Goal: Information Seeking & Learning: Learn about a topic

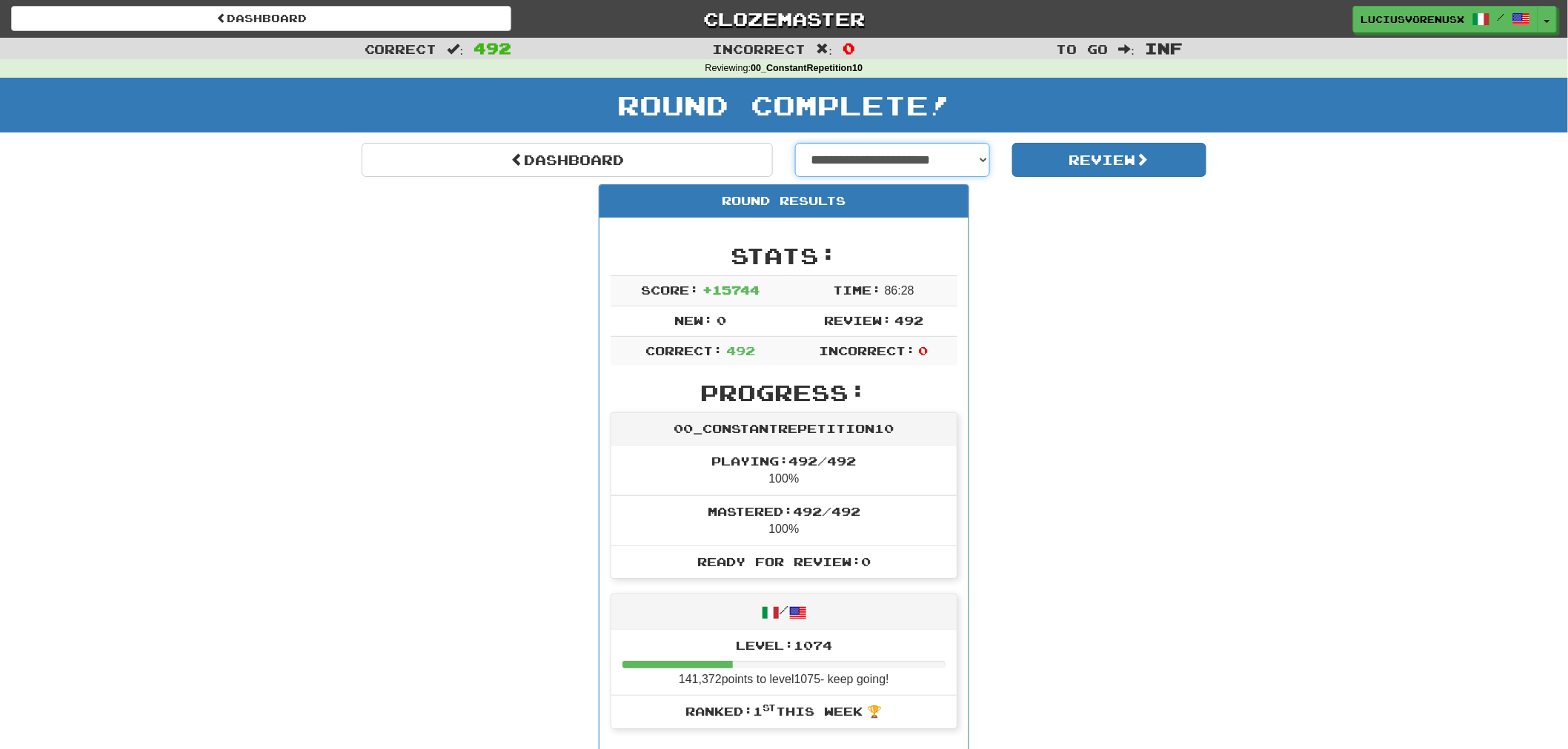
drag, startPoint x: 0, startPoint y: 0, endPoint x: 884, endPoint y: 151, distance: 896.8
click at [884, 151] on select "**********" at bounding box center [892, 160] width 195 height 34
select select "**********"
click at [795, 143] on select "**********" at bounding box center [892, 160] width 195 height 34
select select "**********"
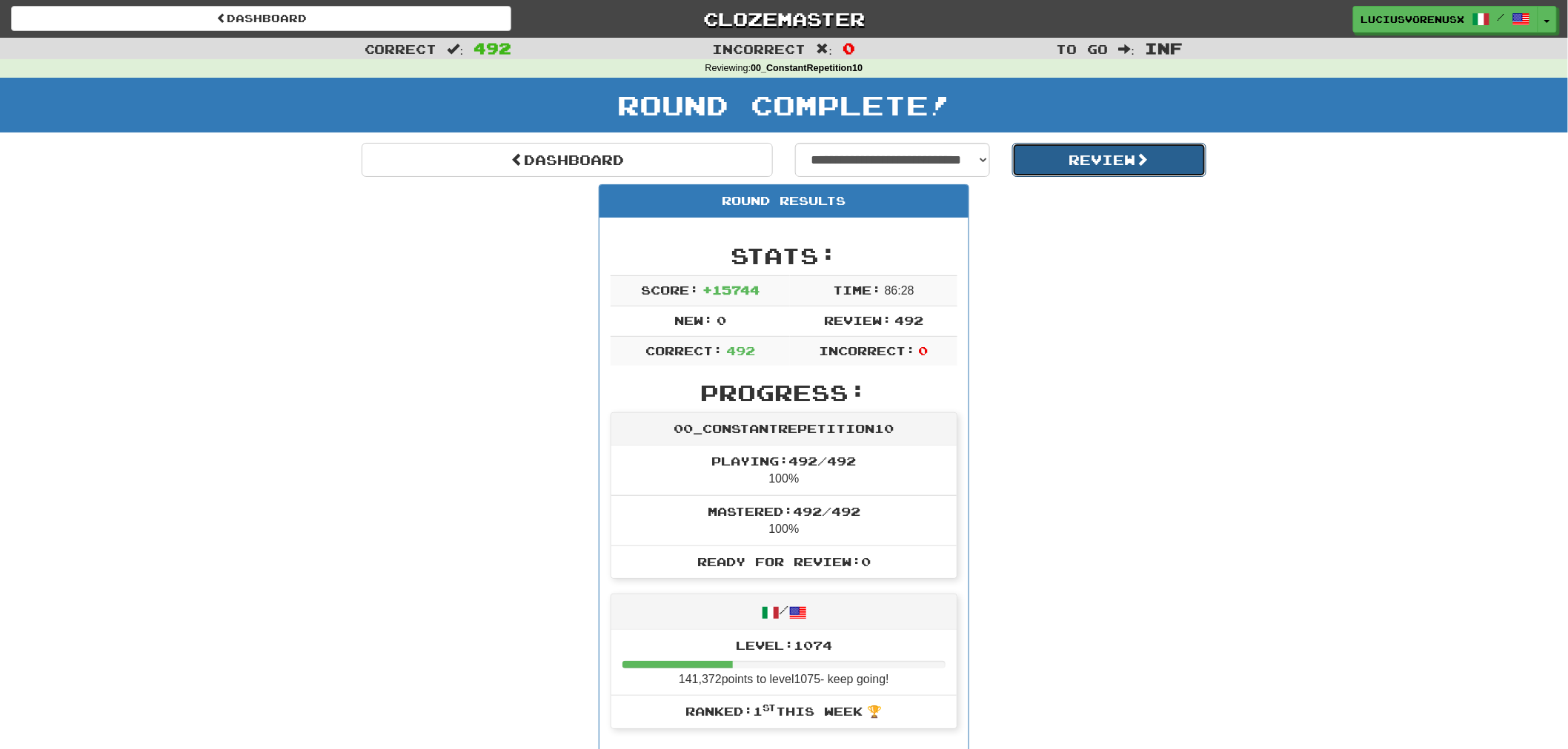
click at [1110, 152] on button "Review" at bounding box center [1110, 160] width 195 height 34
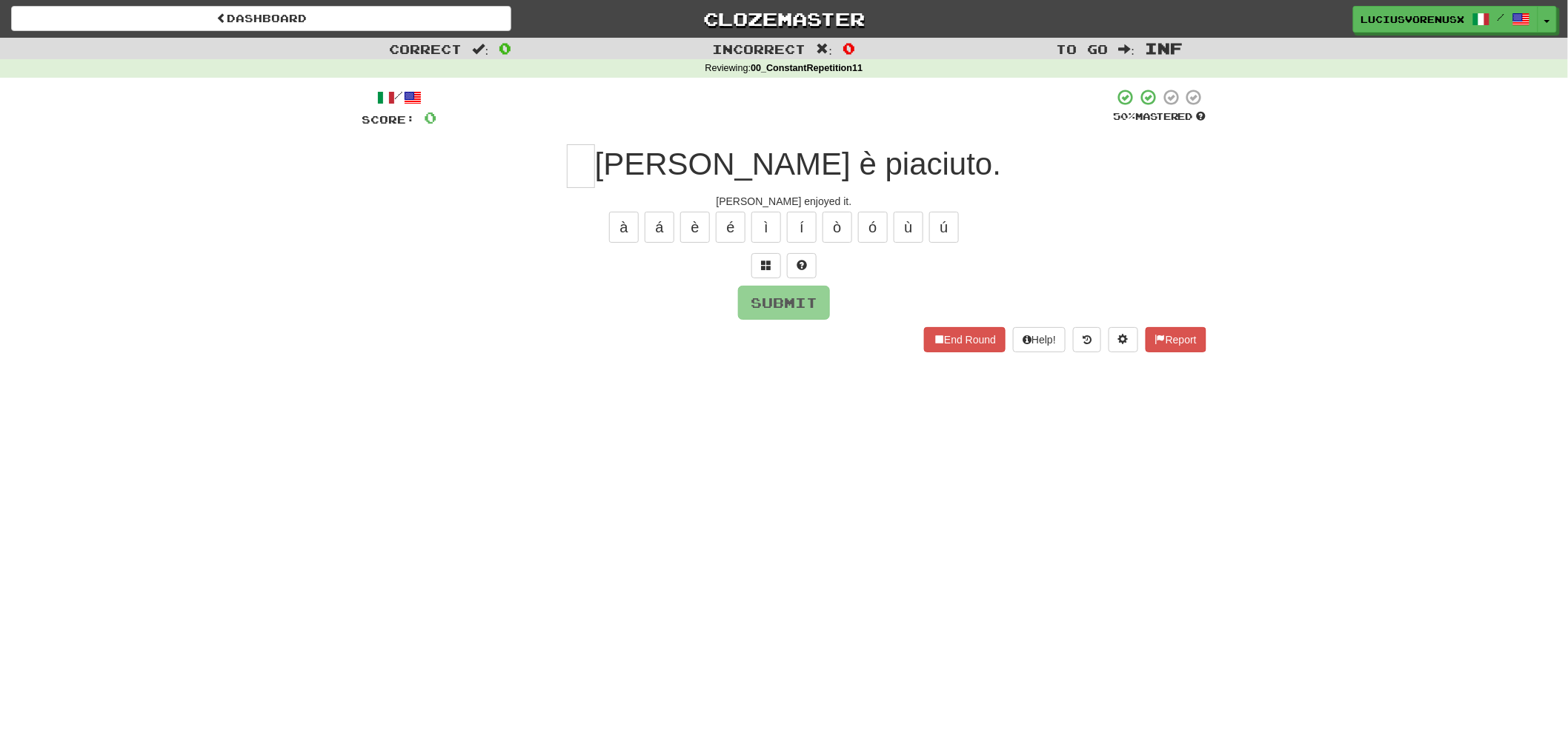
click at [111, 334] on div "Correct : 0 Incorrect : 0 To go : Inf Reviewing : 00_ConstantRepetition11 / Sco…" at bounding box center [784, 206] width 1568 height 336
click at [595, 155] on input "text" at bounding box center [581, 166] width 28 height 44
type input "*"
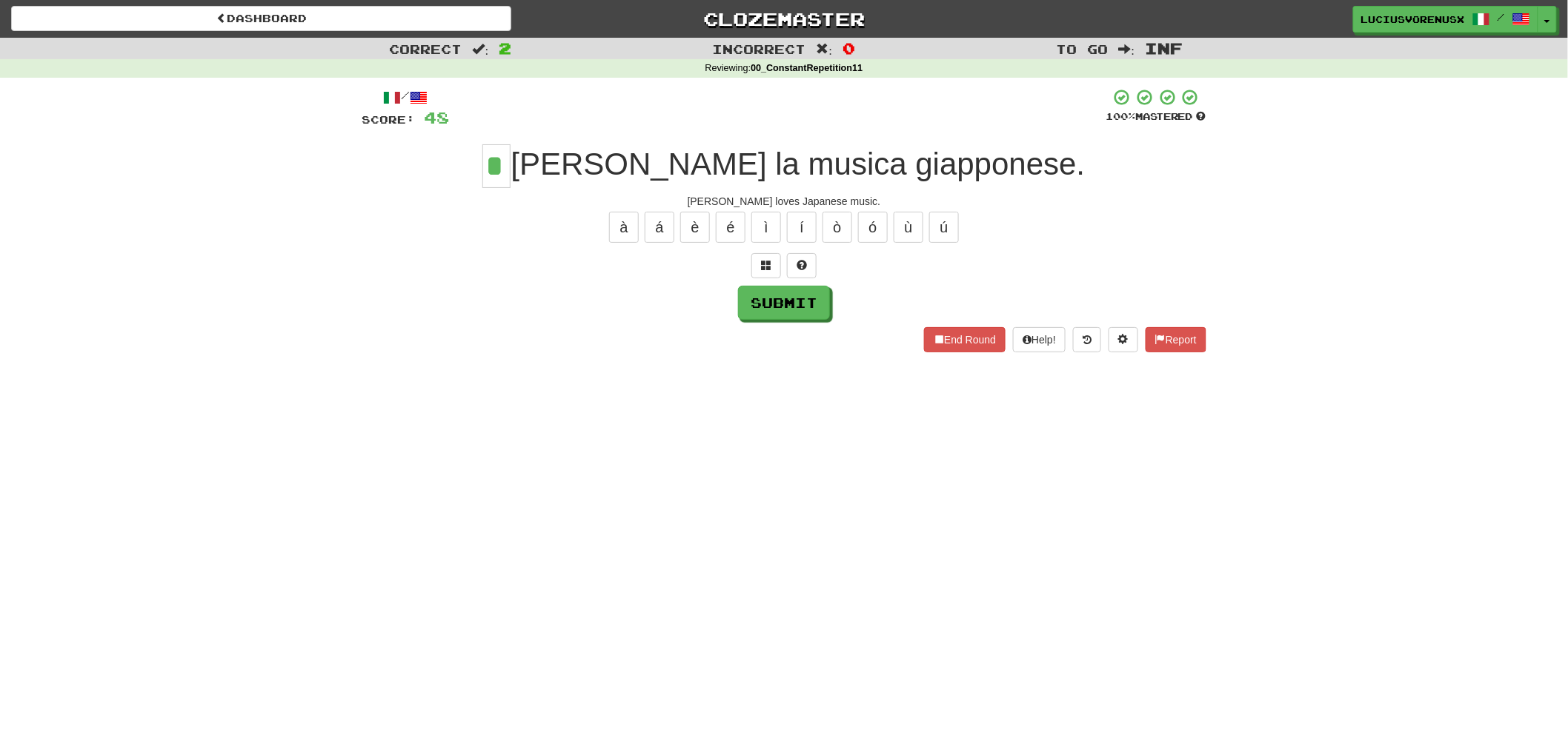
type input "*"
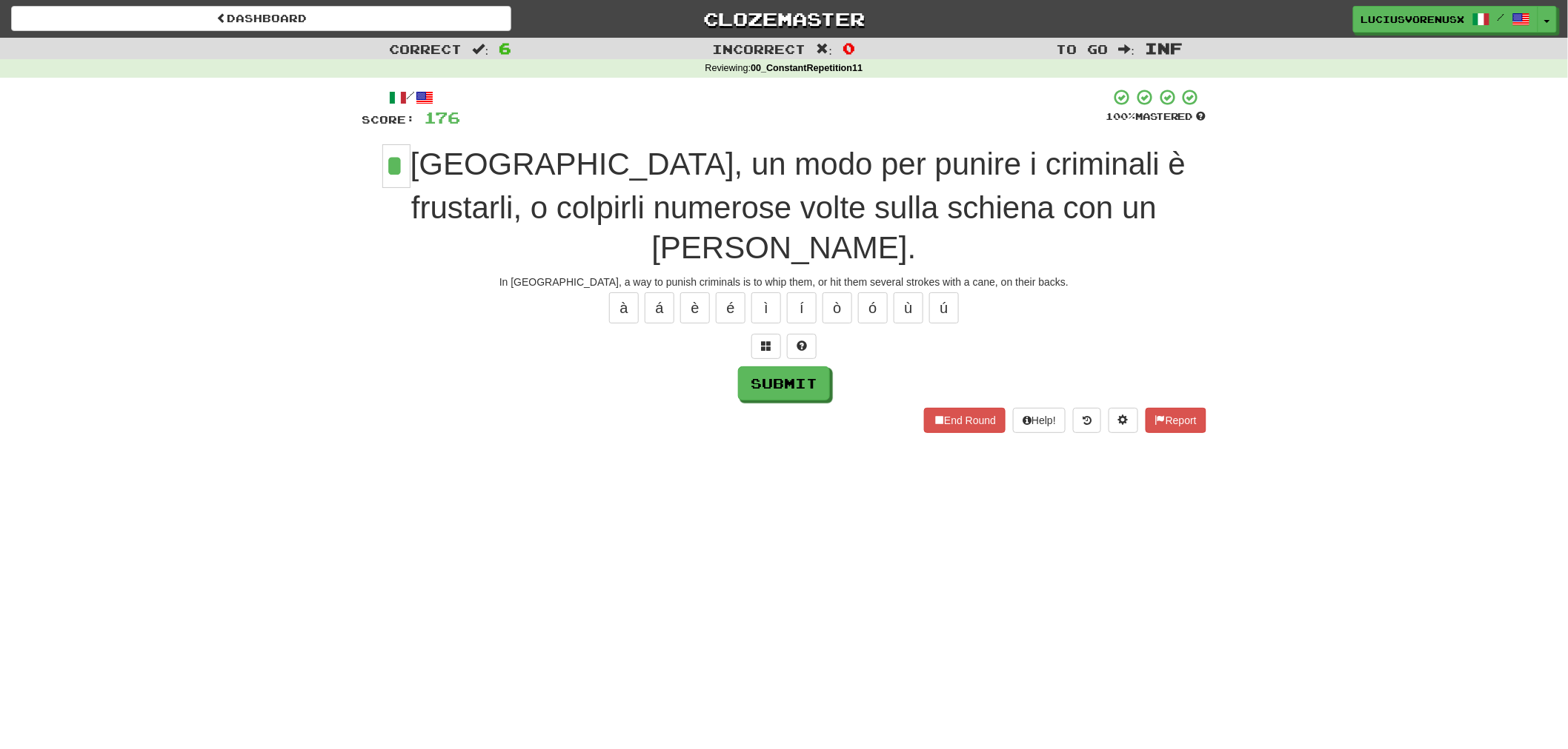
type input "*"
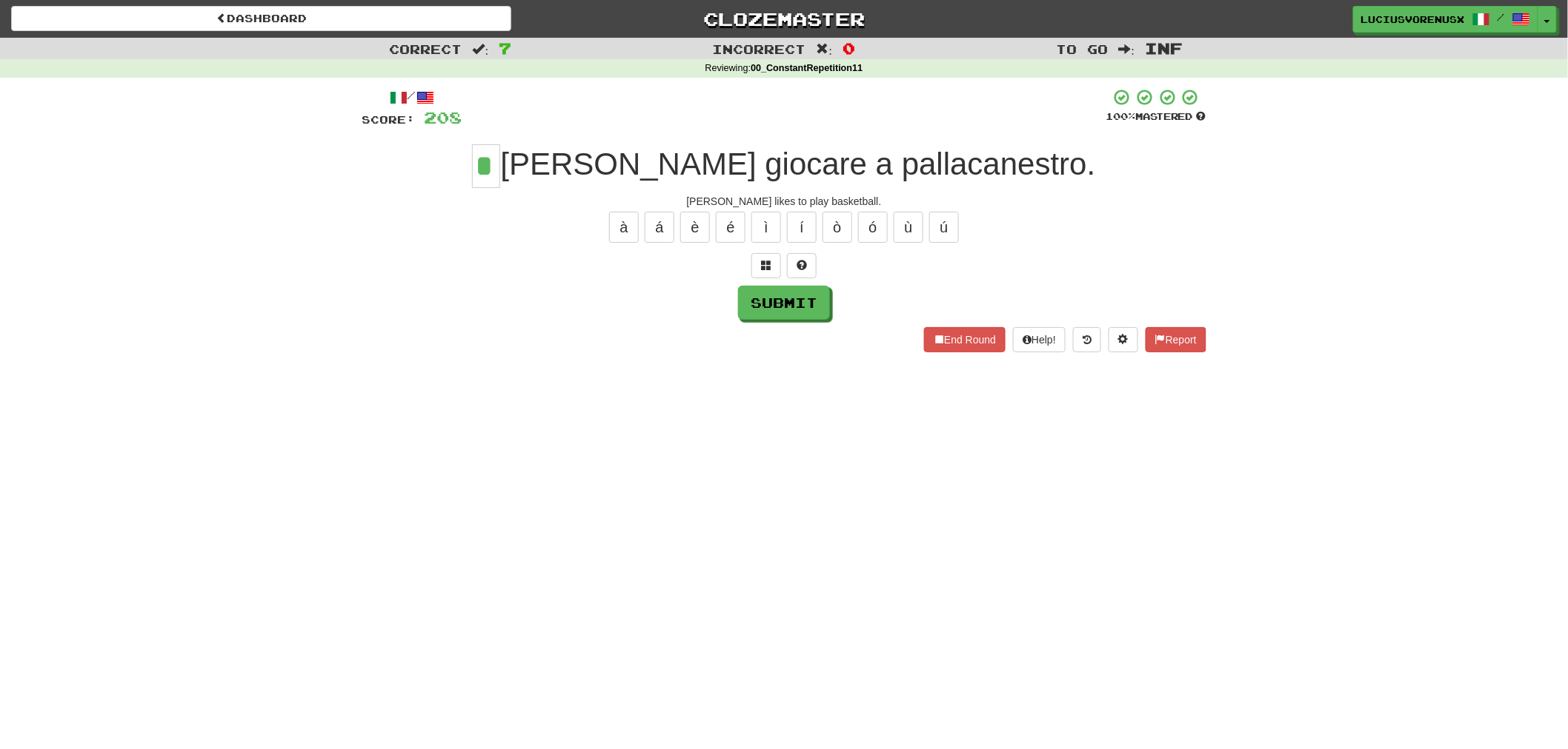
type input "*"
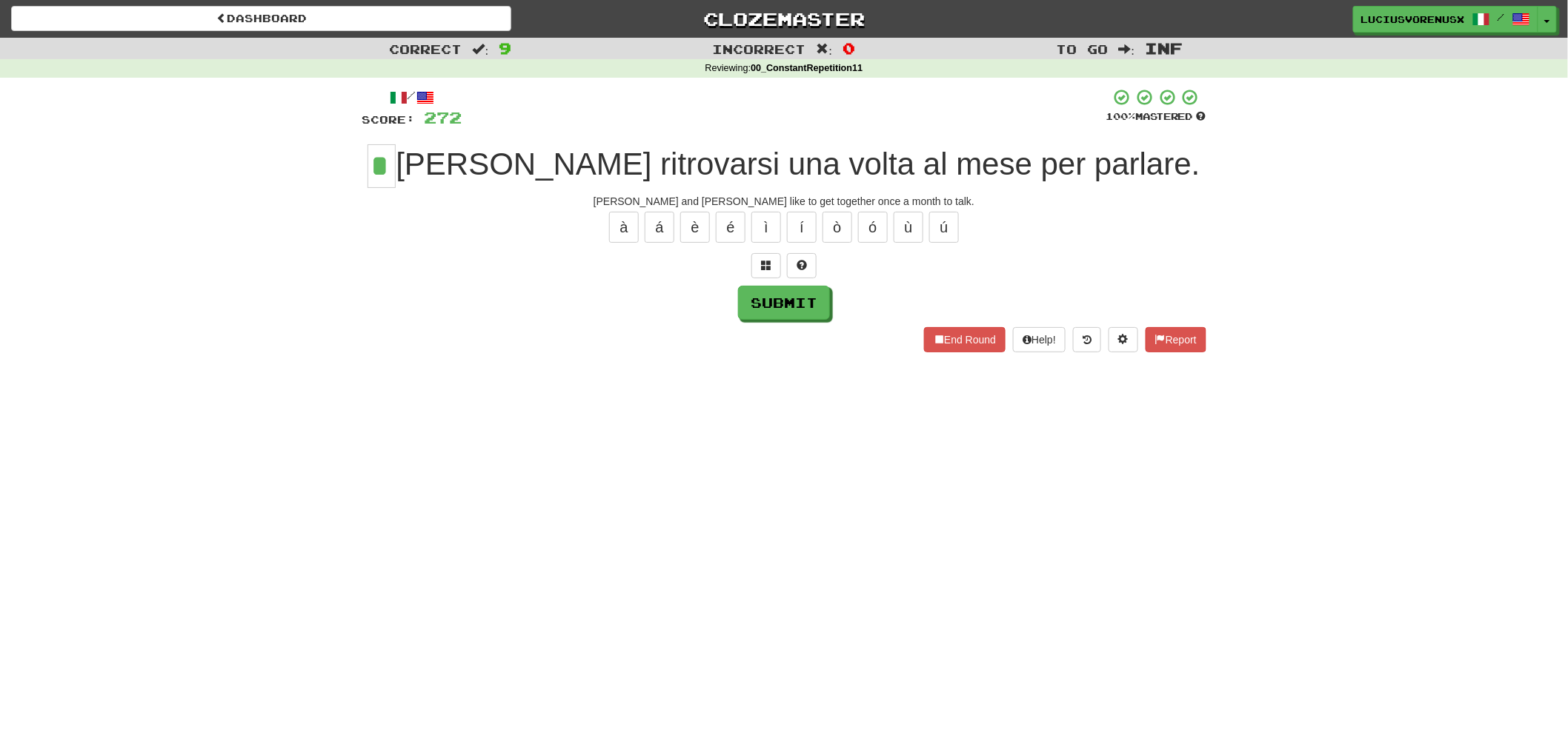
type input "*"
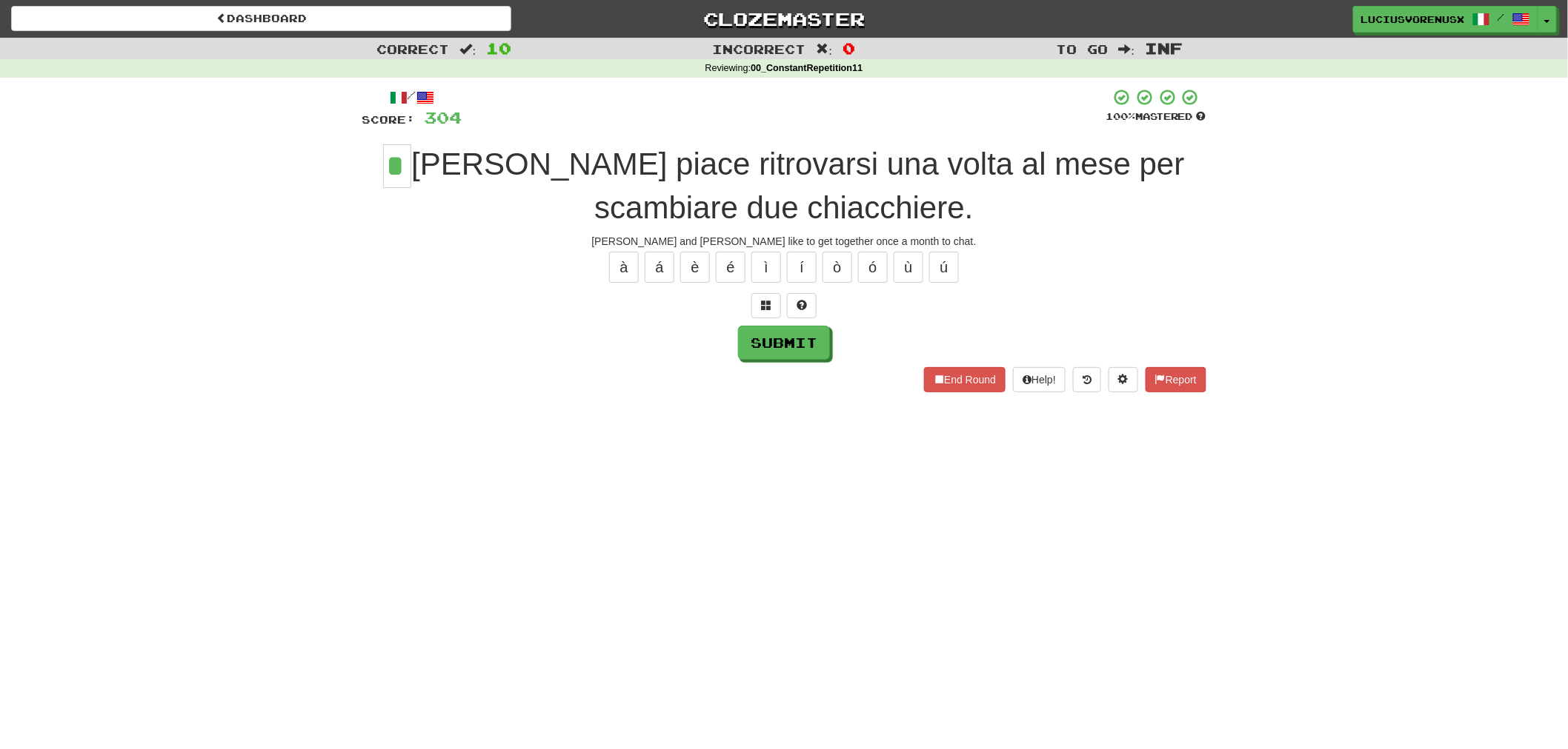
type input "*"
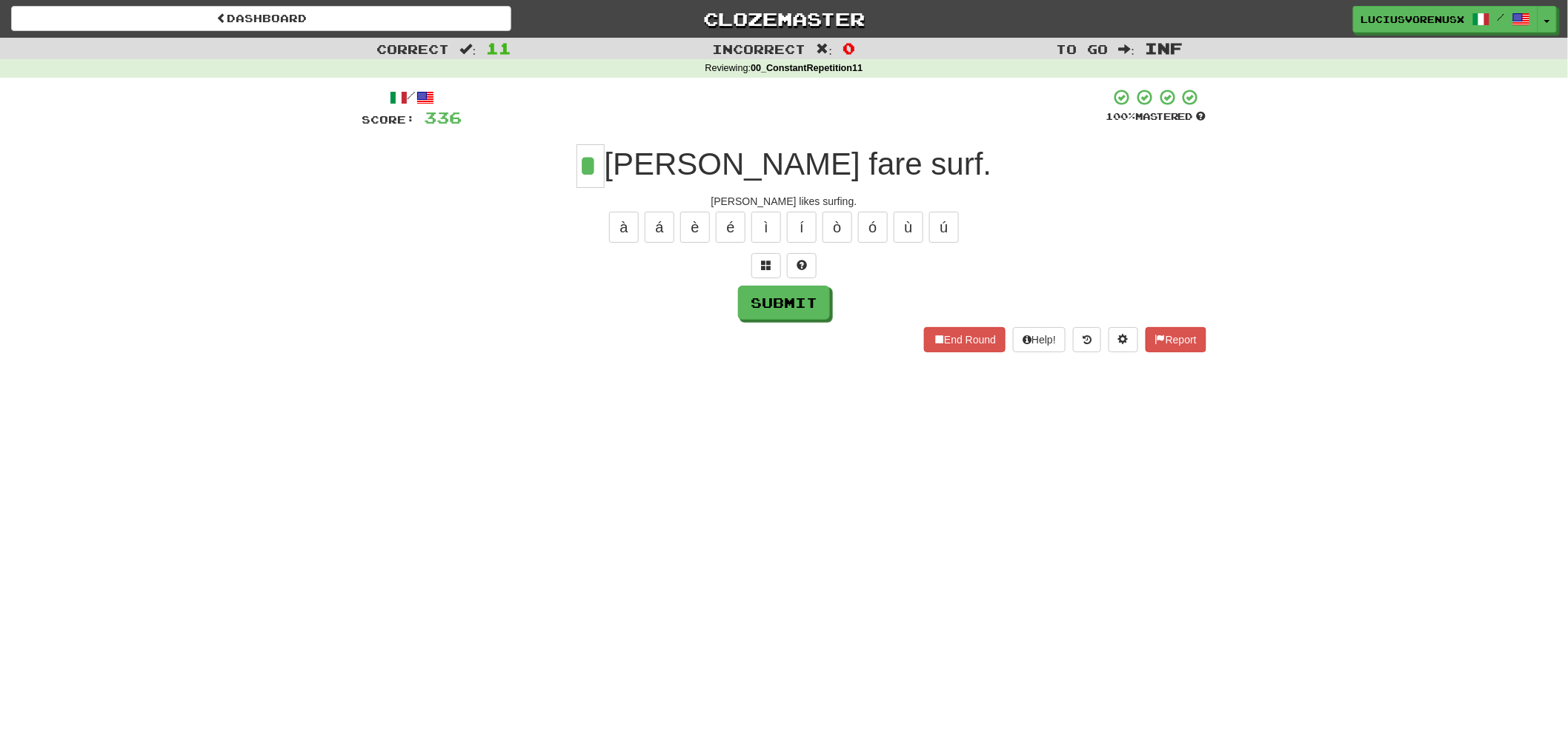
type input "*"
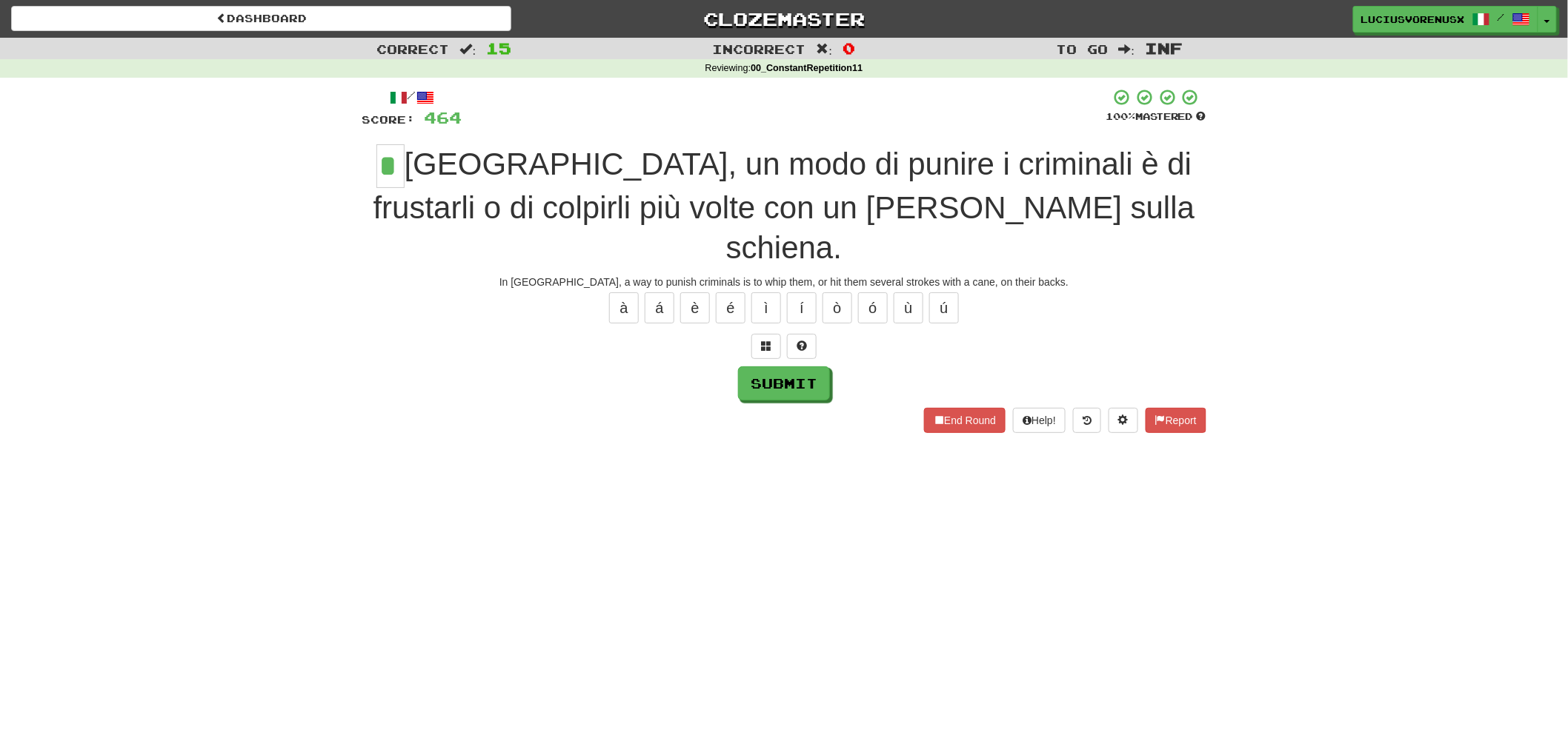
type input "*"
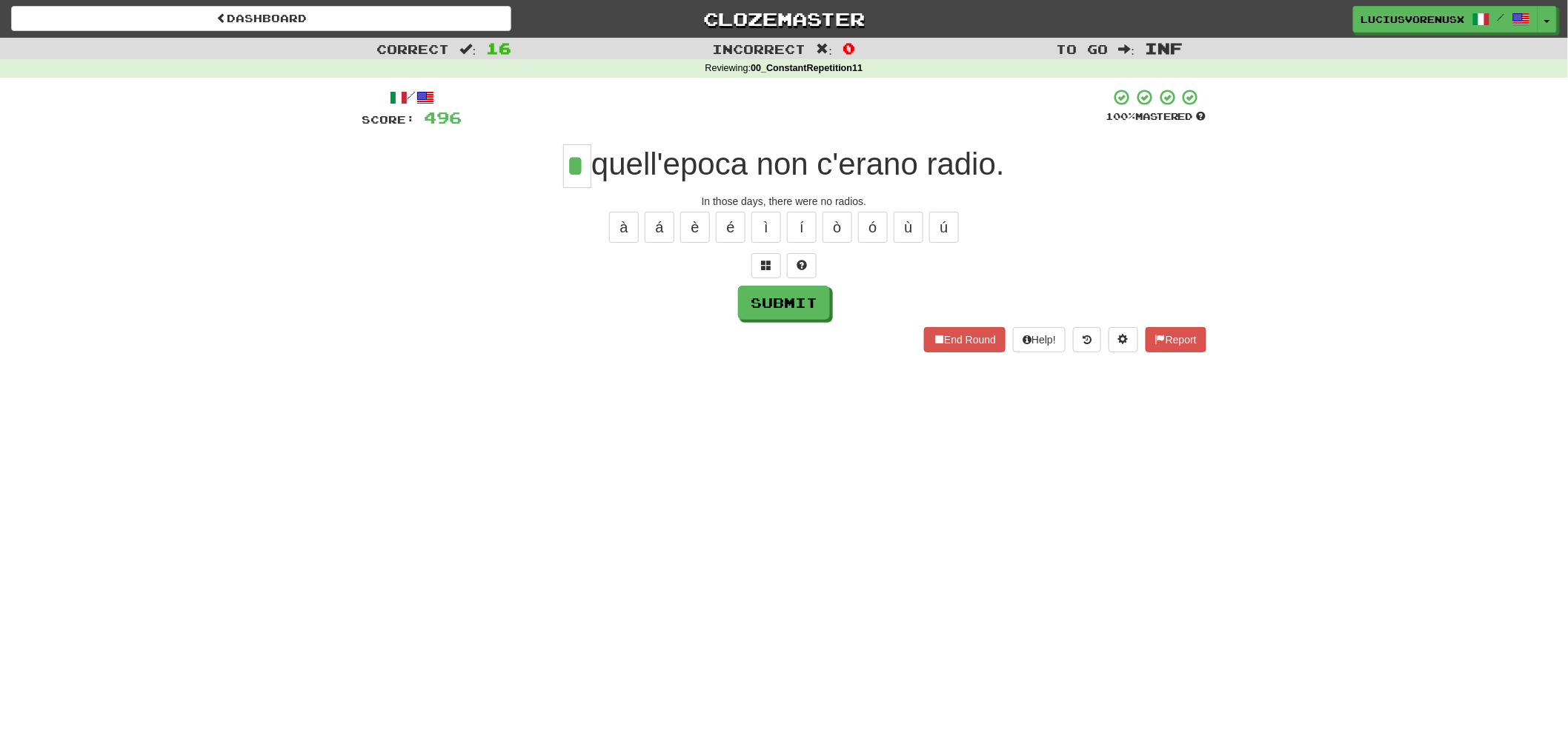
type input "*"
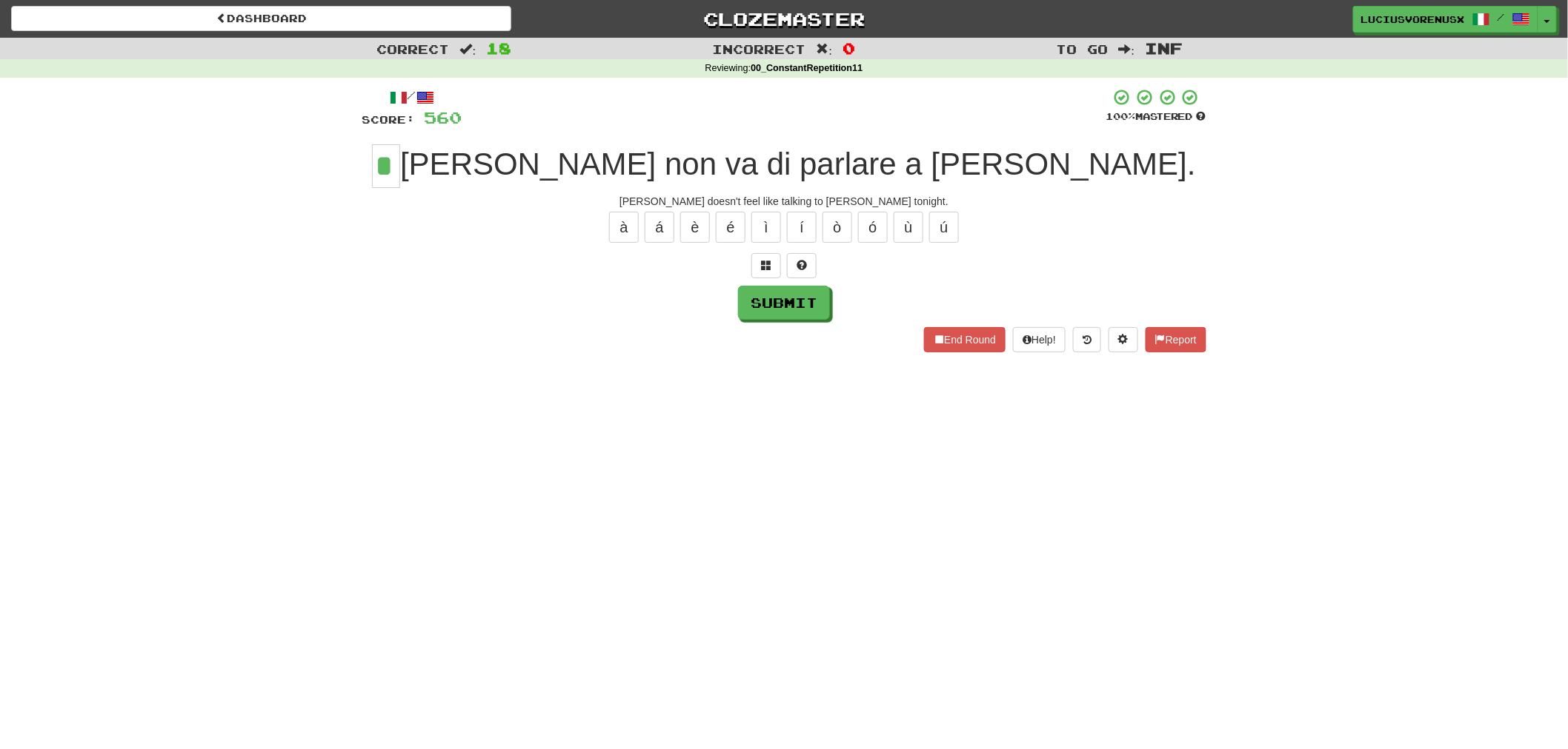
type input "*"
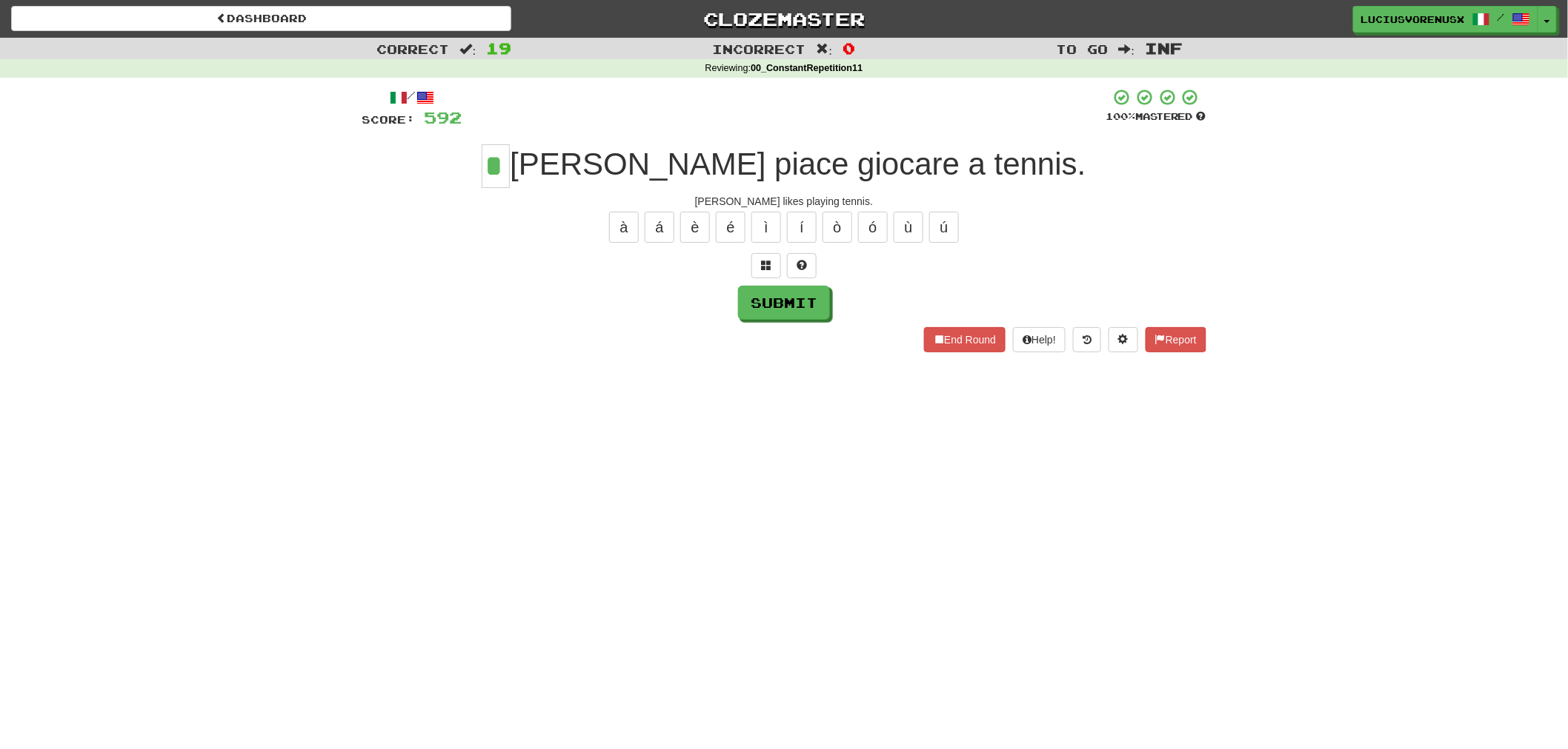
type input "*"
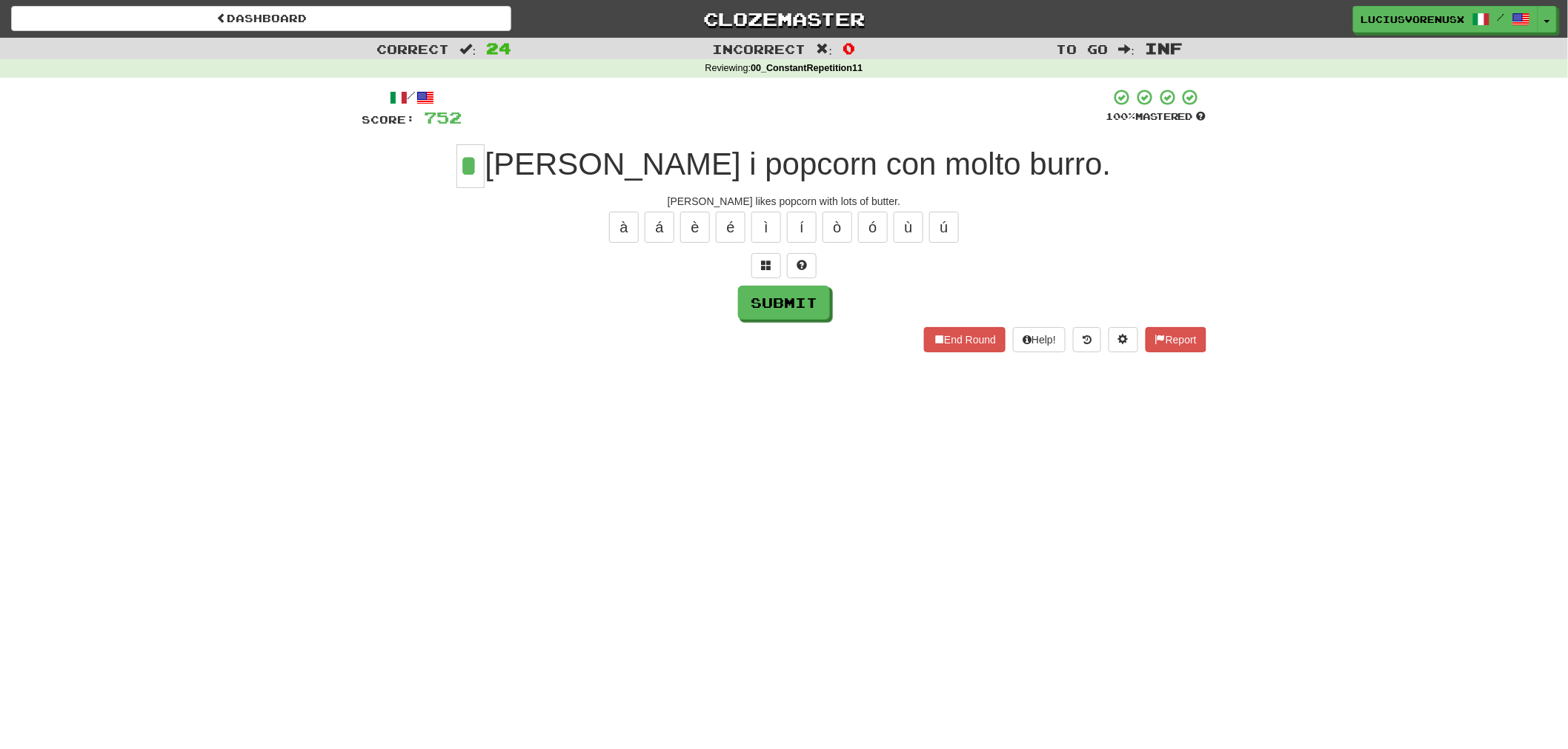
type input "*"
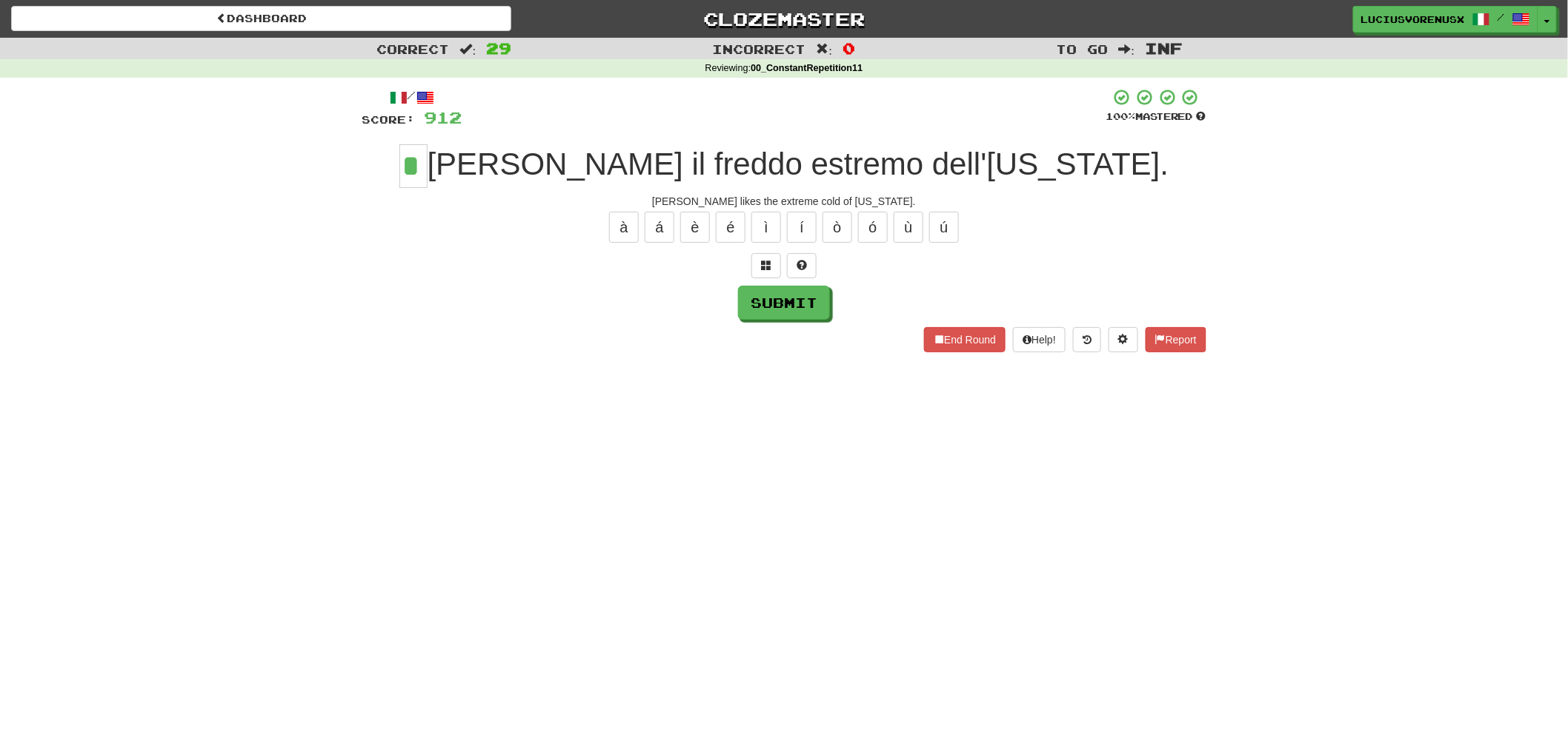
type input "*"
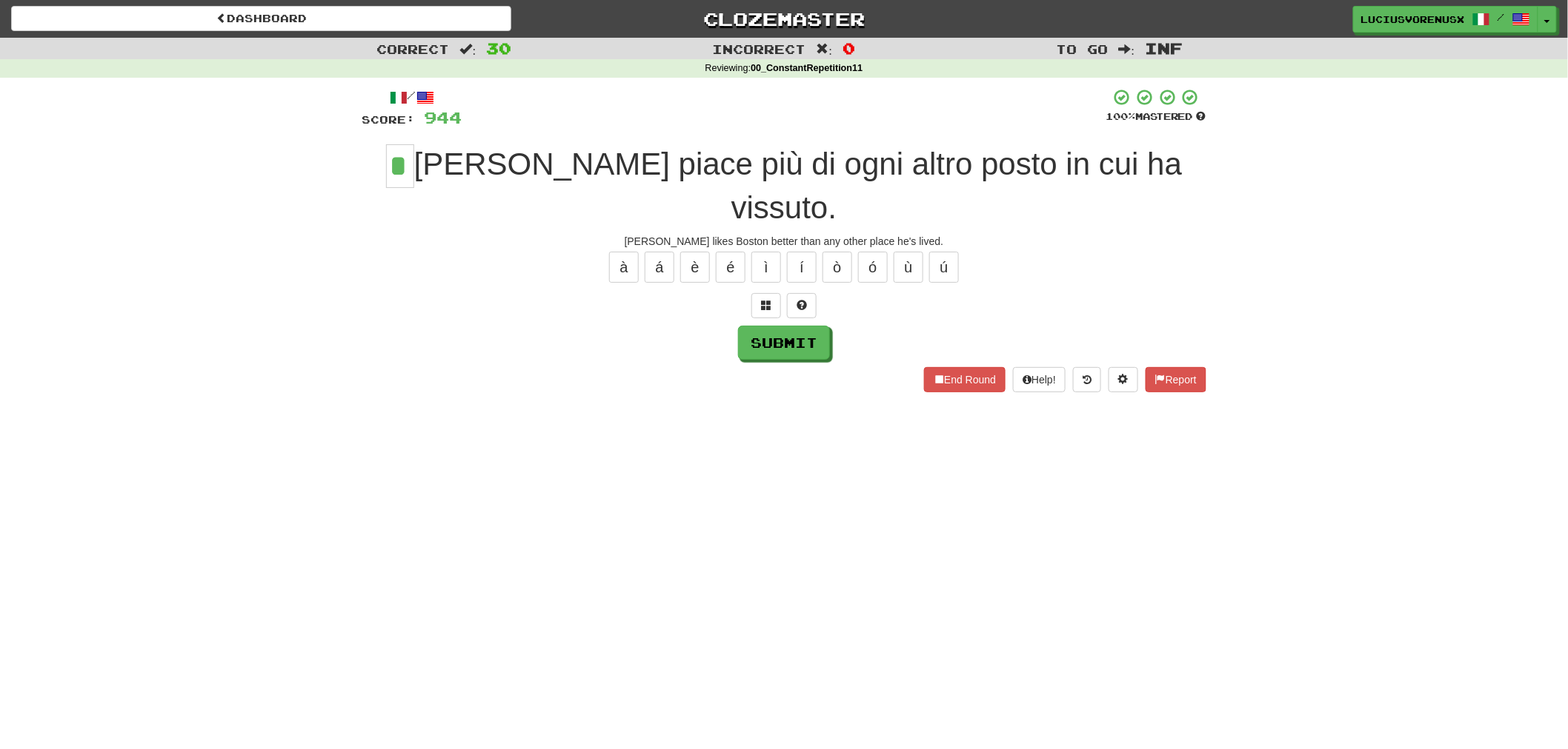
type input "*"
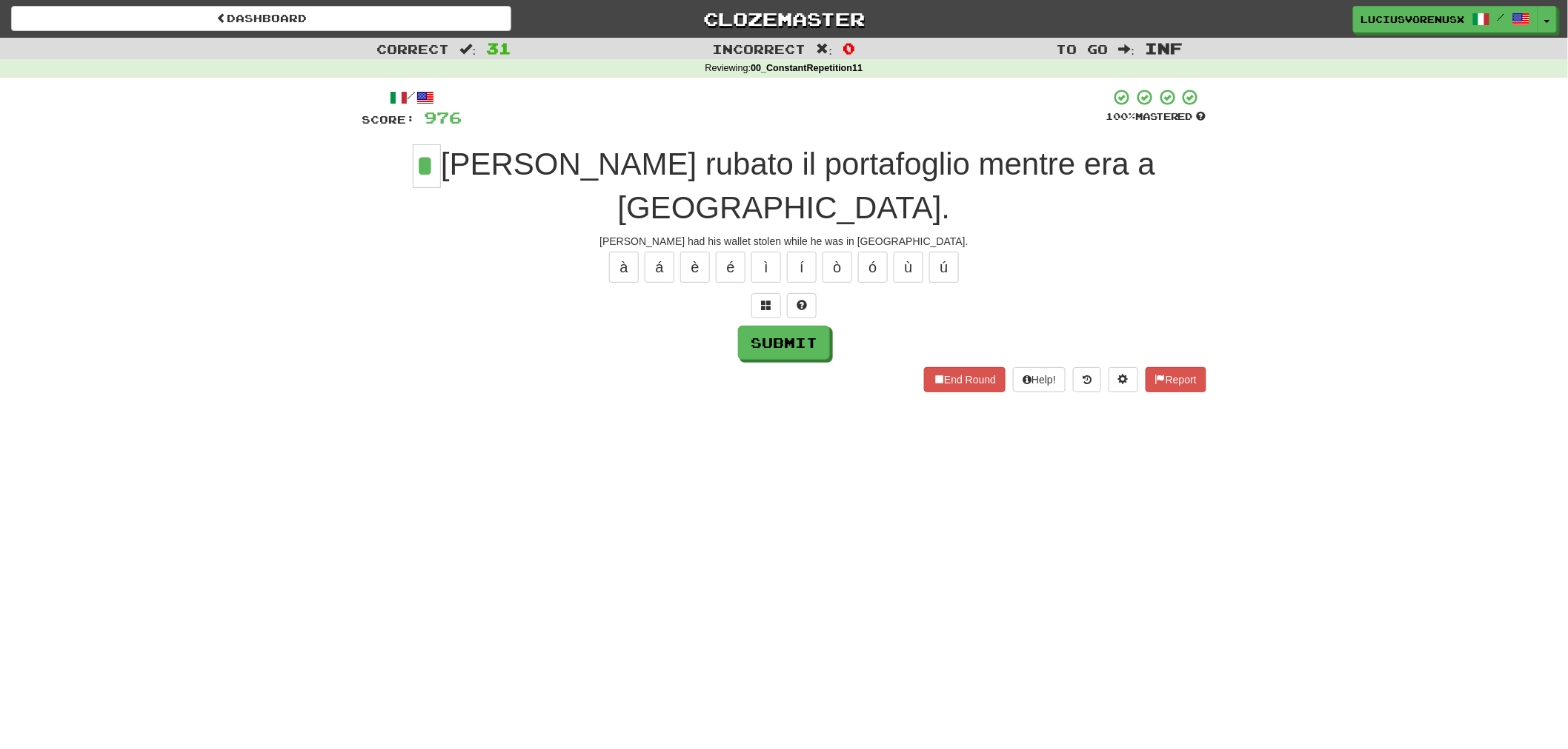
type input "*"
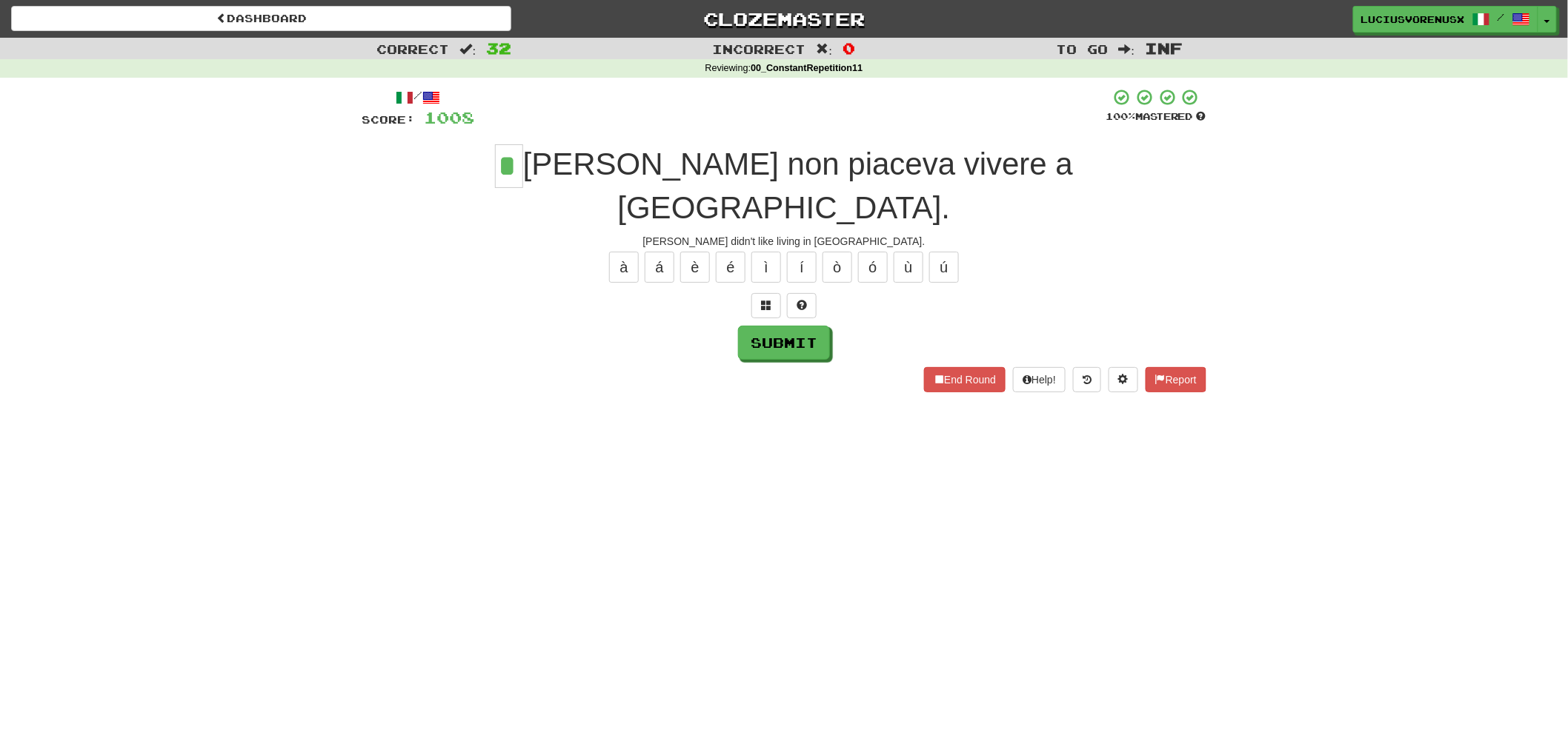
type input "*"
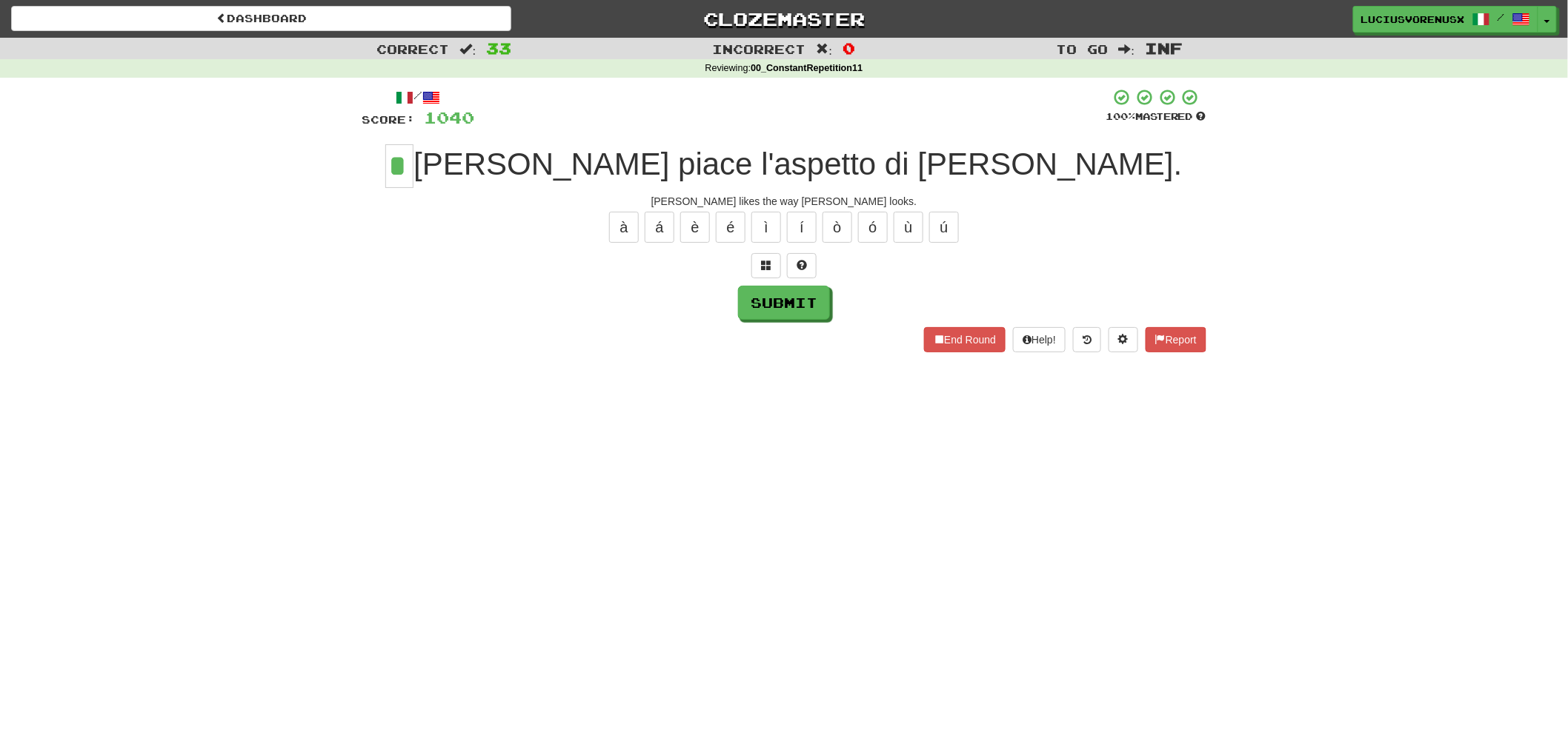
type input "*"
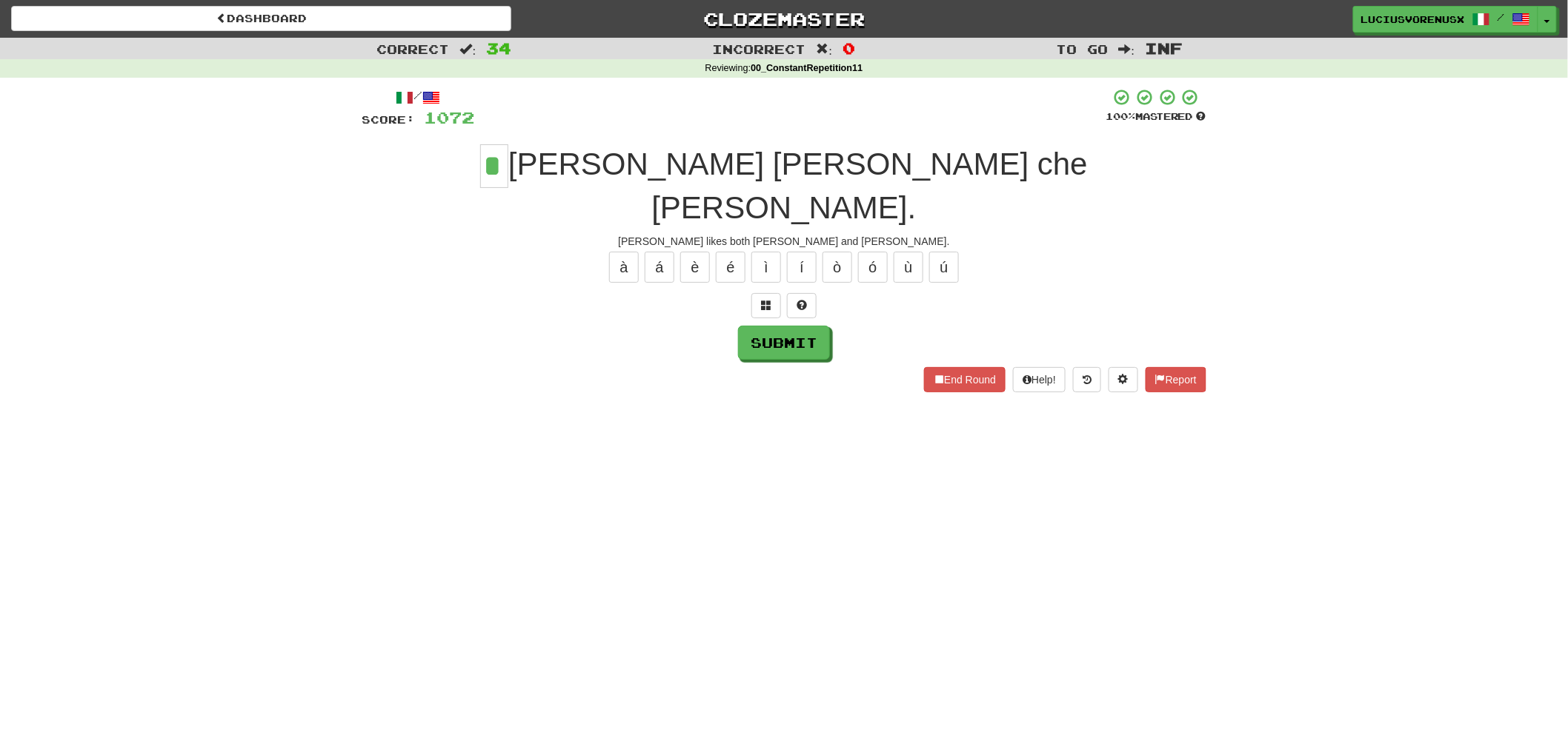
type input "*"
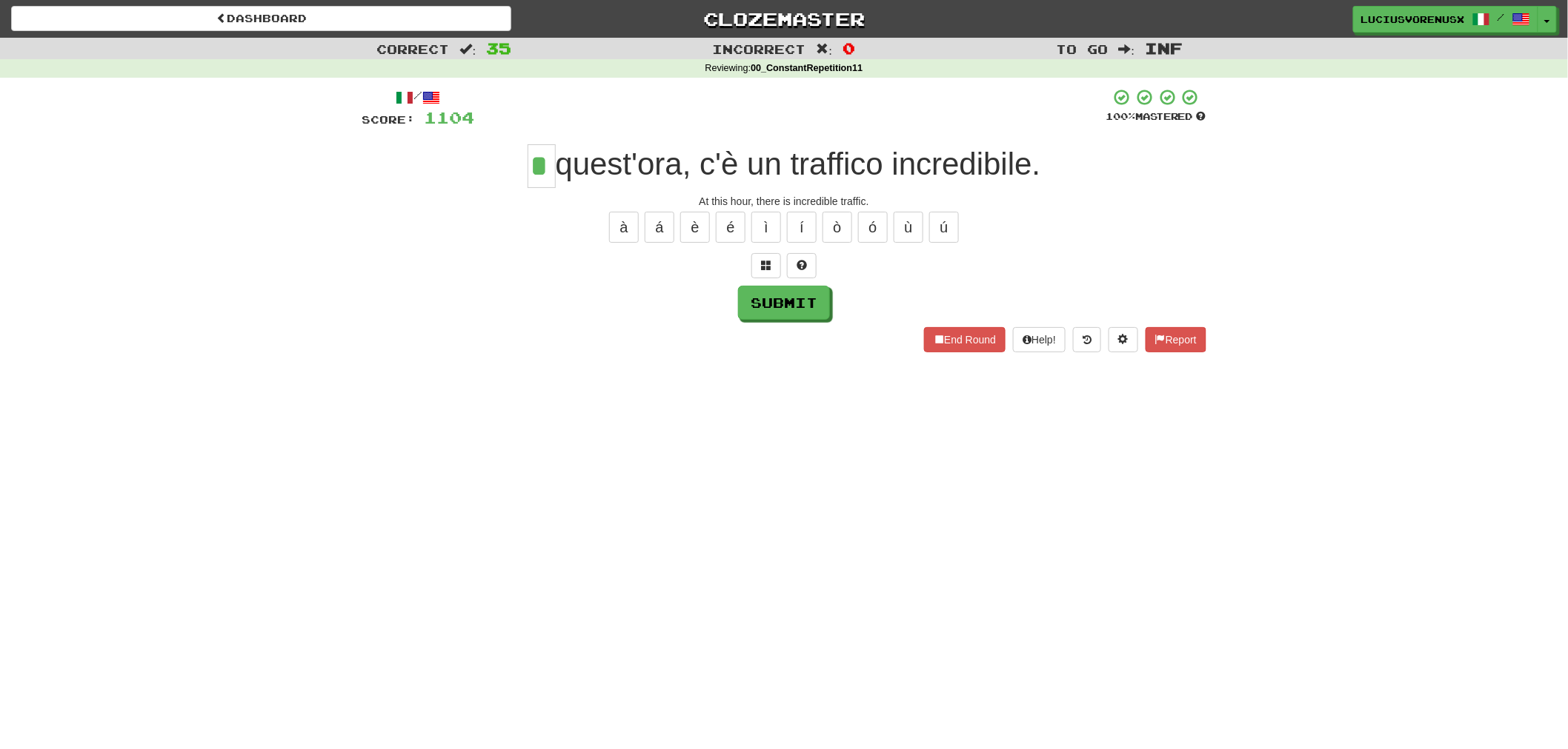
type input "*"
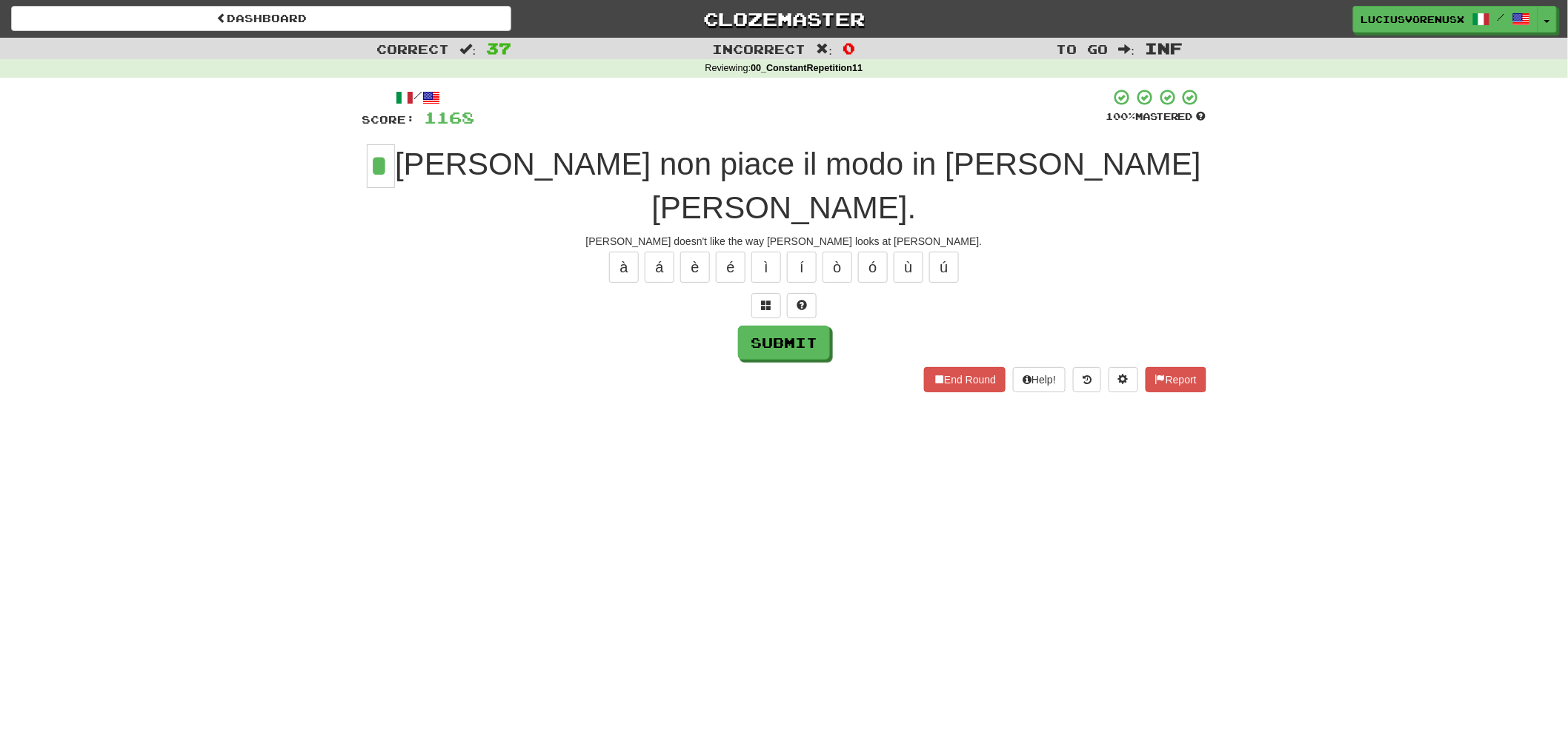
type input "*"
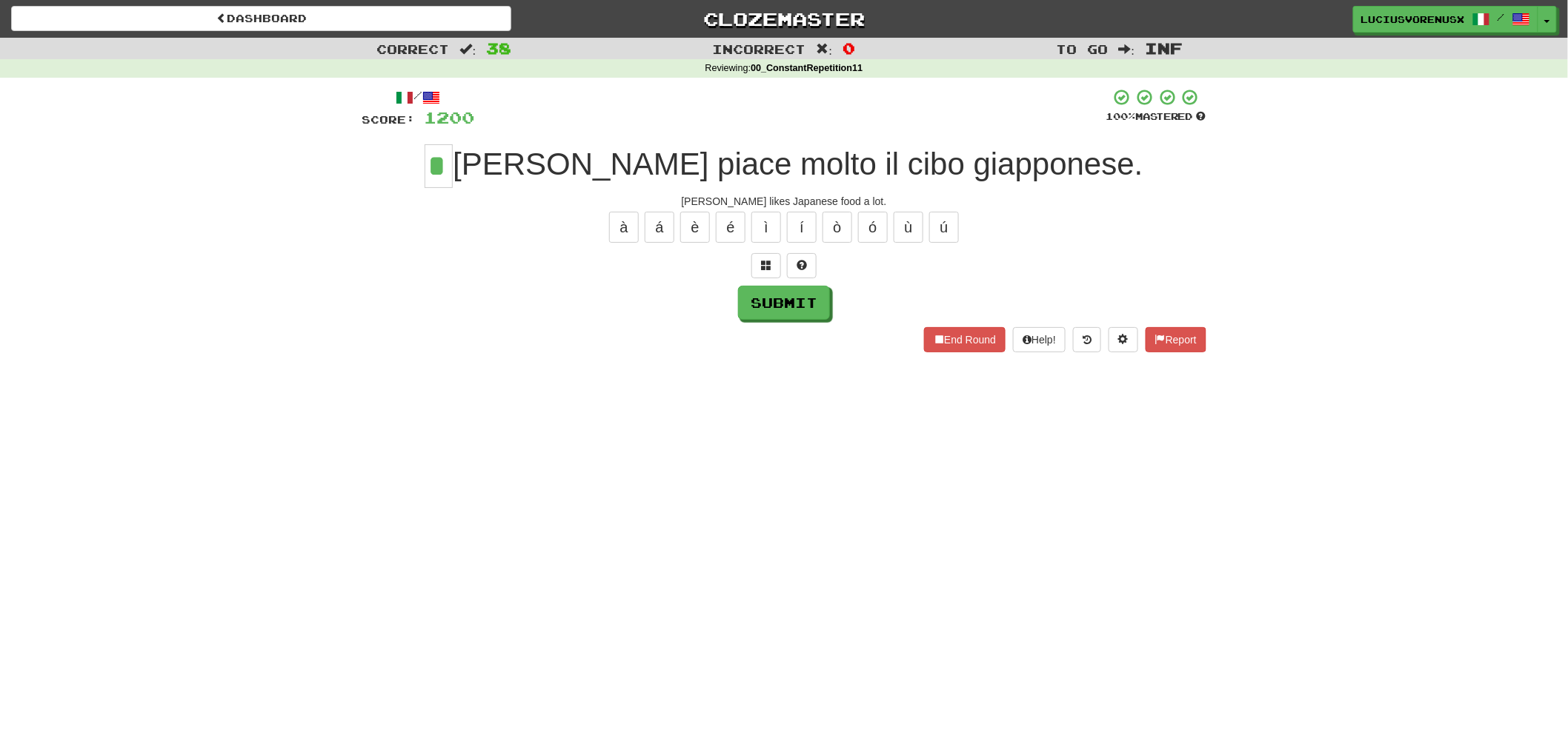
type input "*"
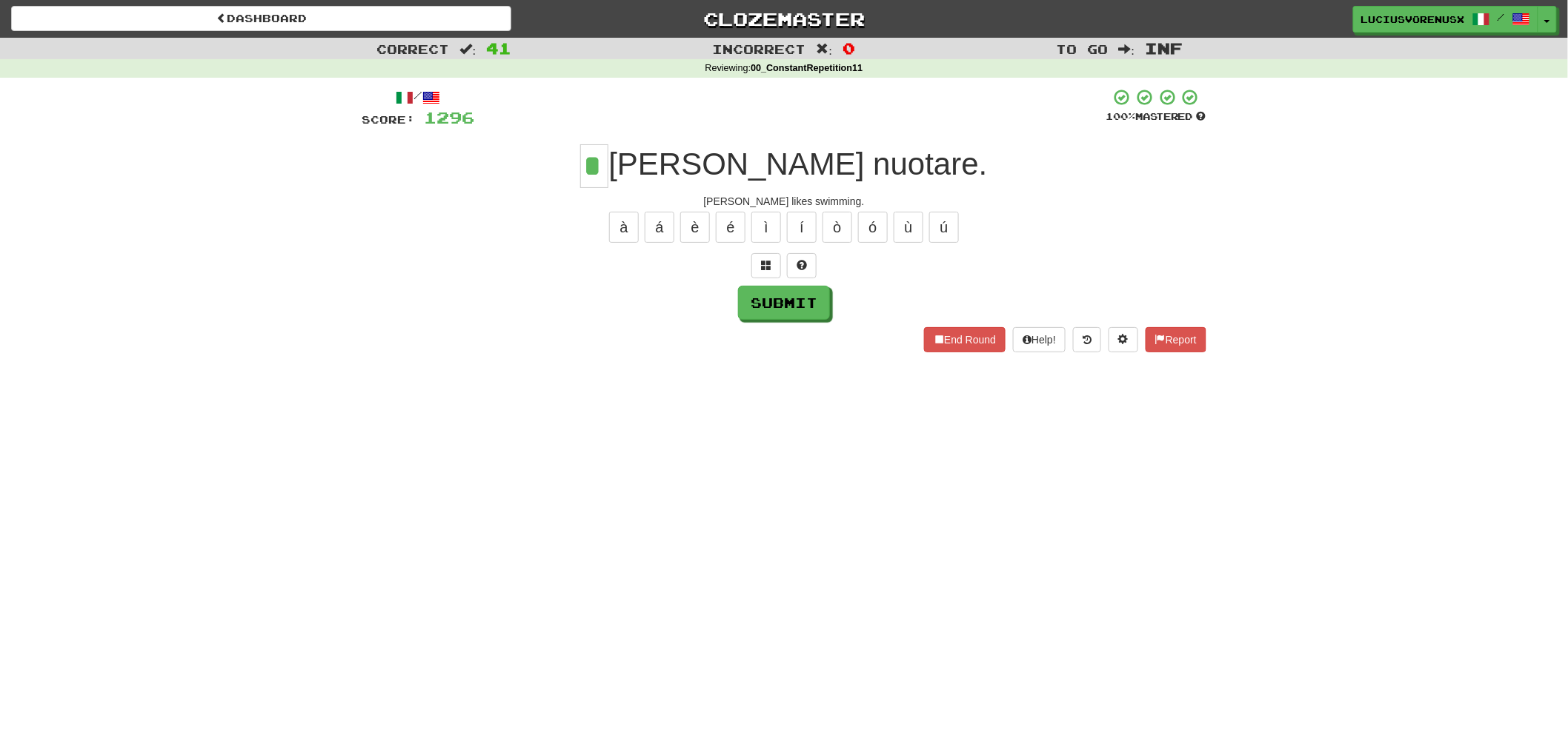
type input "*"
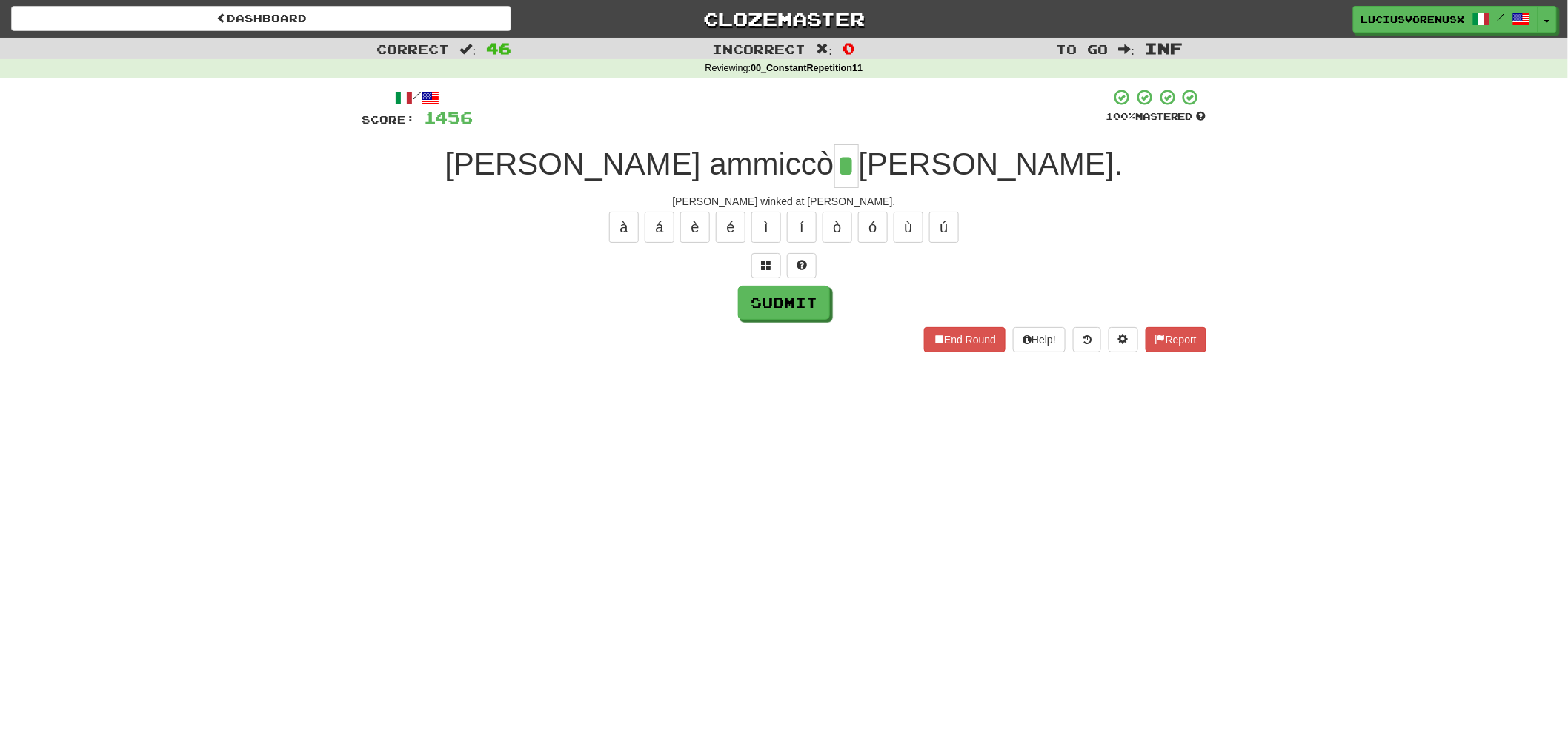
type input "*"
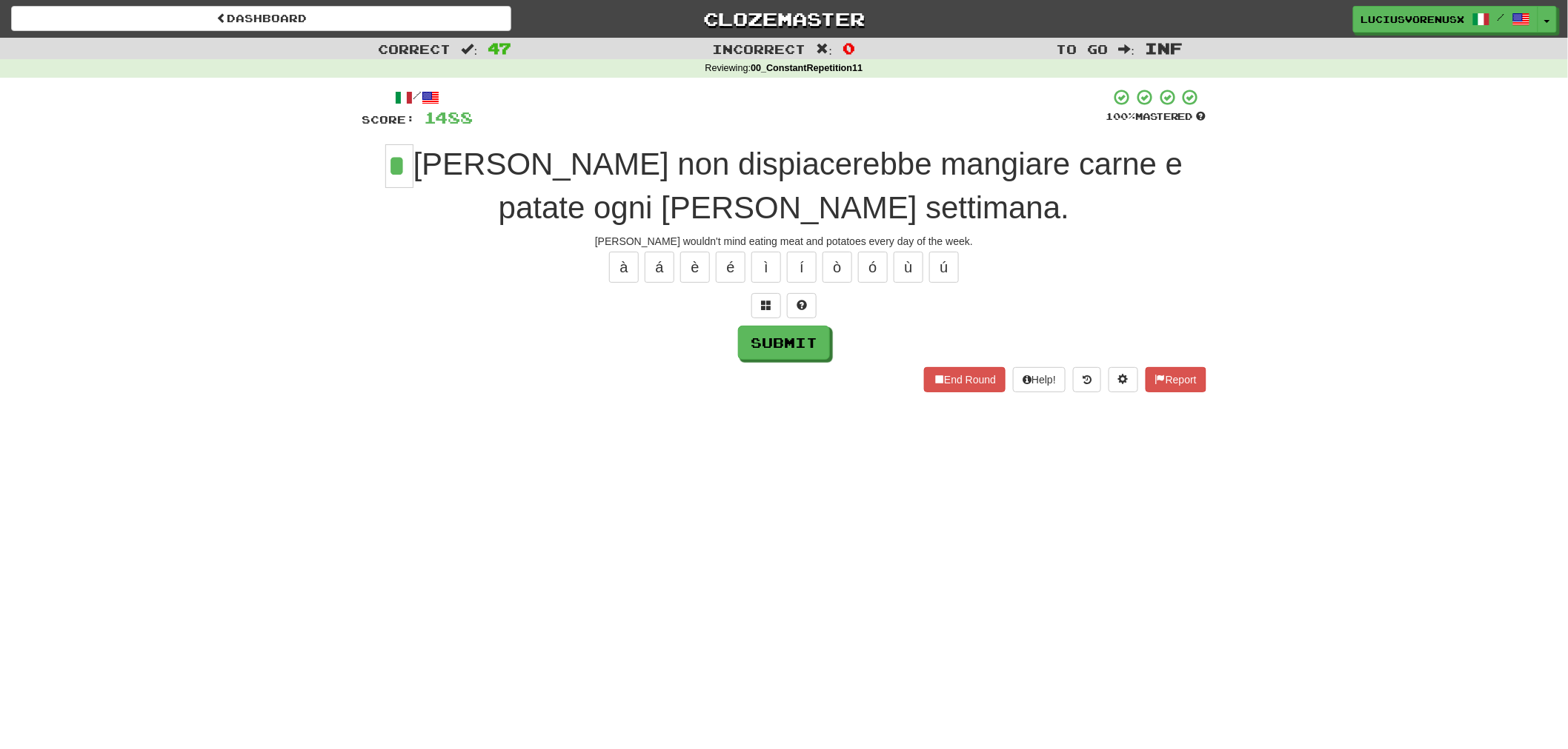
type input "*"
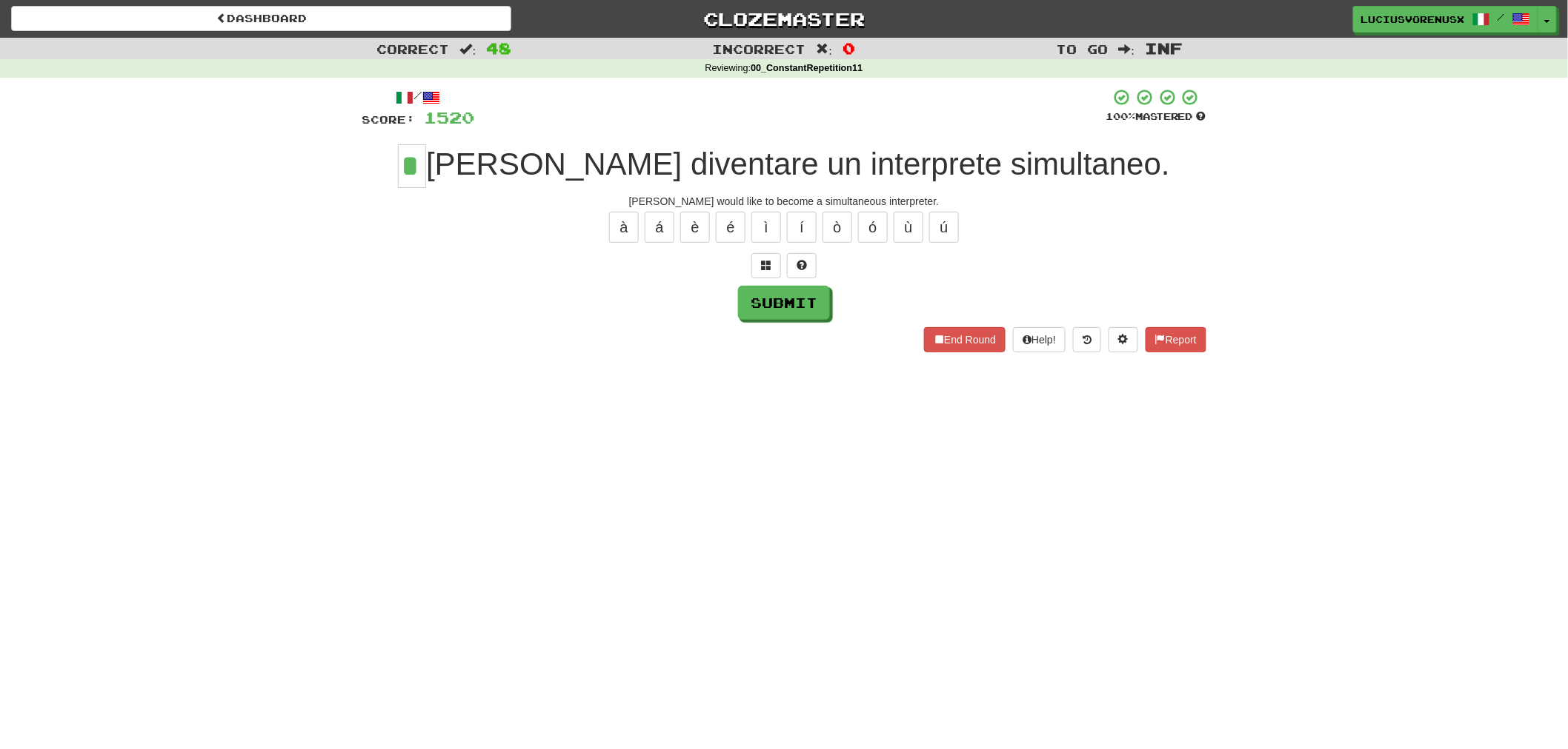
type input "*"
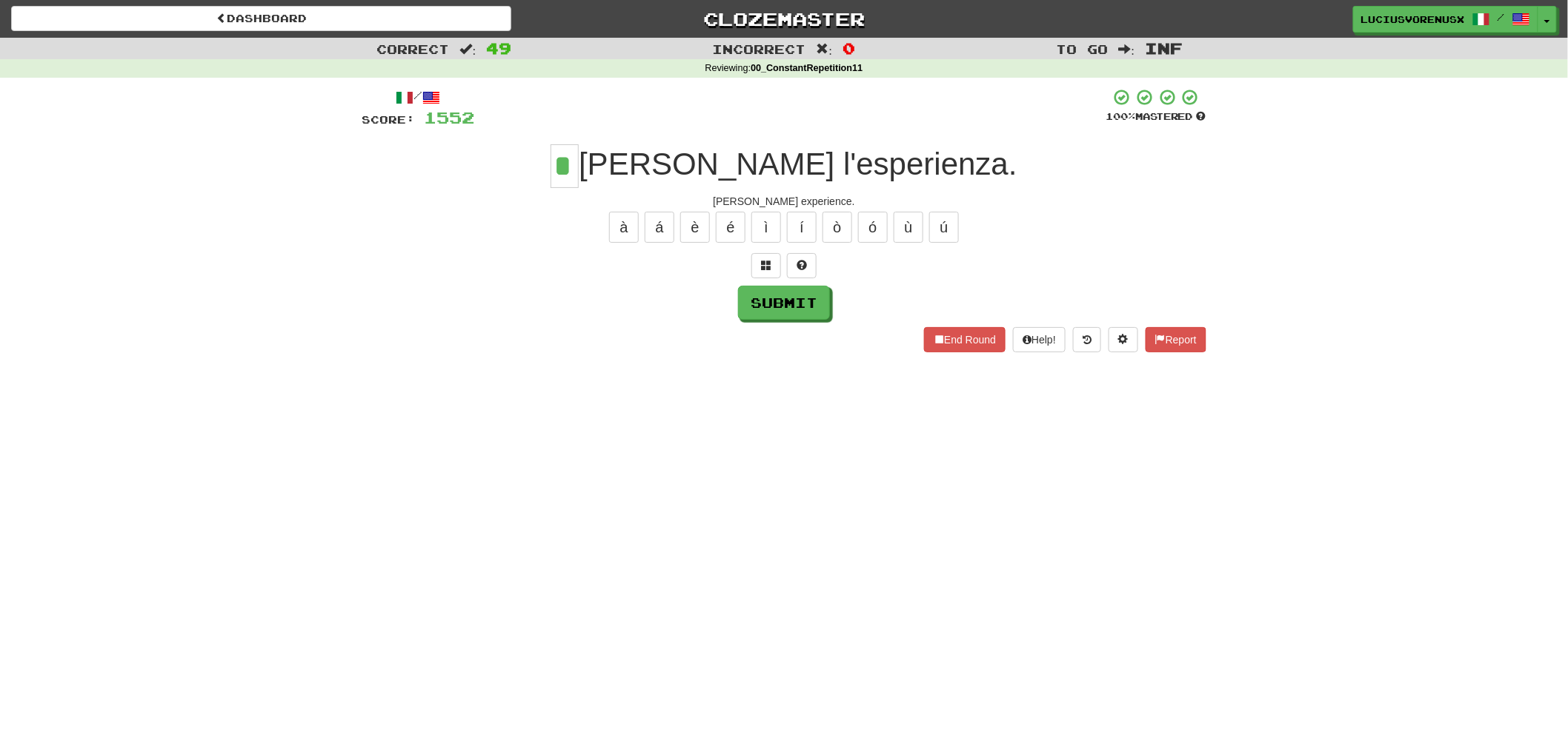
type input "*"
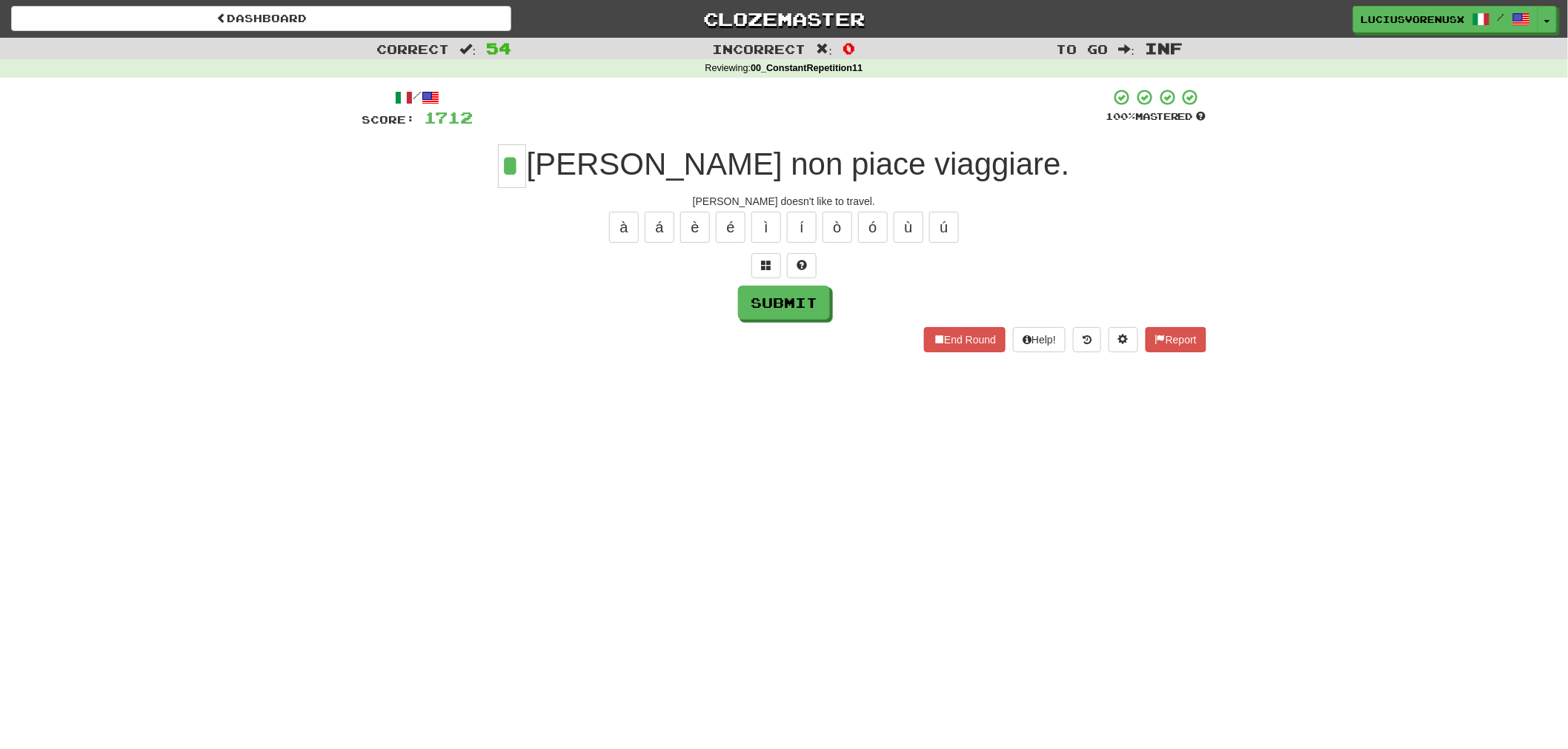
type input "*"
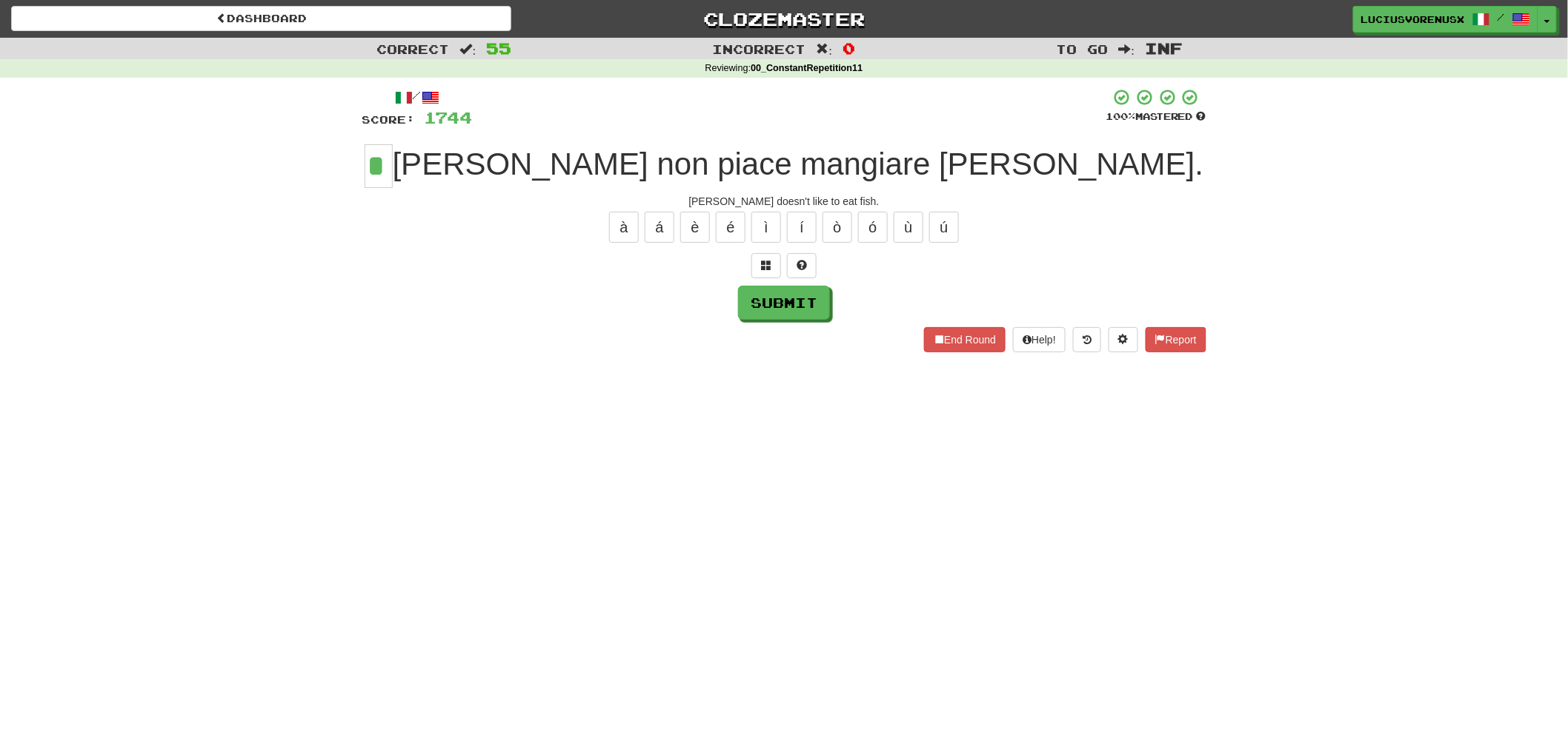
type input "*"
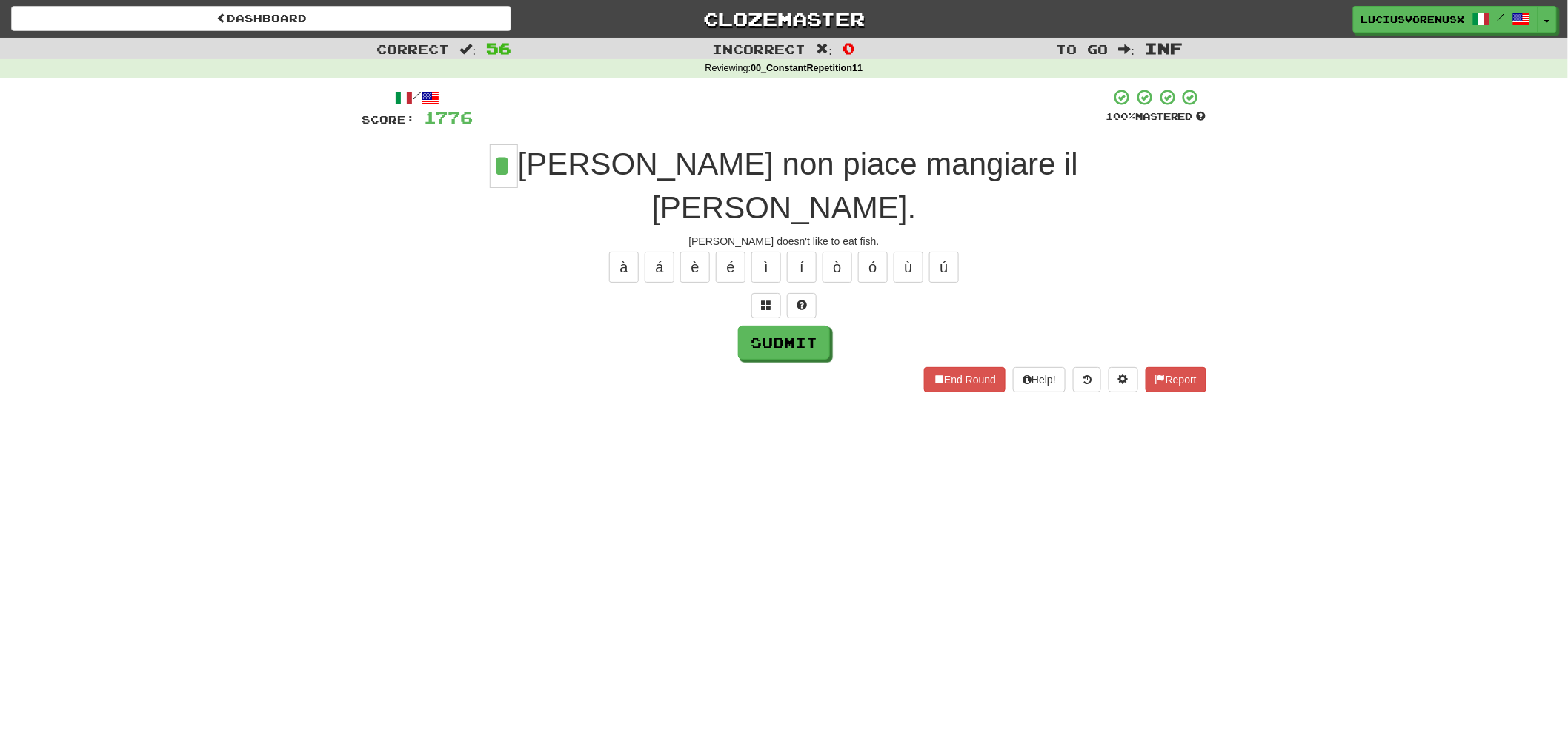
type input "*"
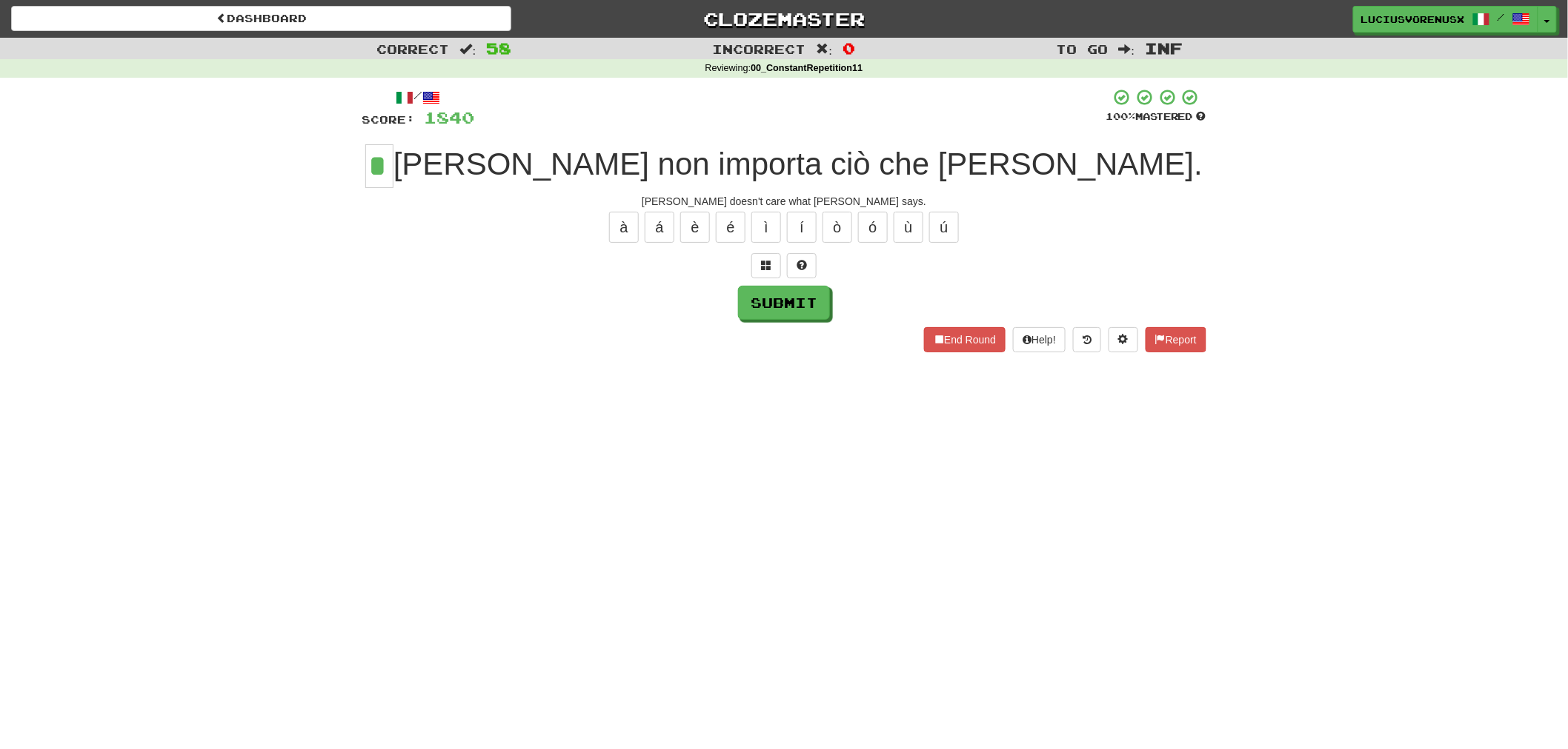
type input "*"
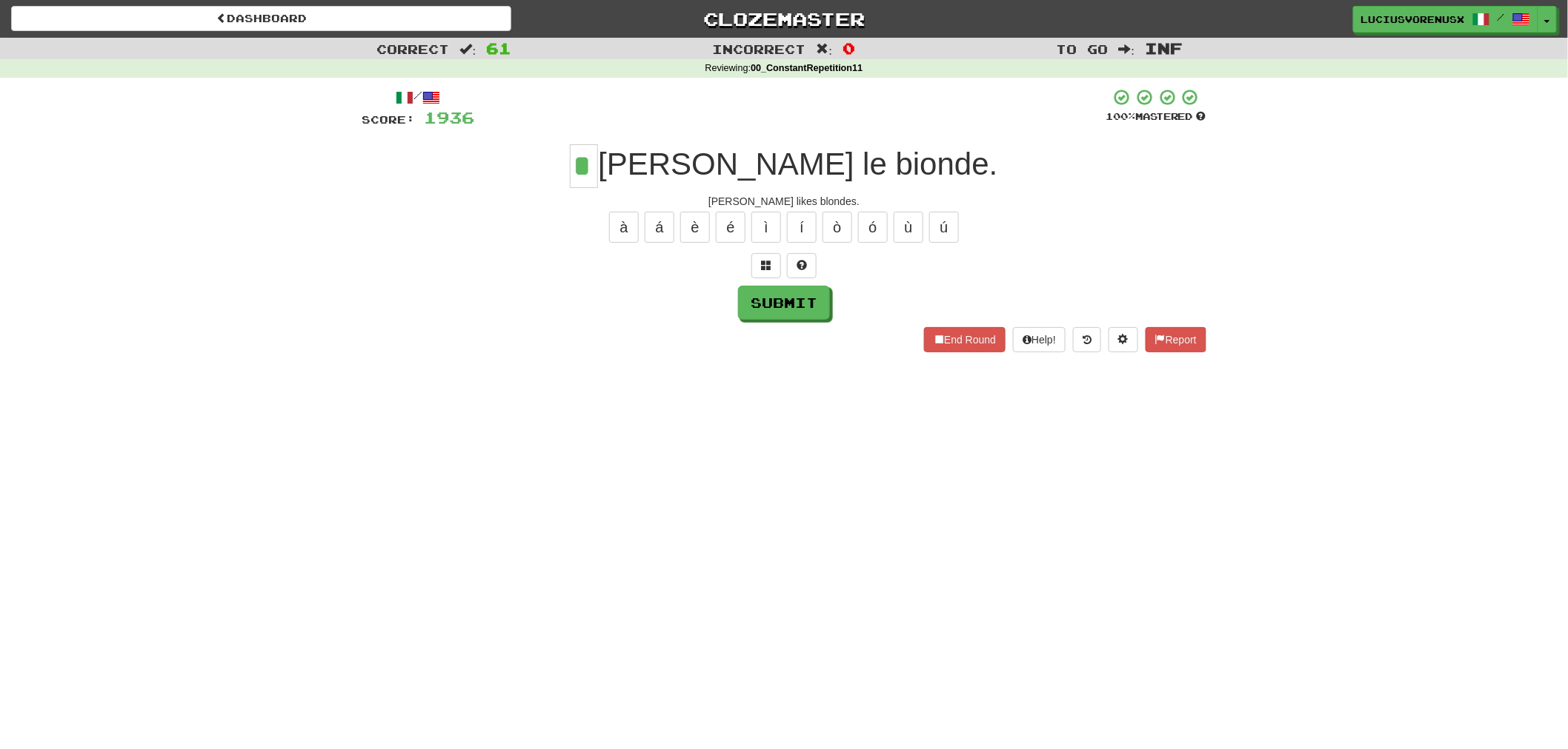
type input "*"
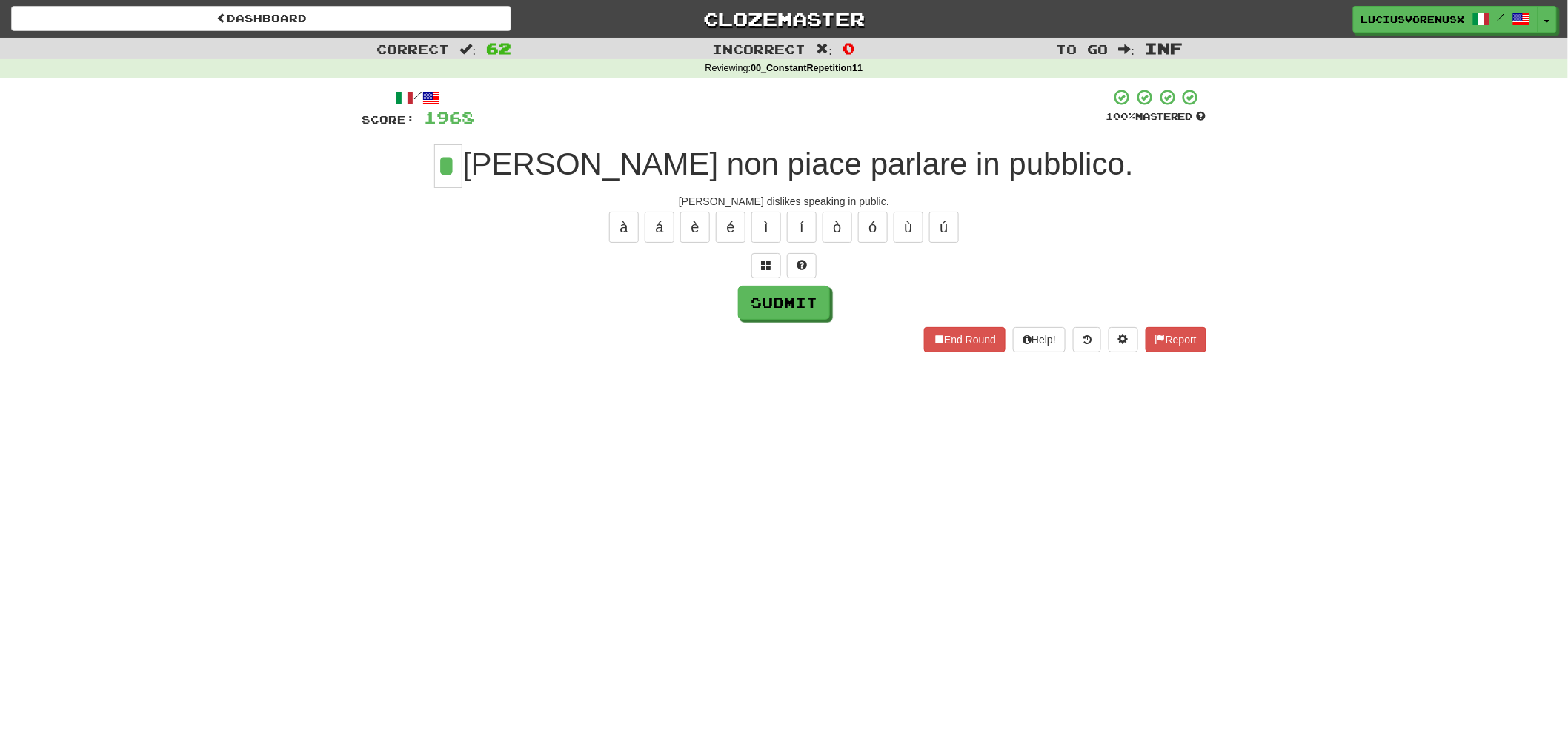
type input "*"
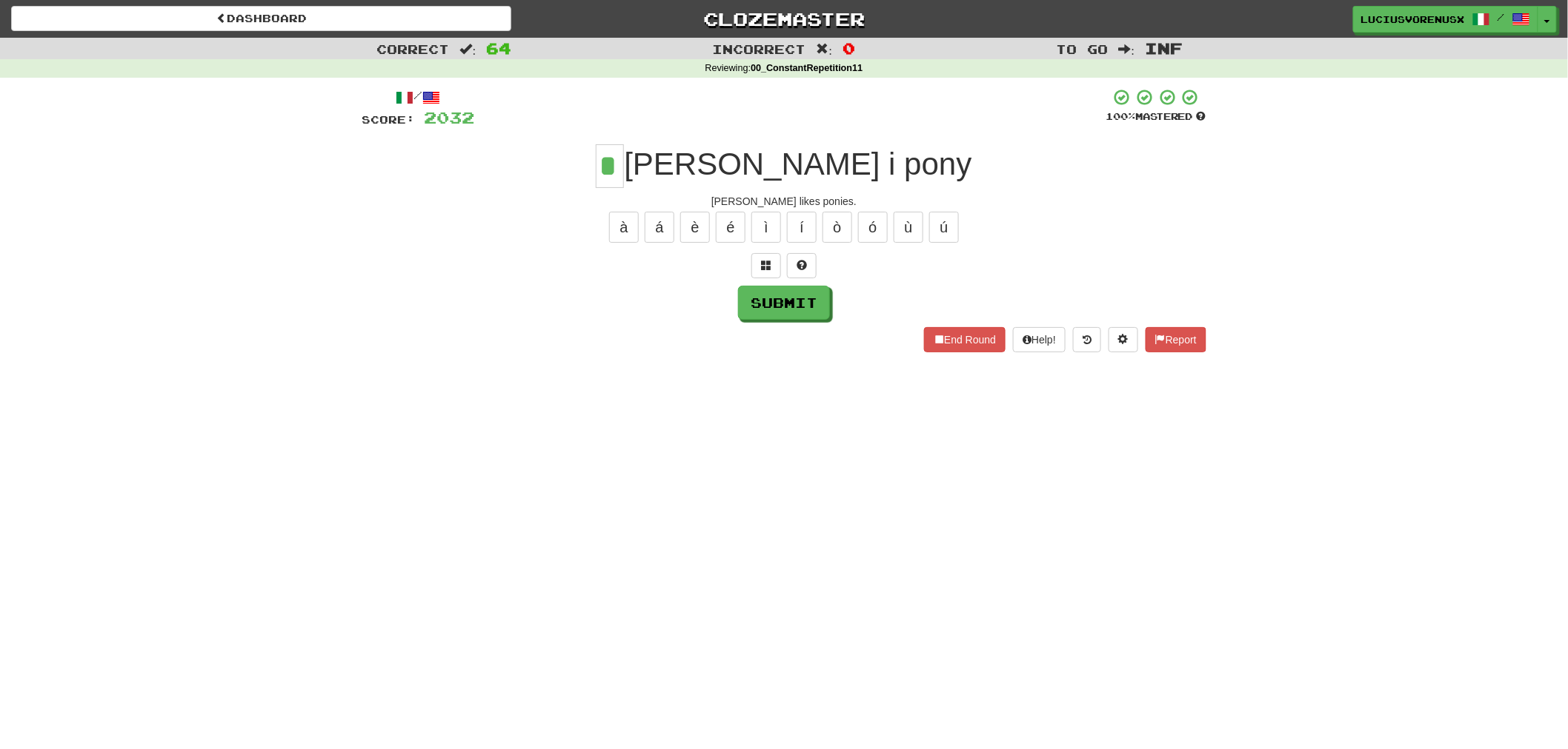
type input "*"
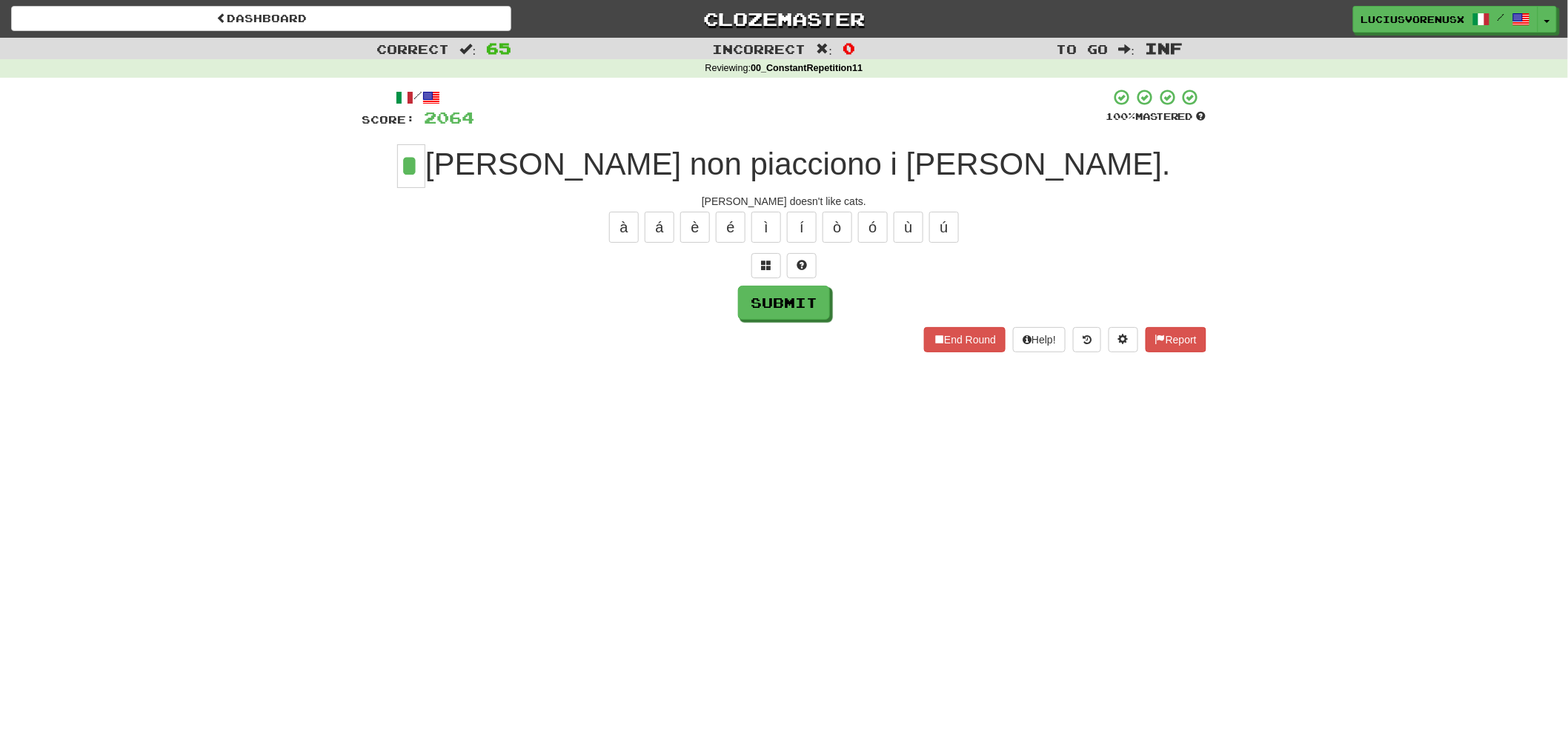
type input "*"
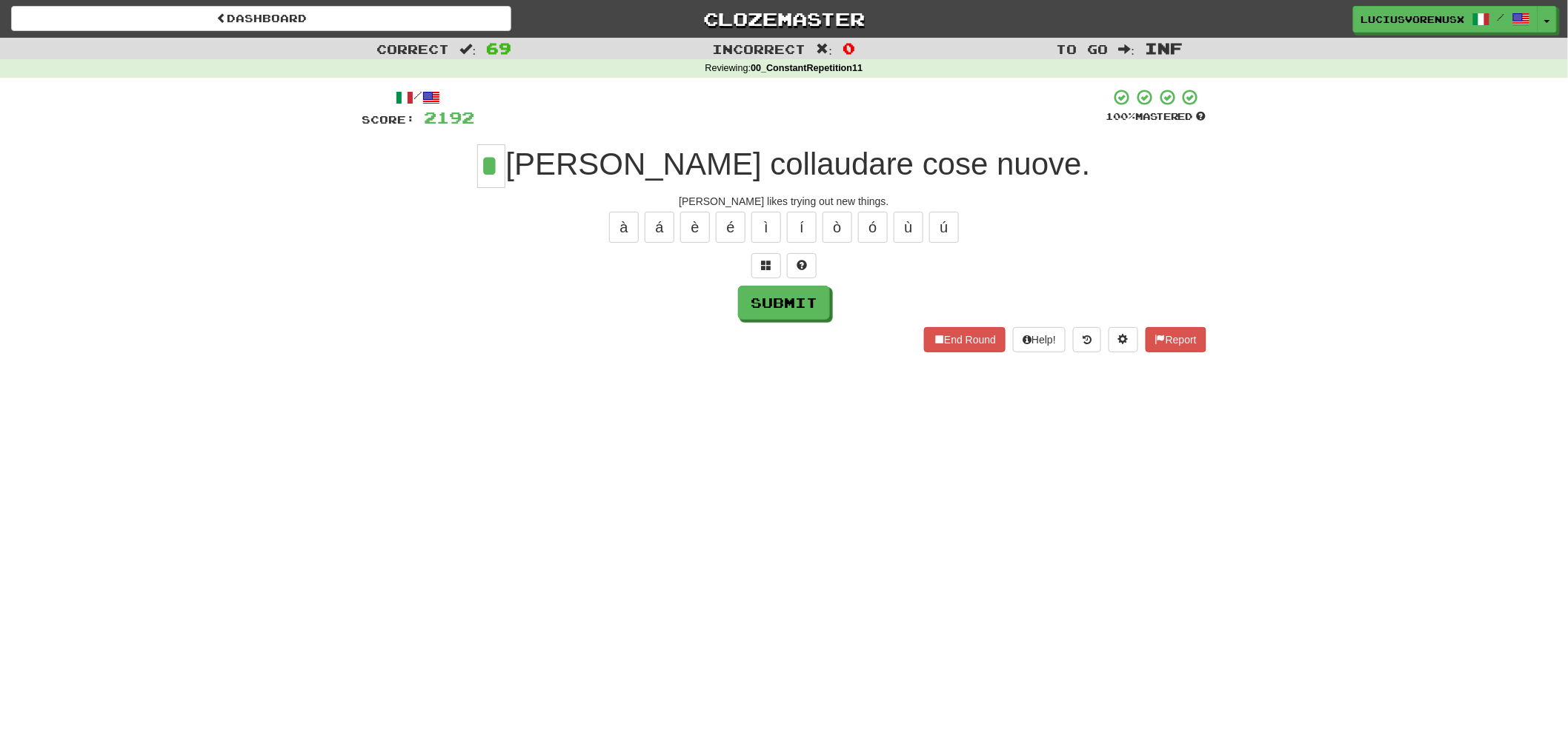
type input "*"
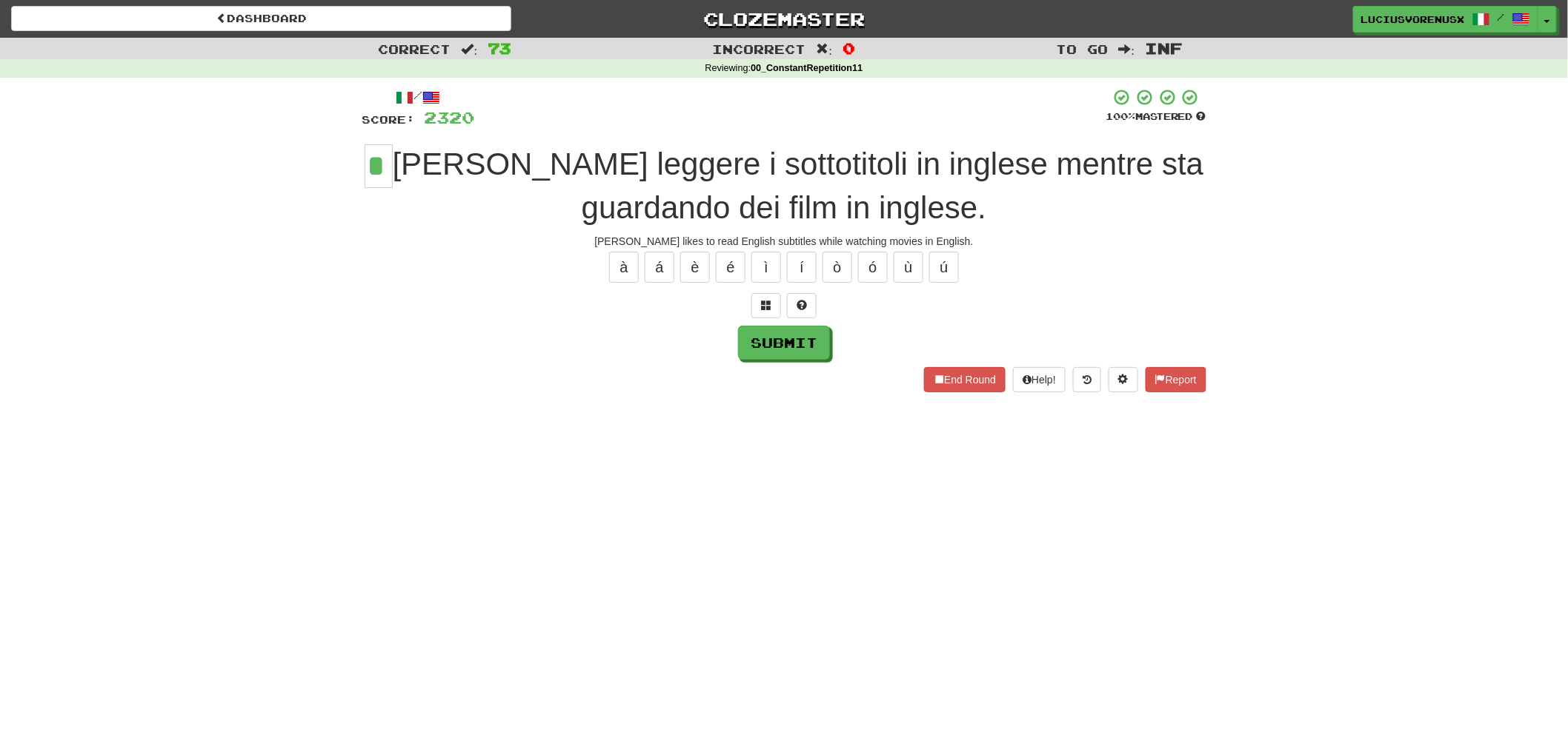
type input "*"
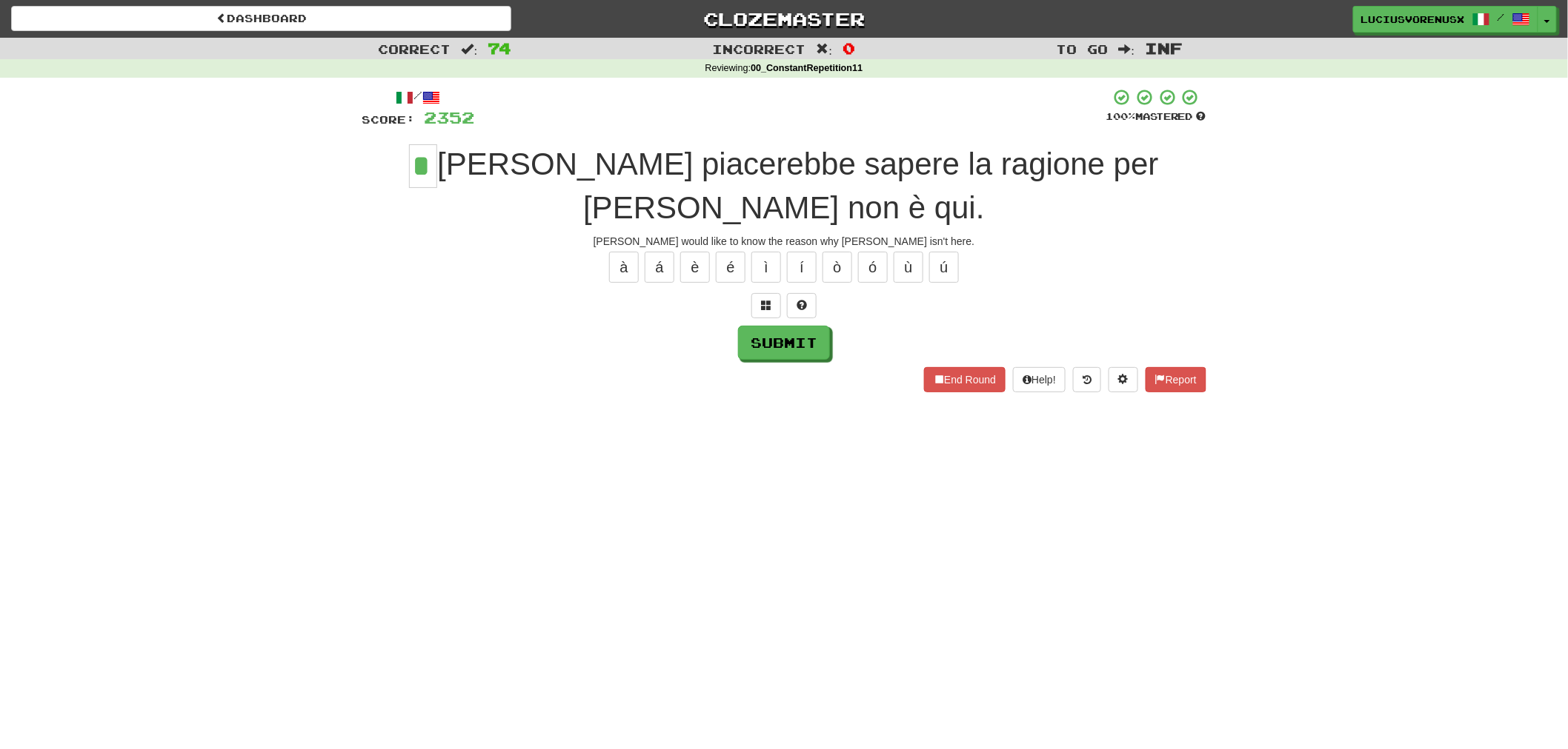
type input "*"
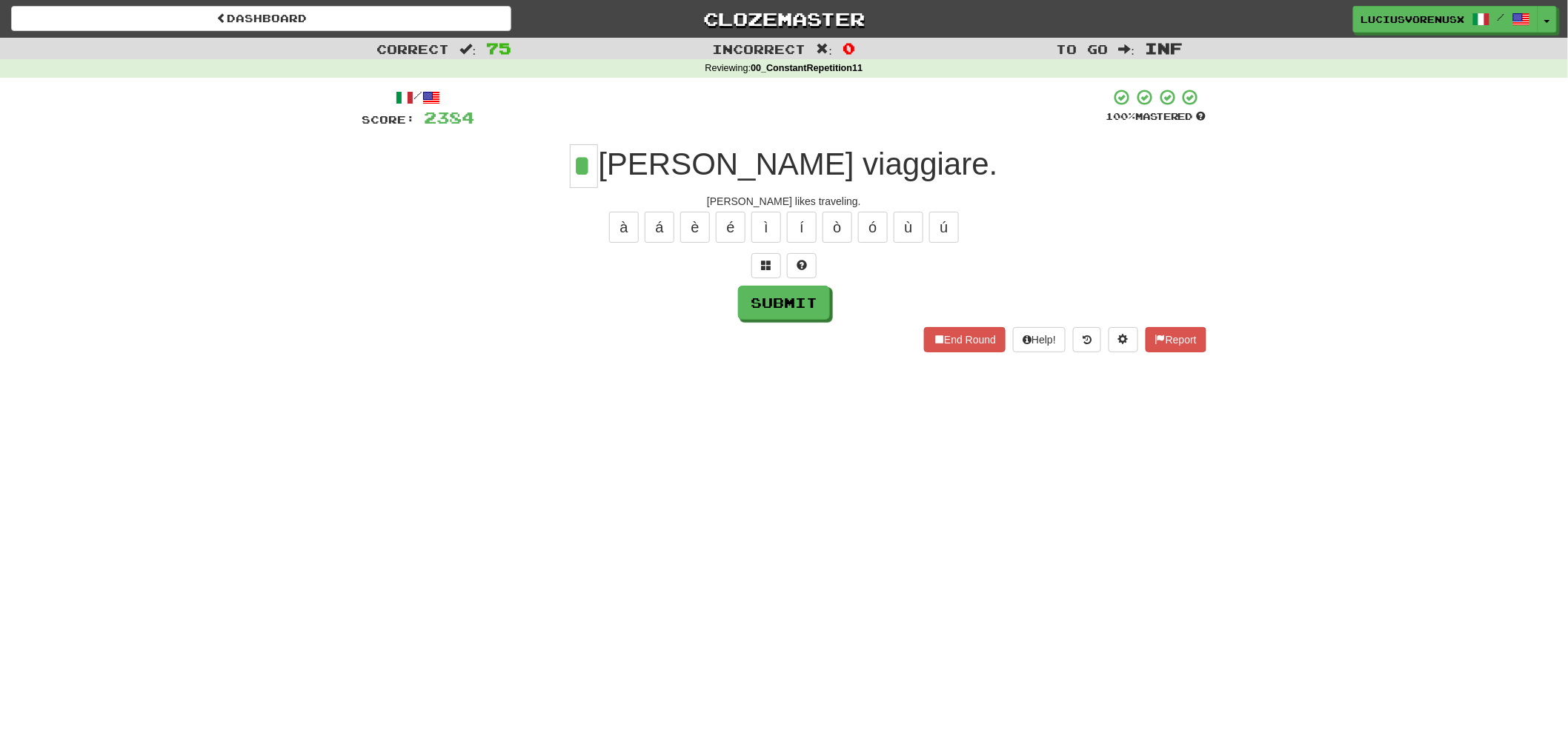
type input "*"
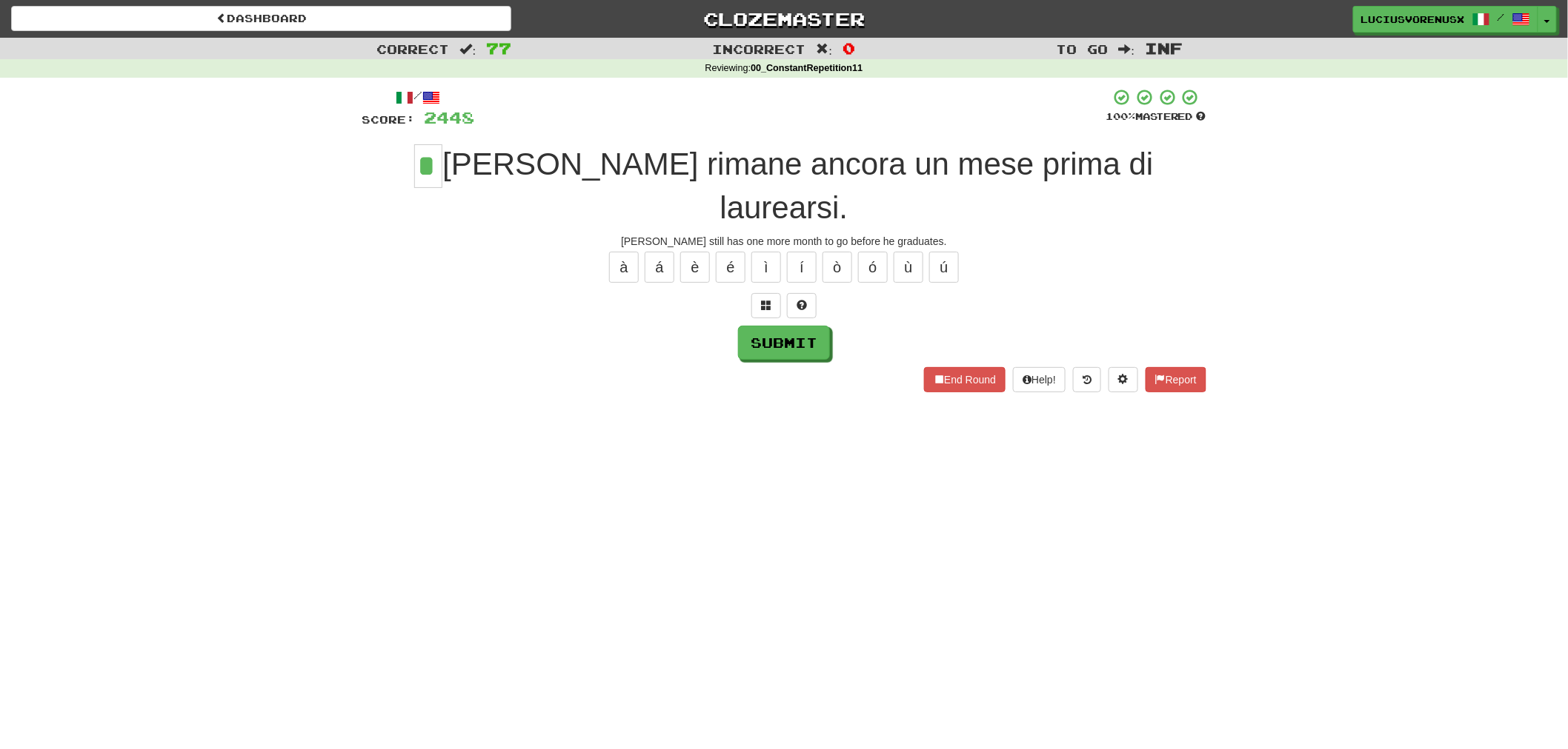
type input "*"
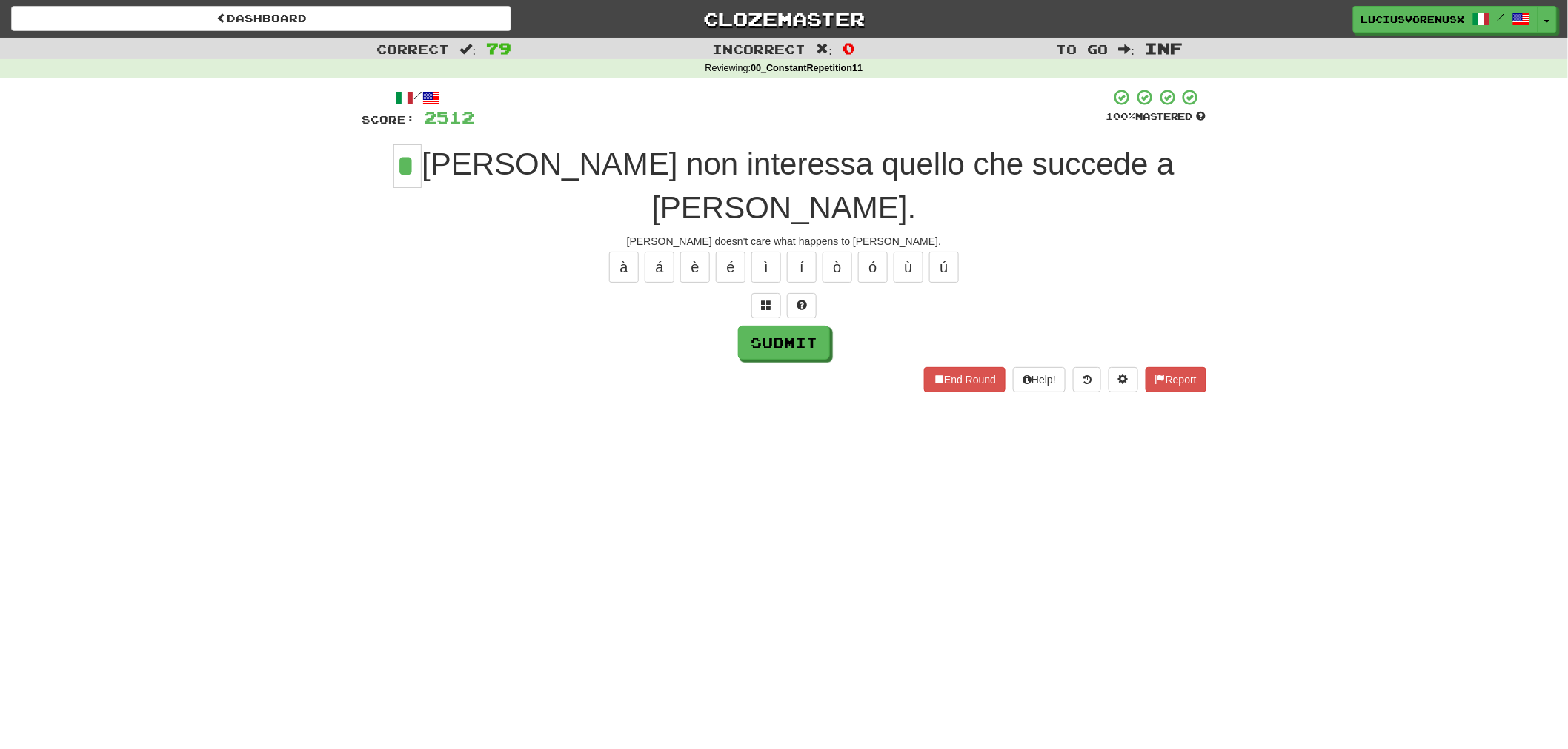
type input "*"
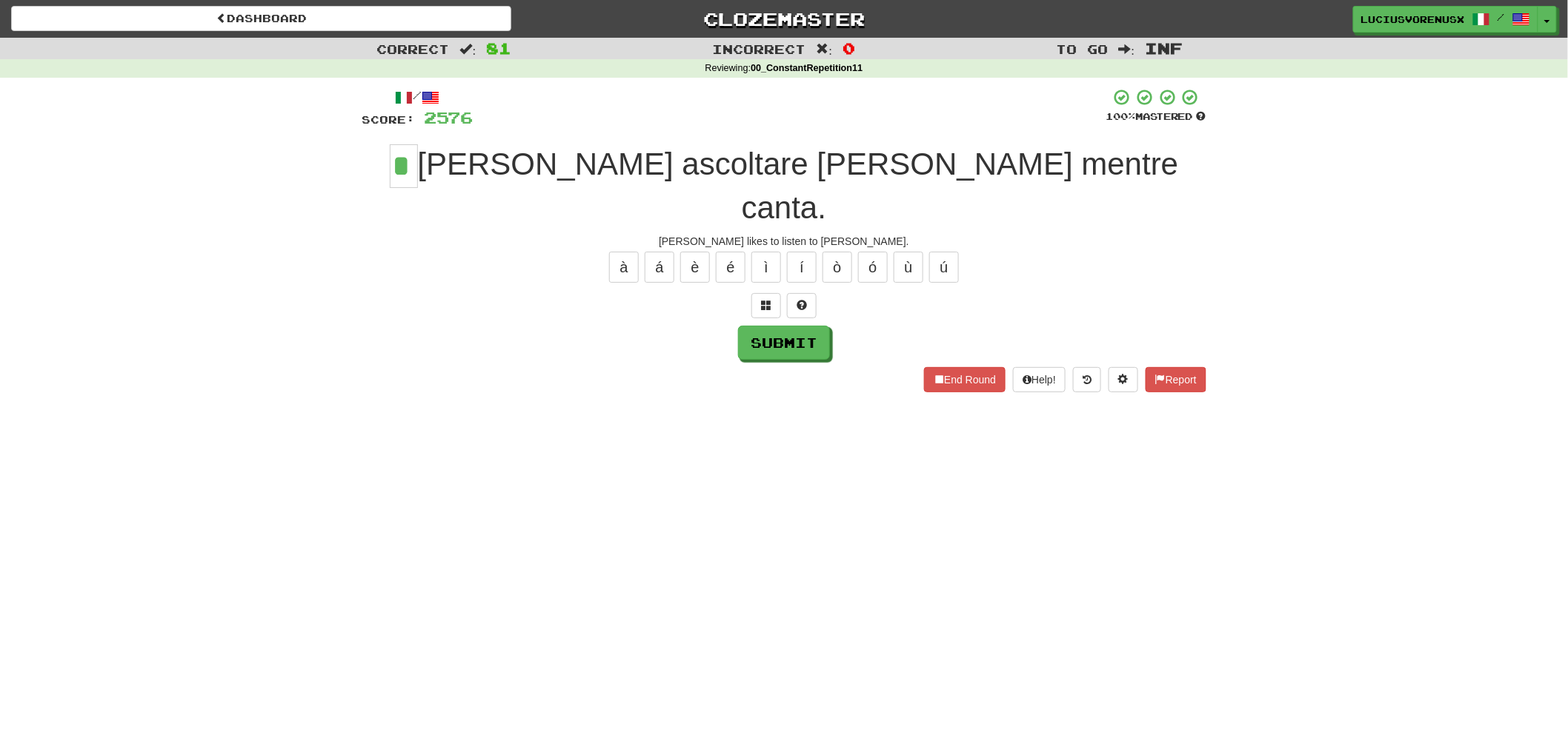
type input "*"
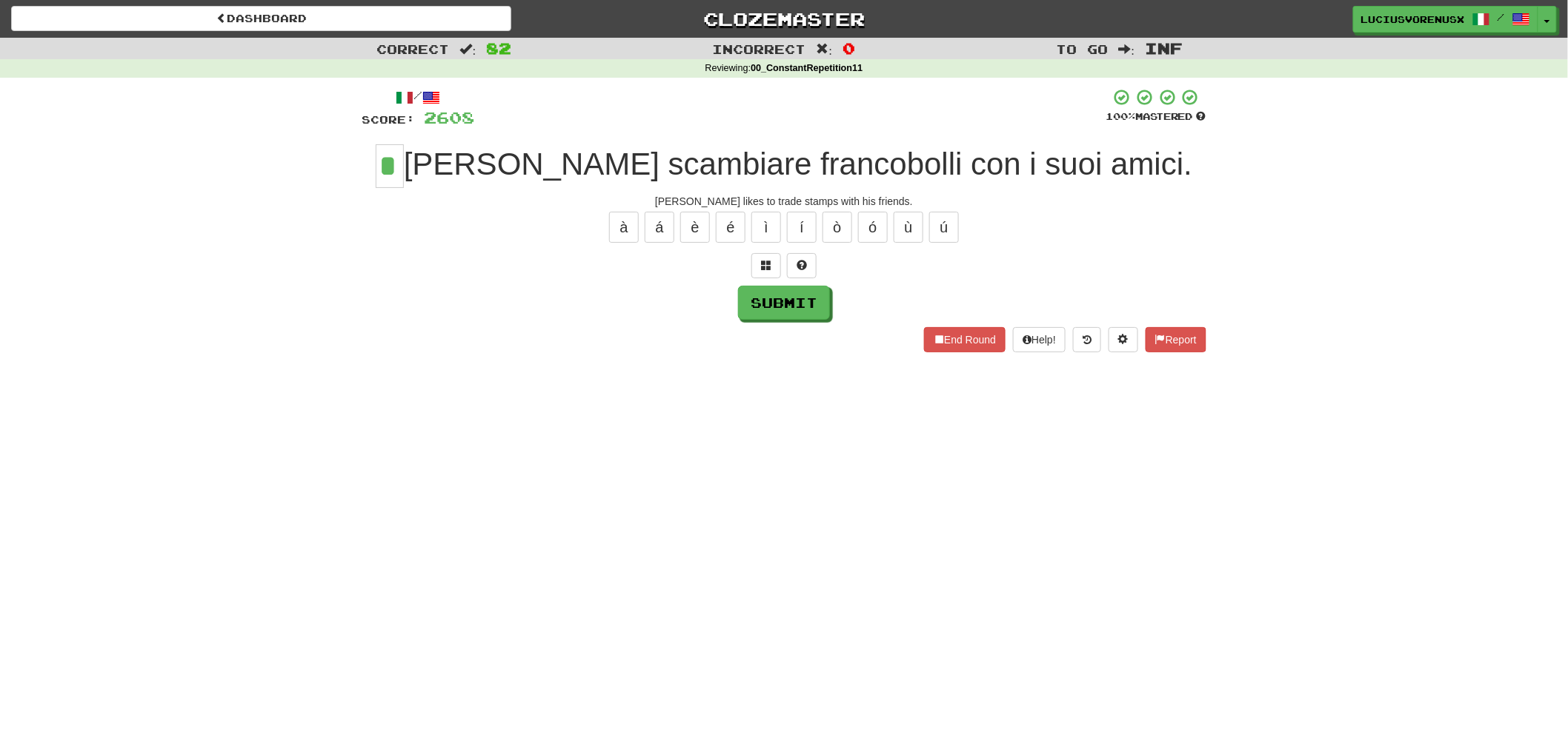
type input "*"
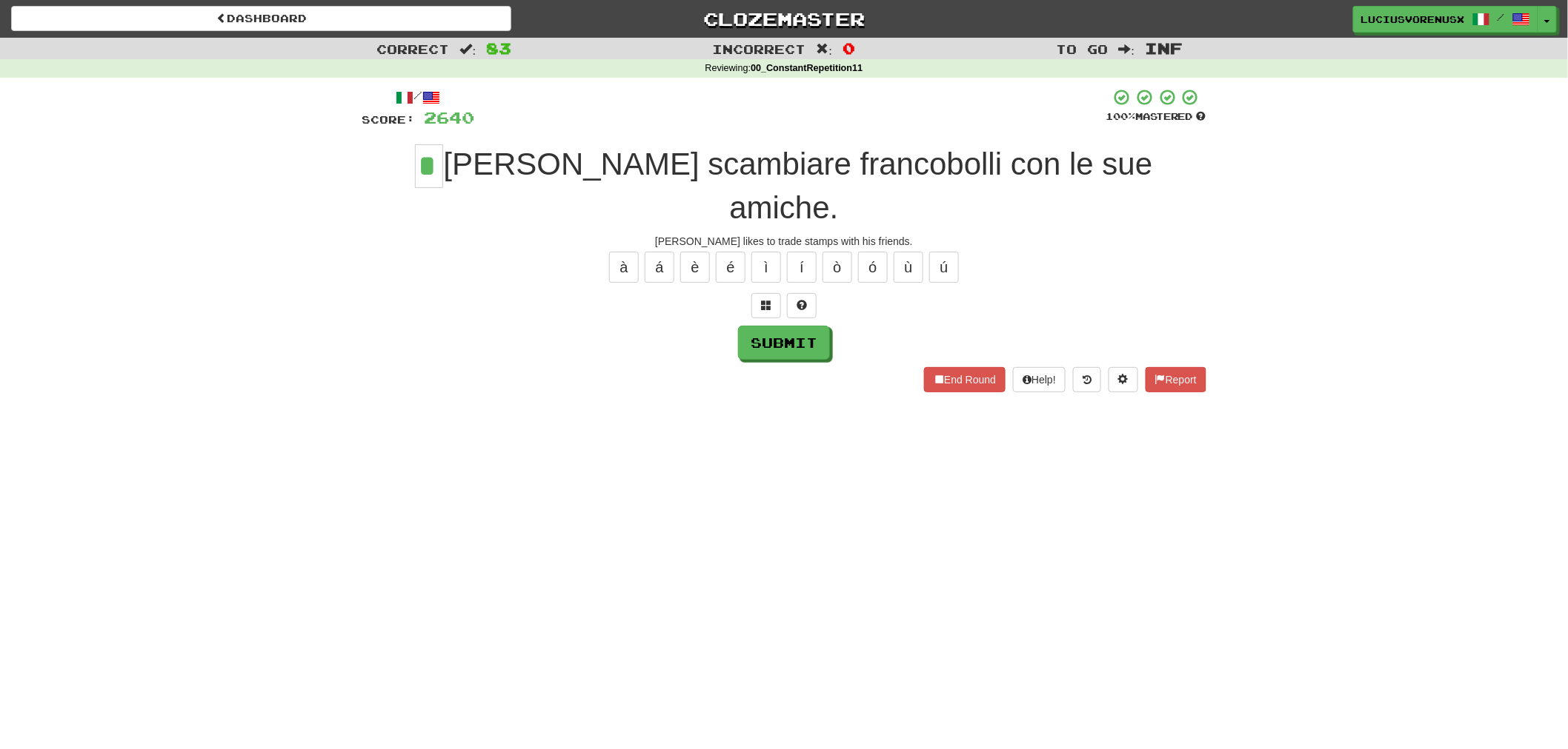
type input "*"
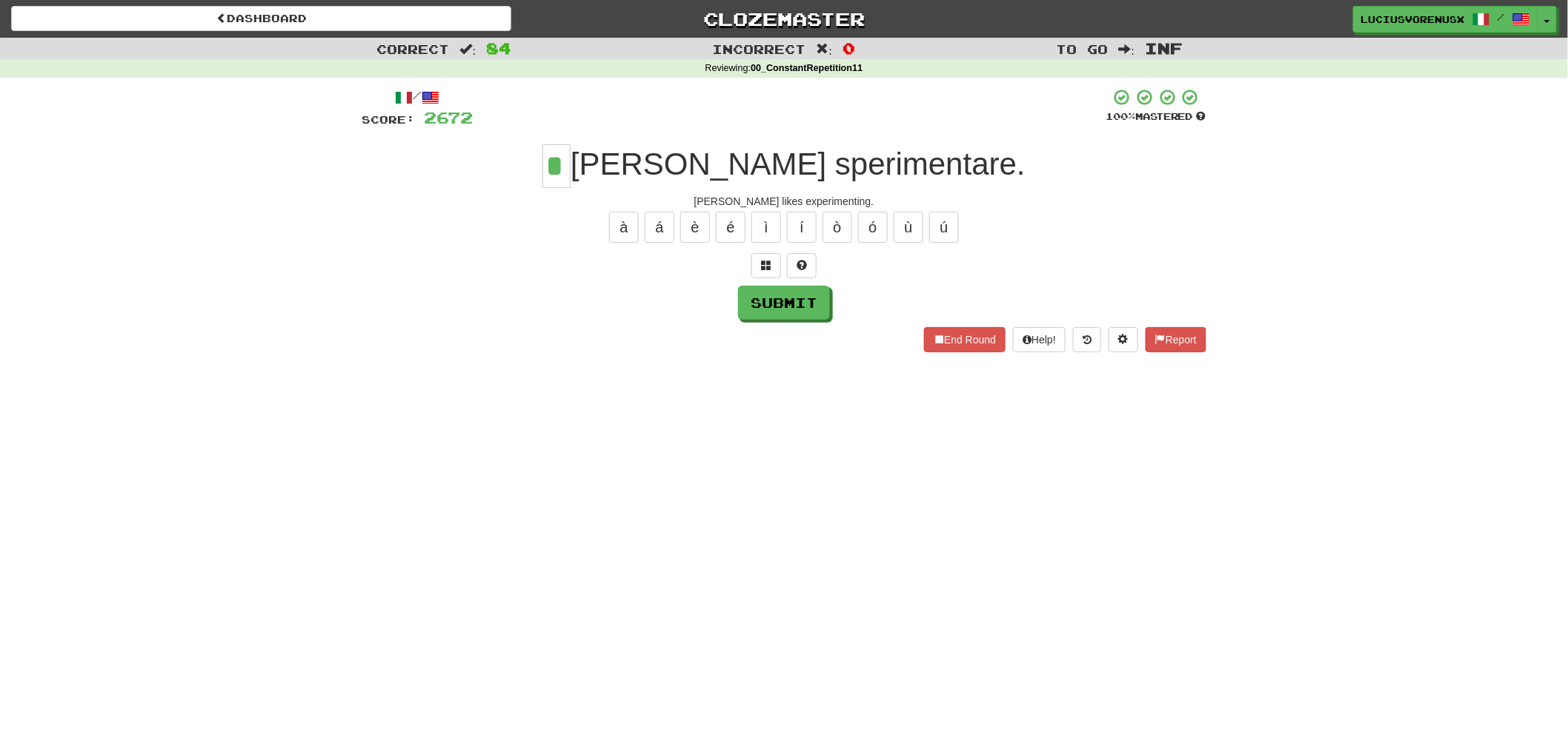
type input "*"
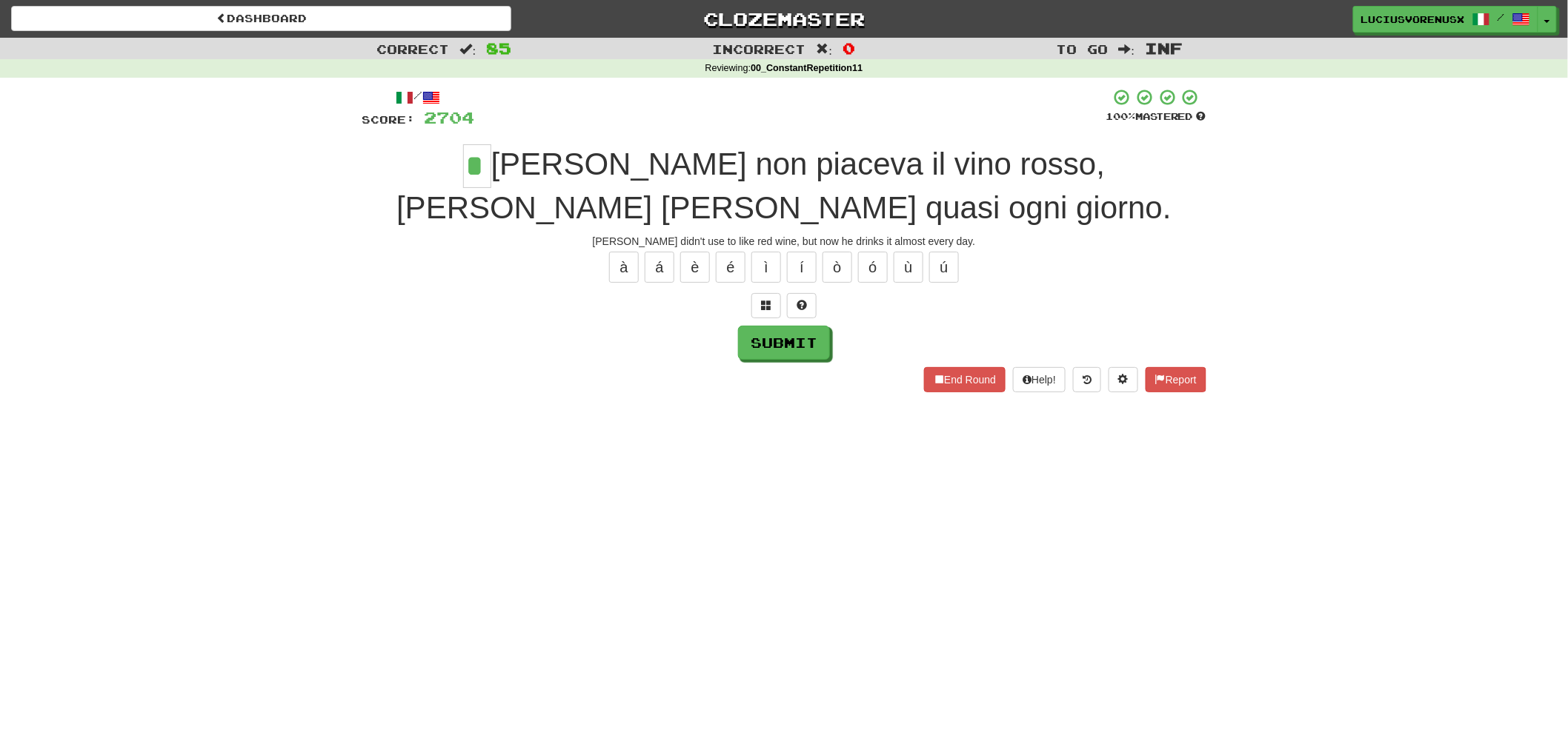
type input "*"
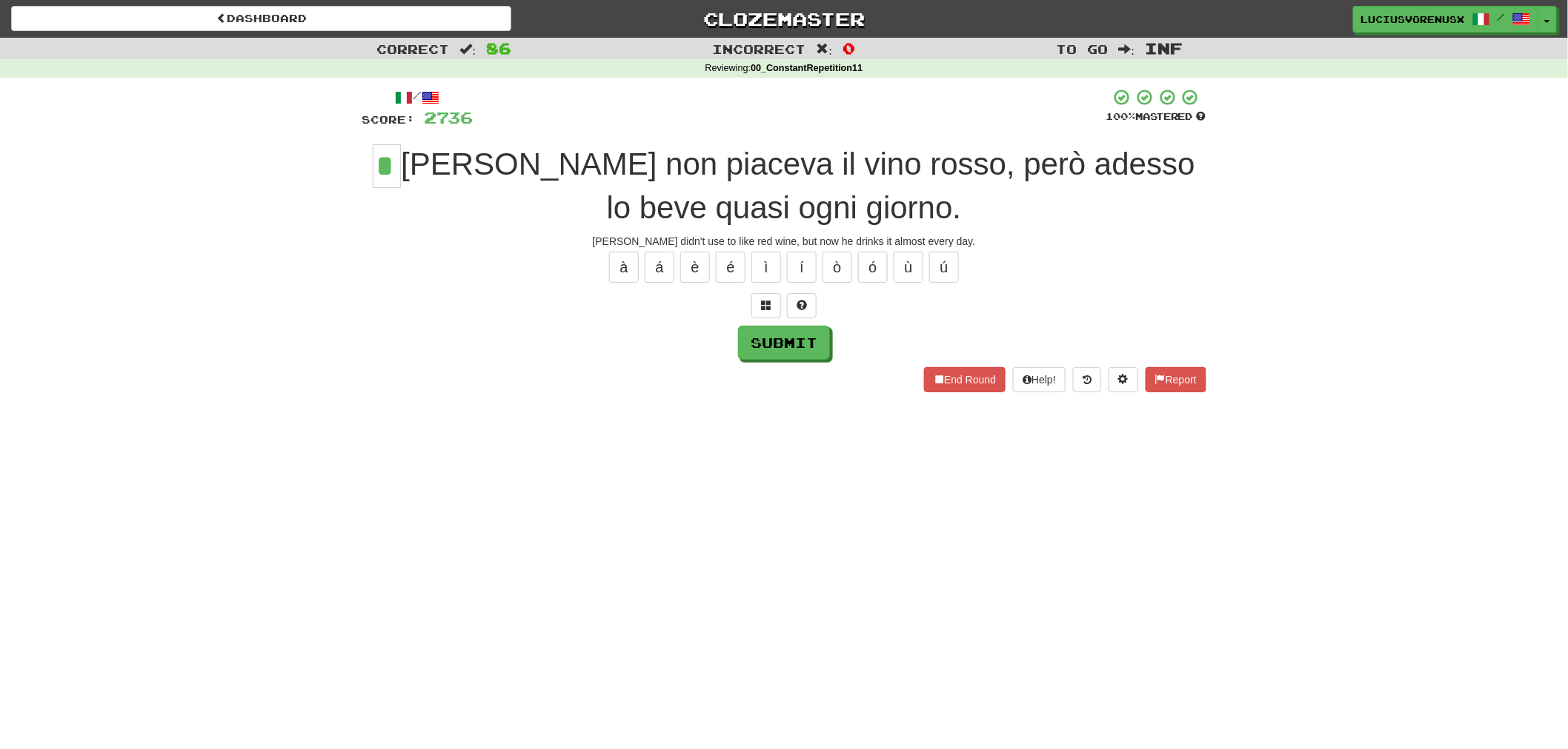
type input "*"
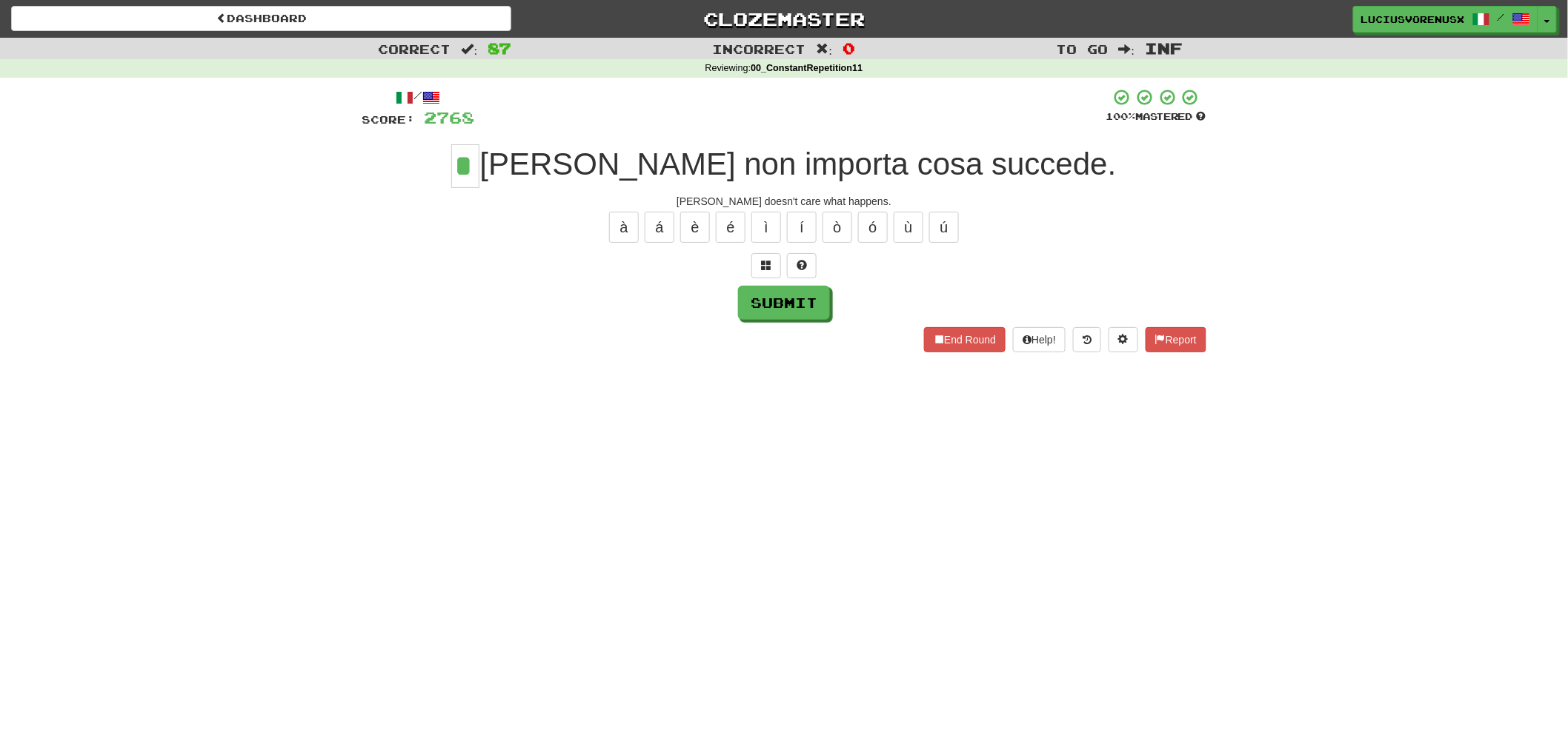
type input "*"
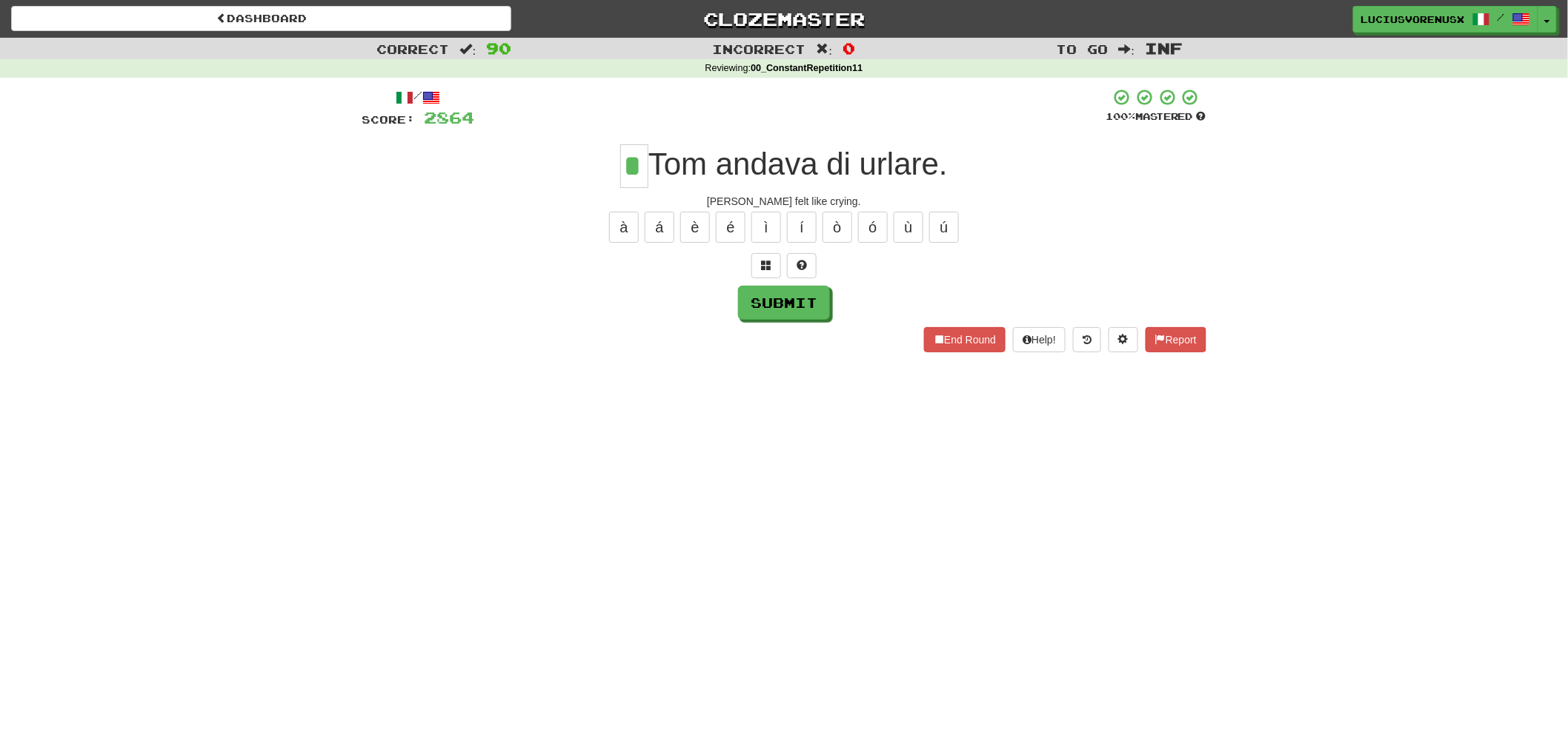
type input "*"
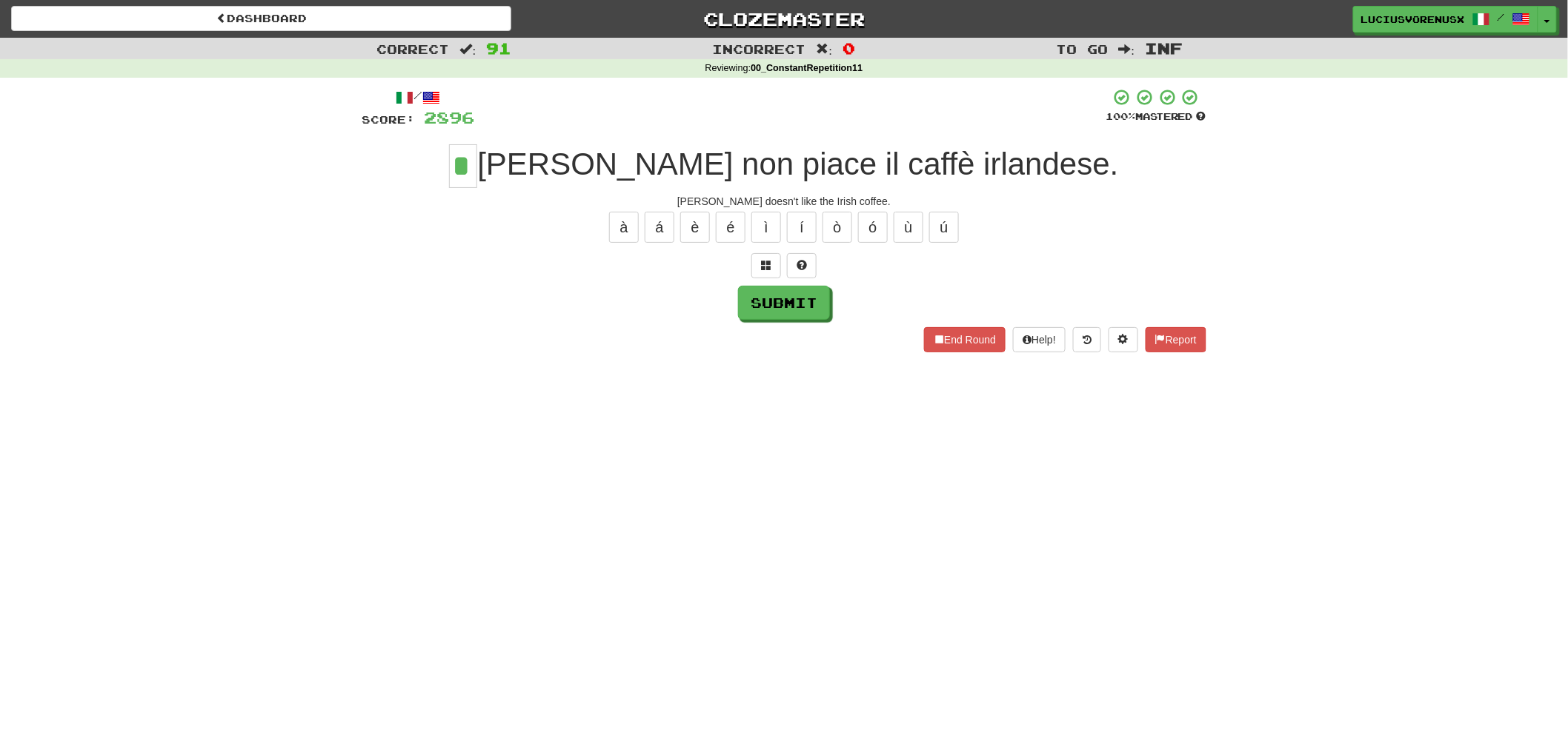
type input "*"
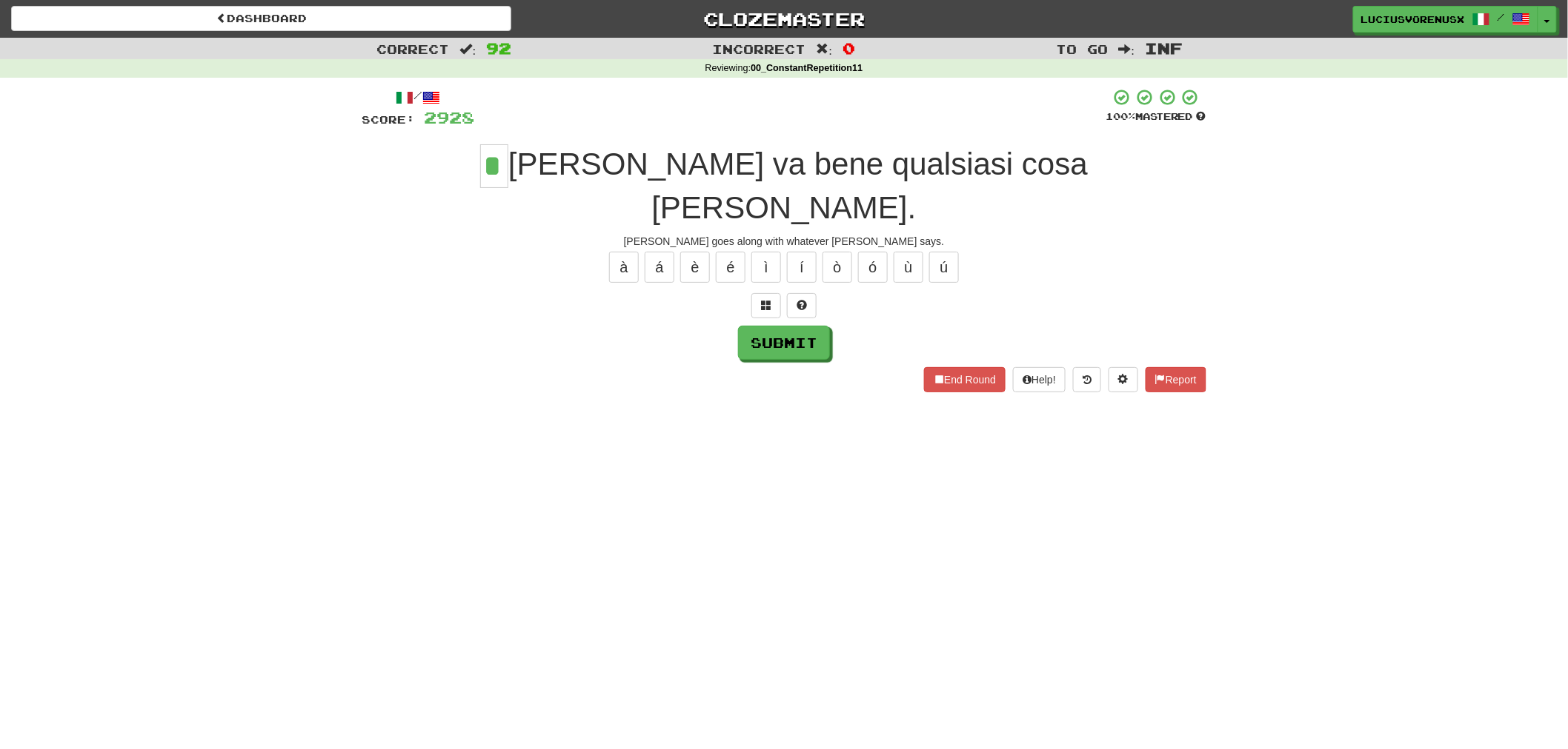
type input "*"
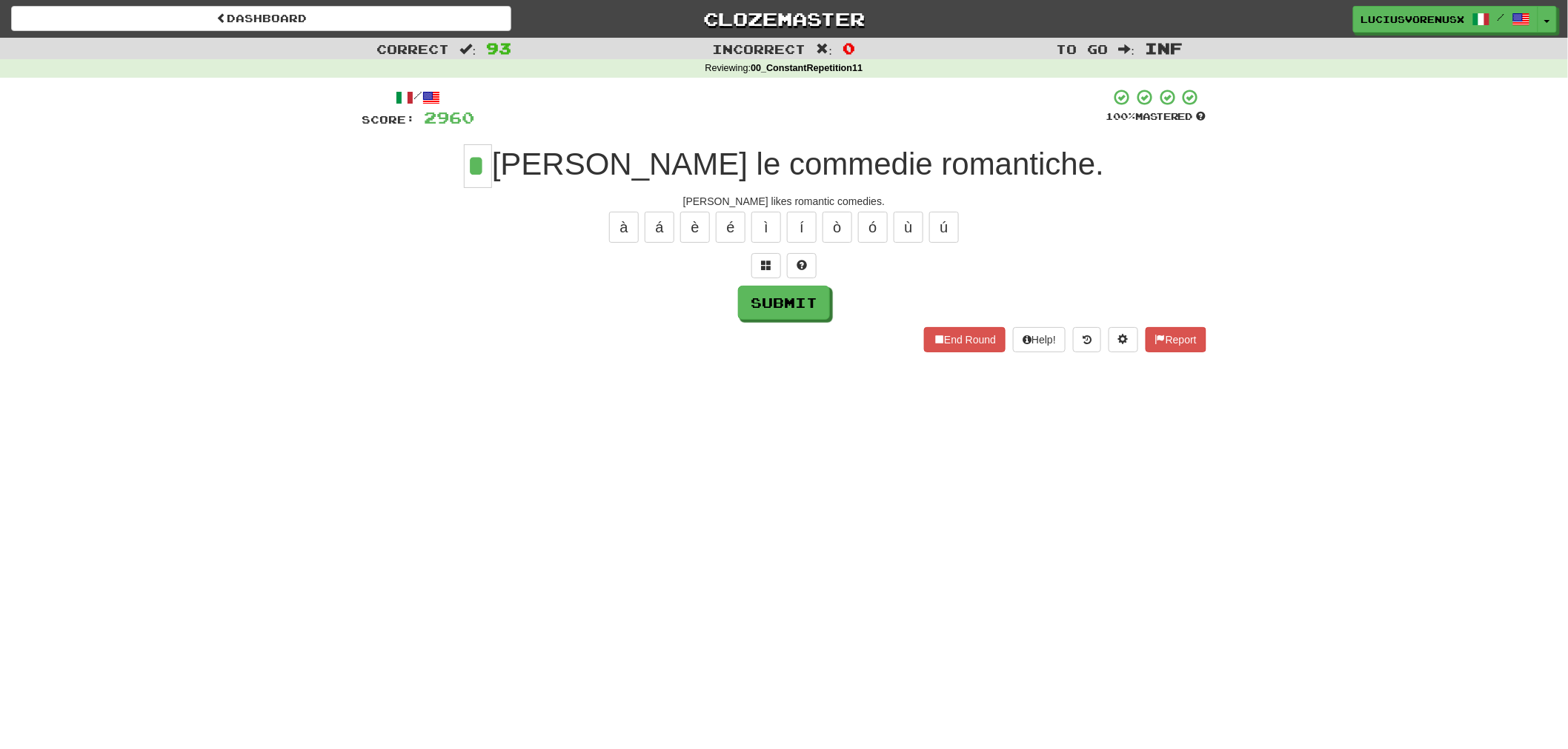
type input "*"
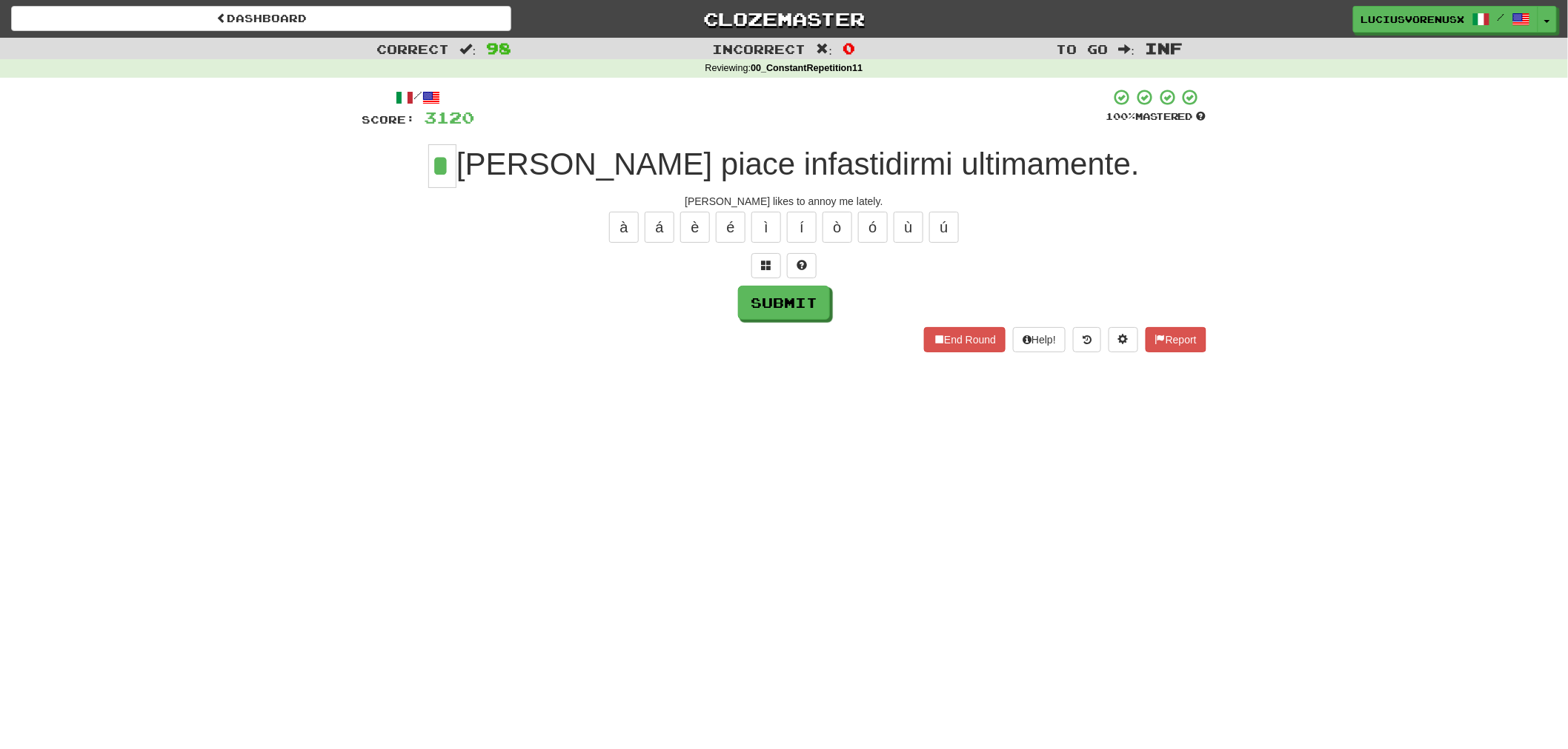
type input "*"
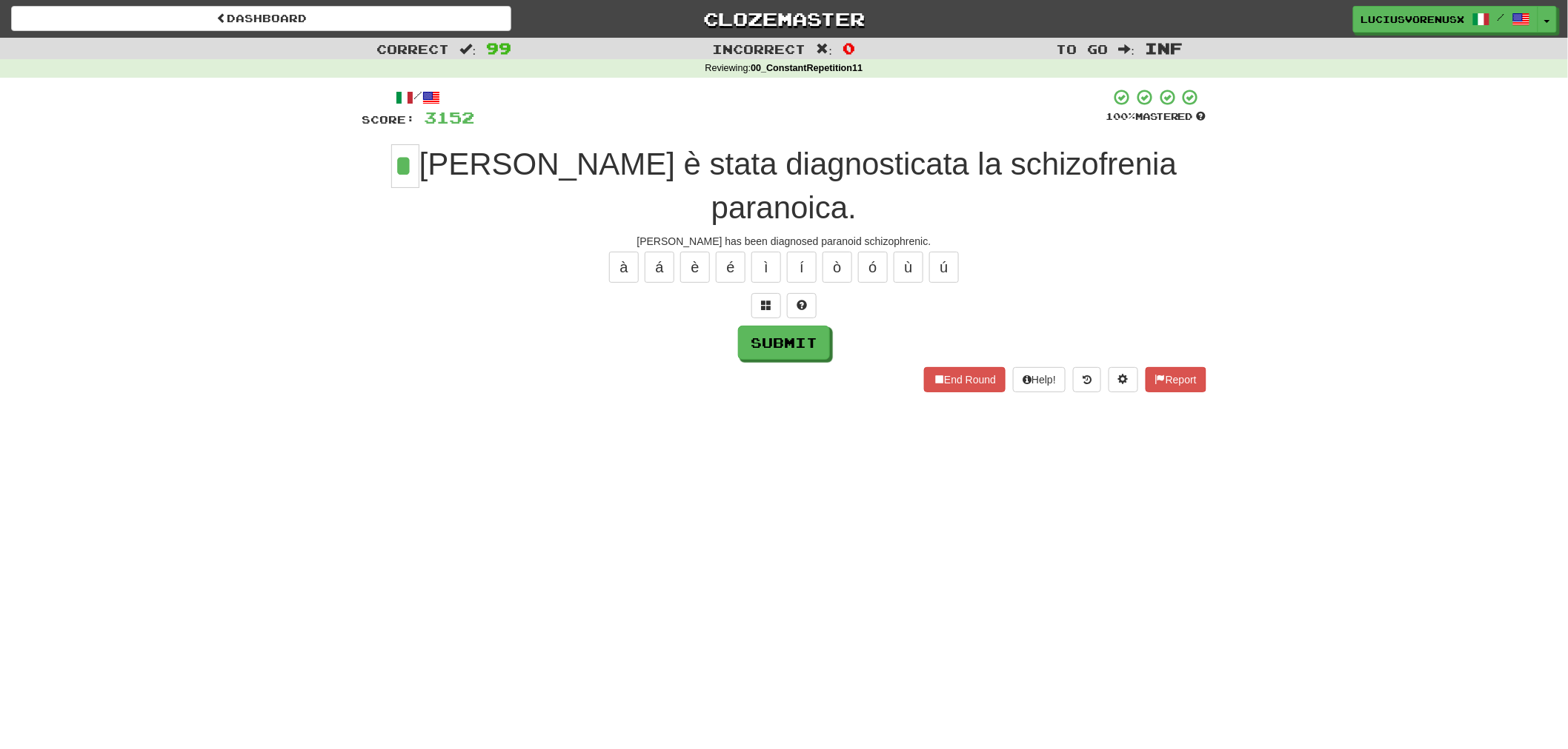
type input "*"
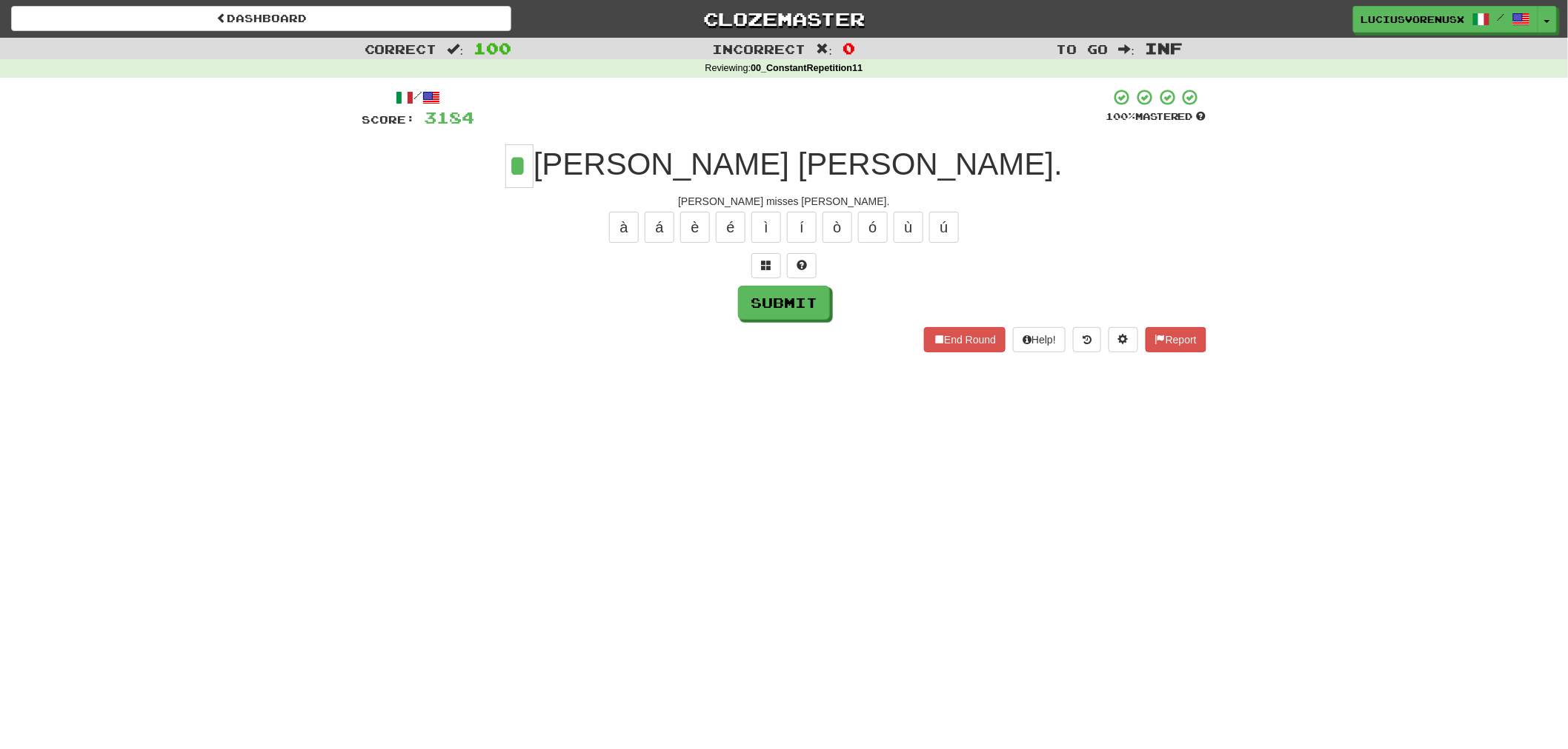
type input "*"
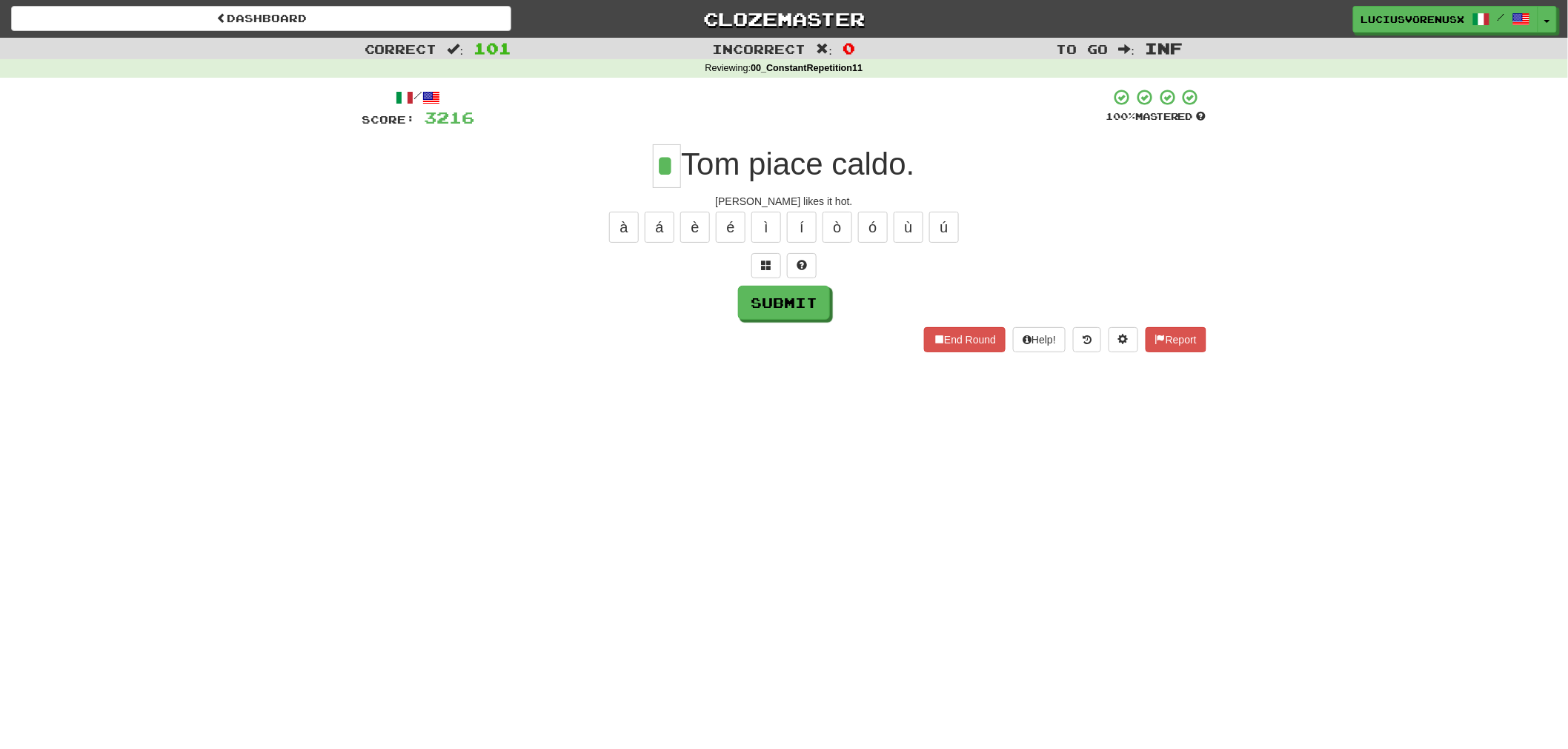
type input "*"
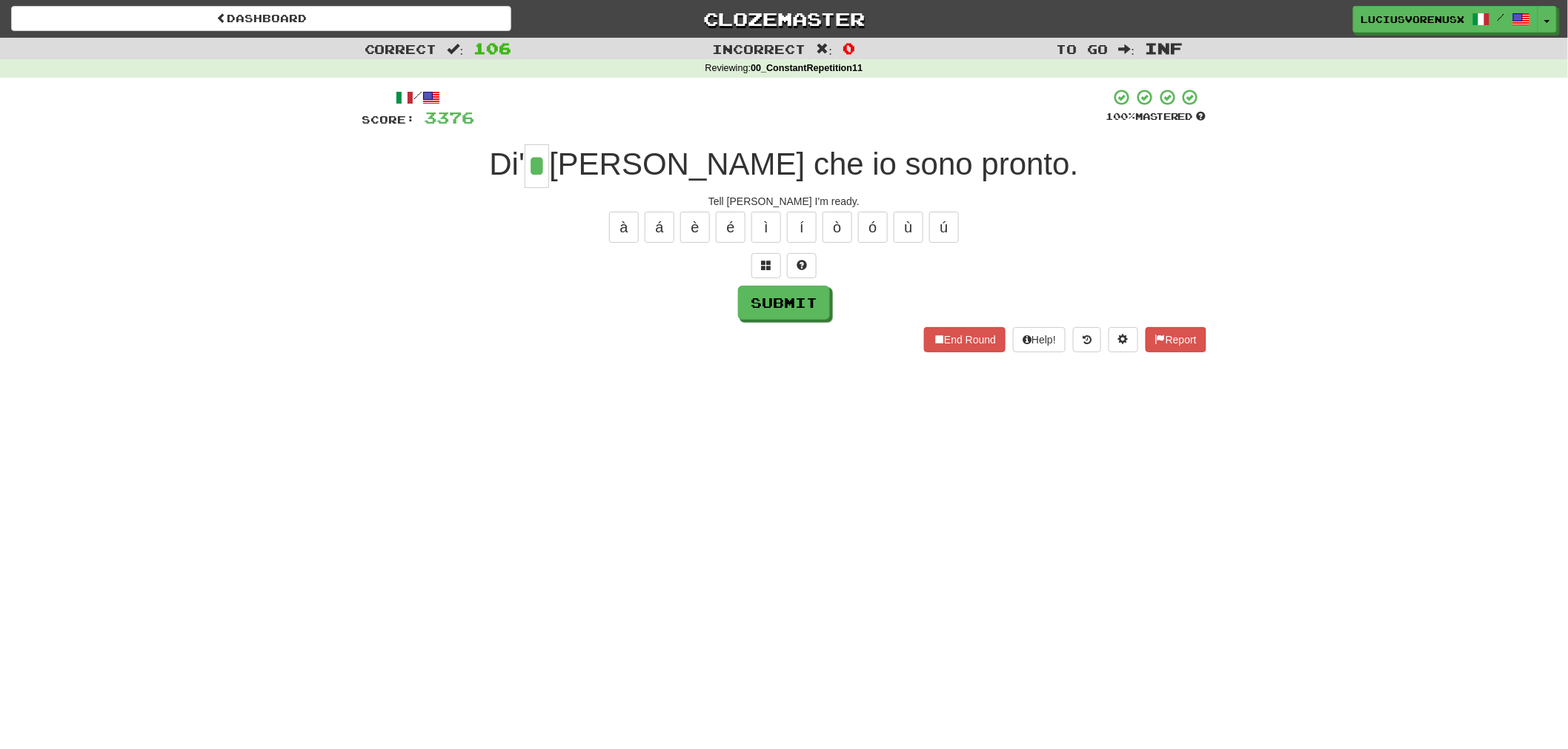
type input "*"
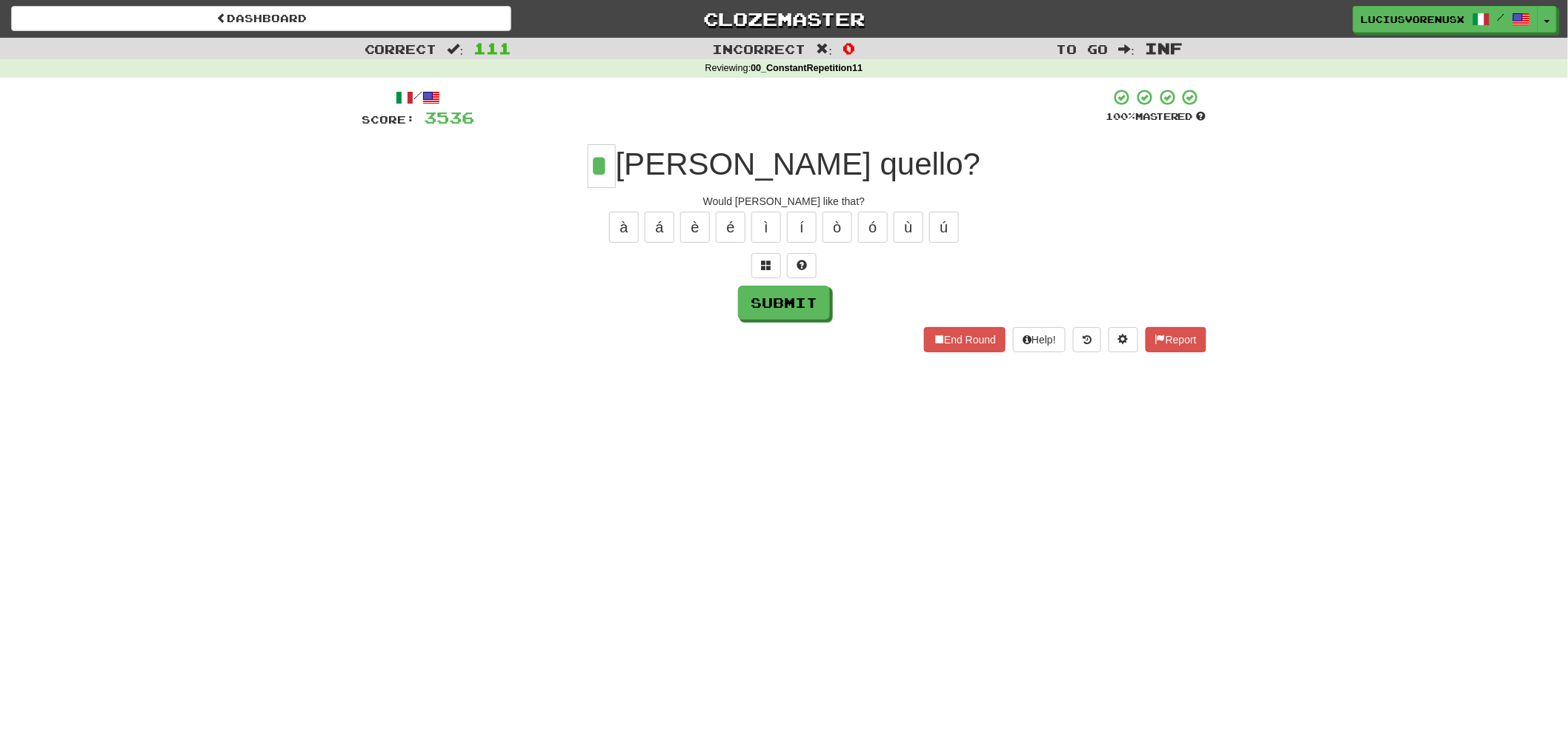
type input "*"
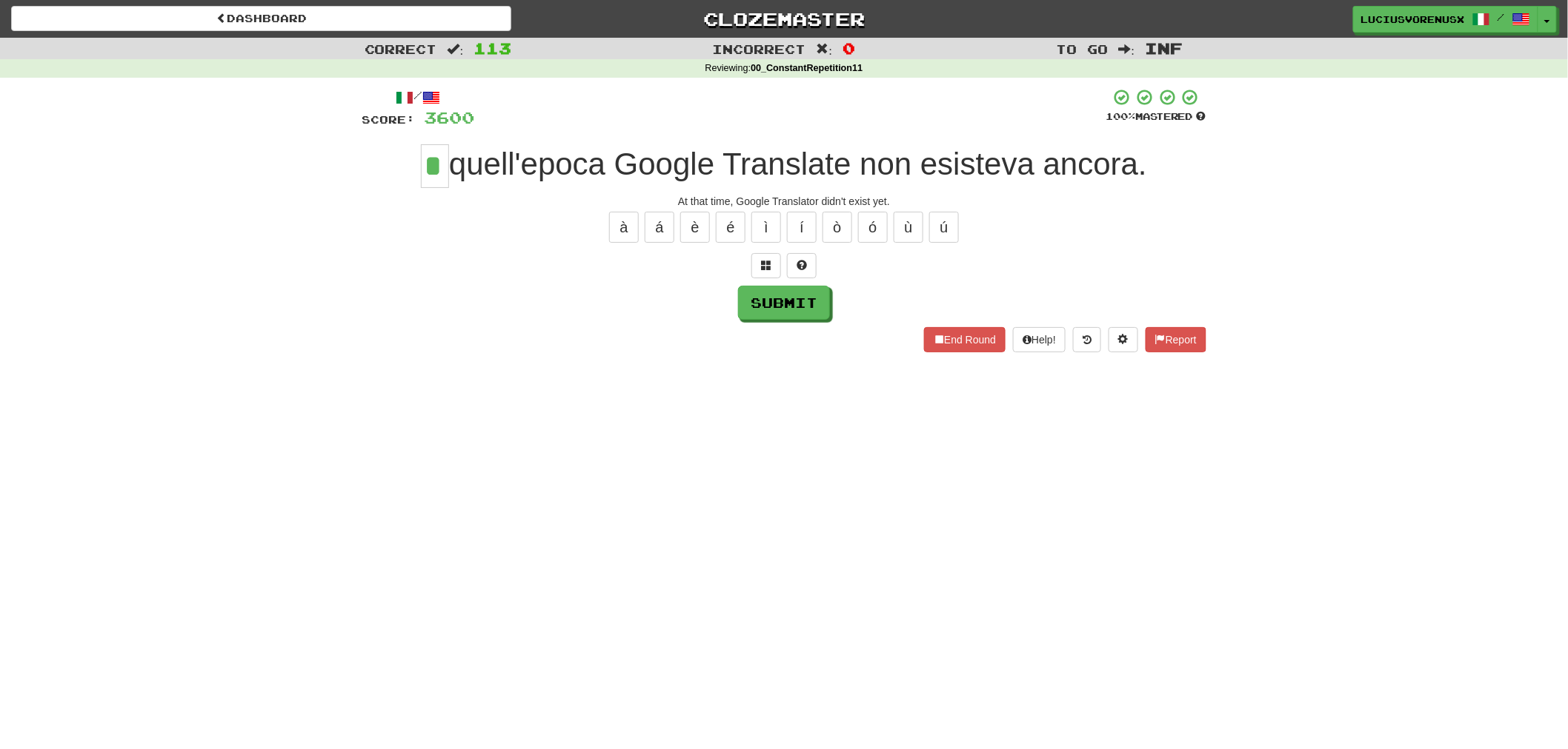
type input "*"
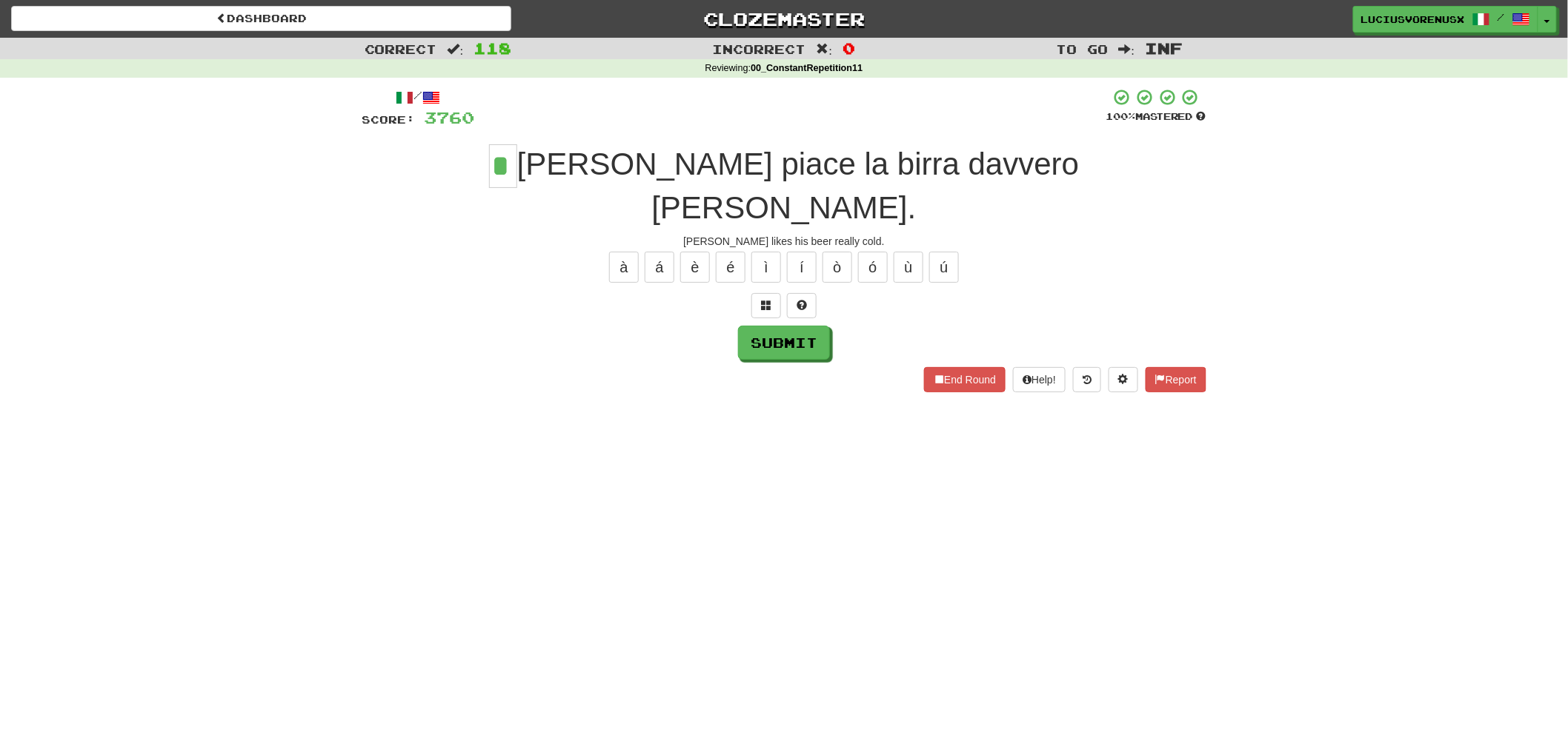
type input "*"
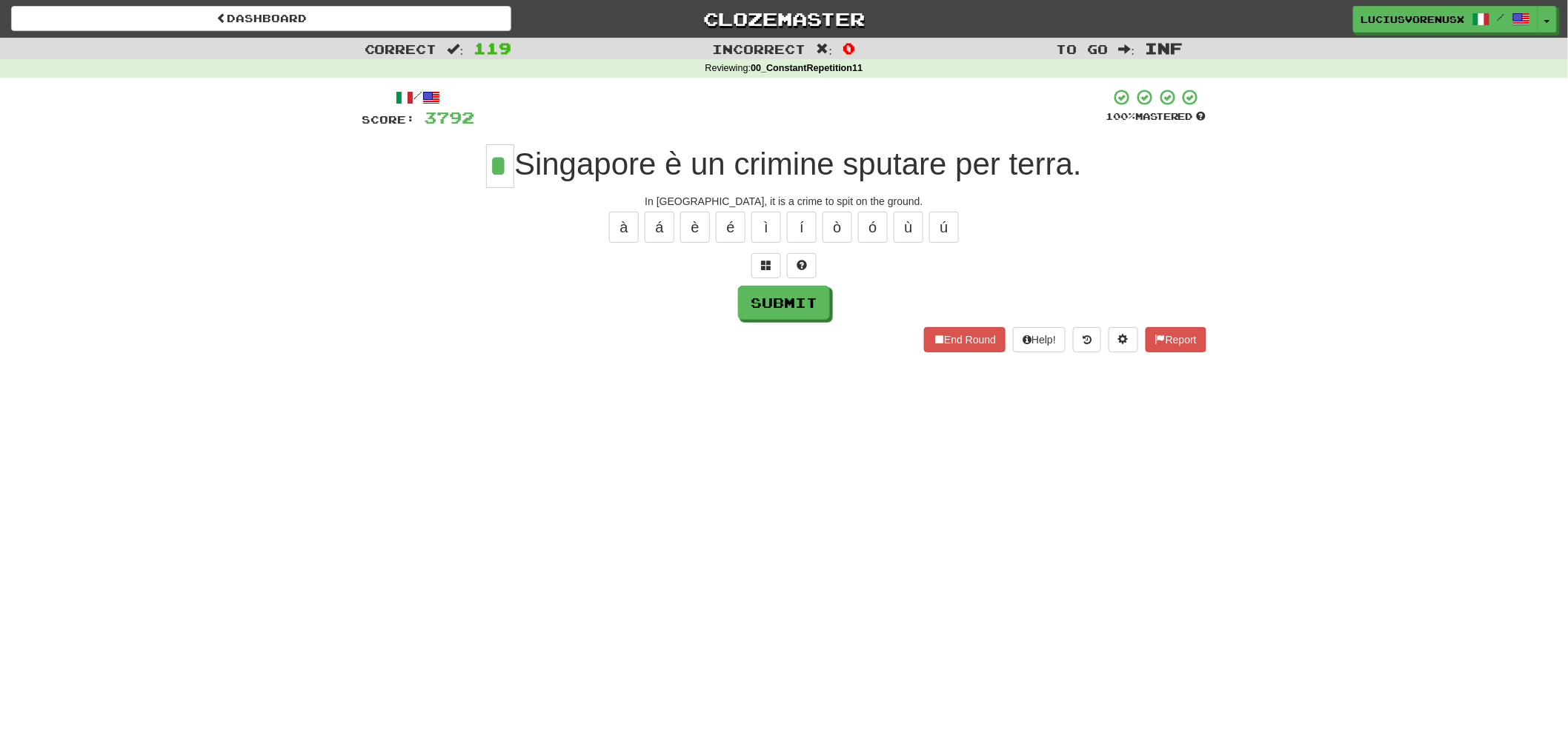
type input "*"
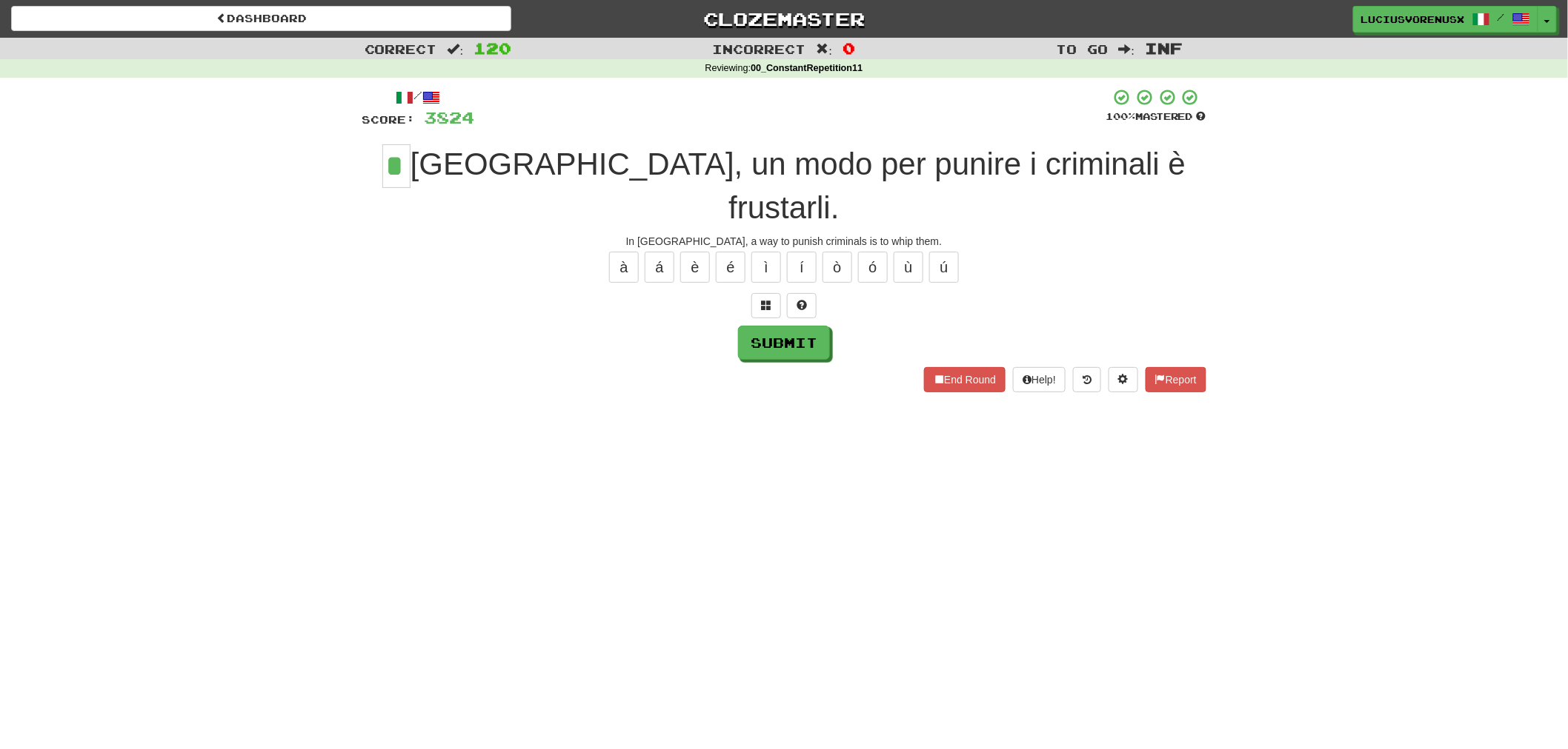
type input "*"
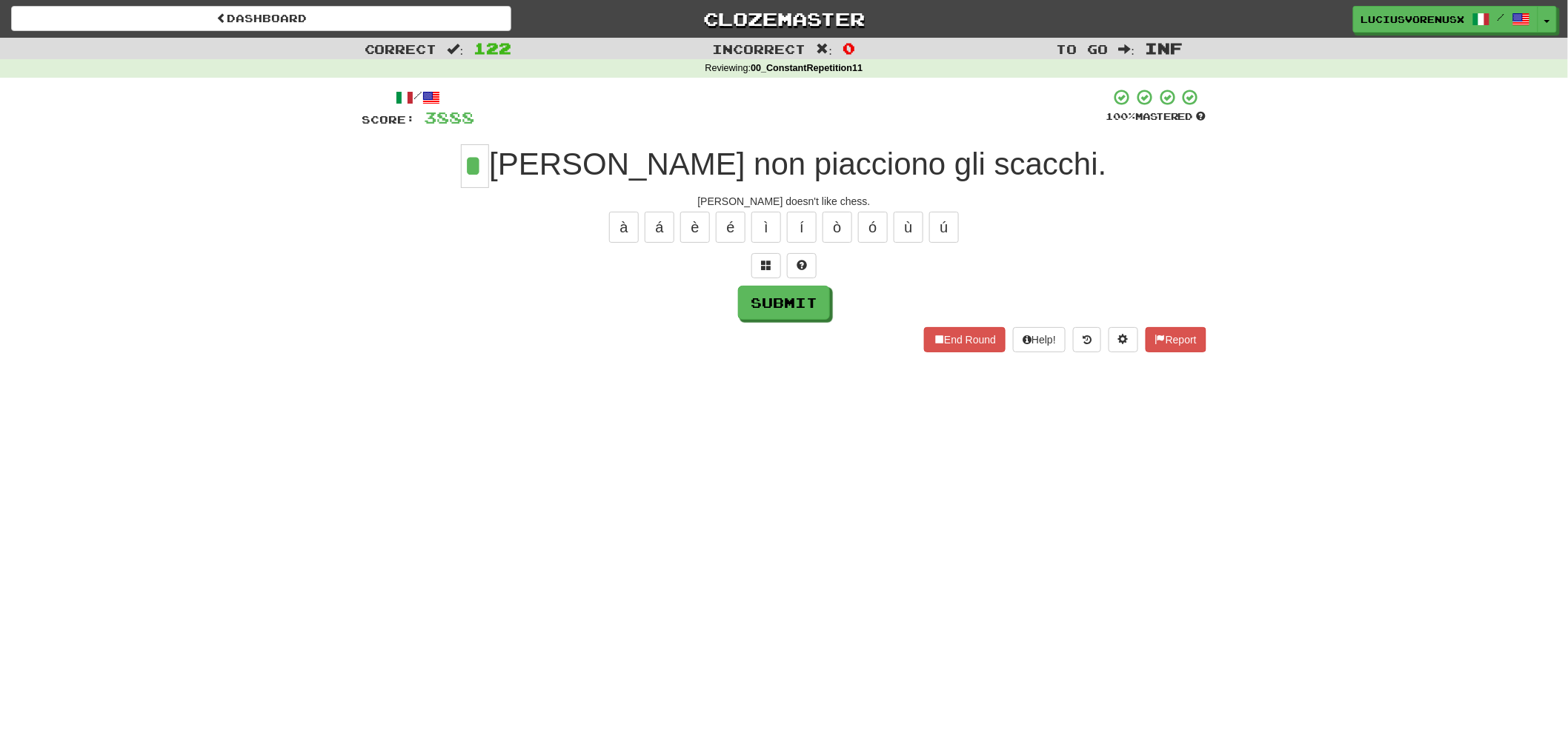
type input "*"
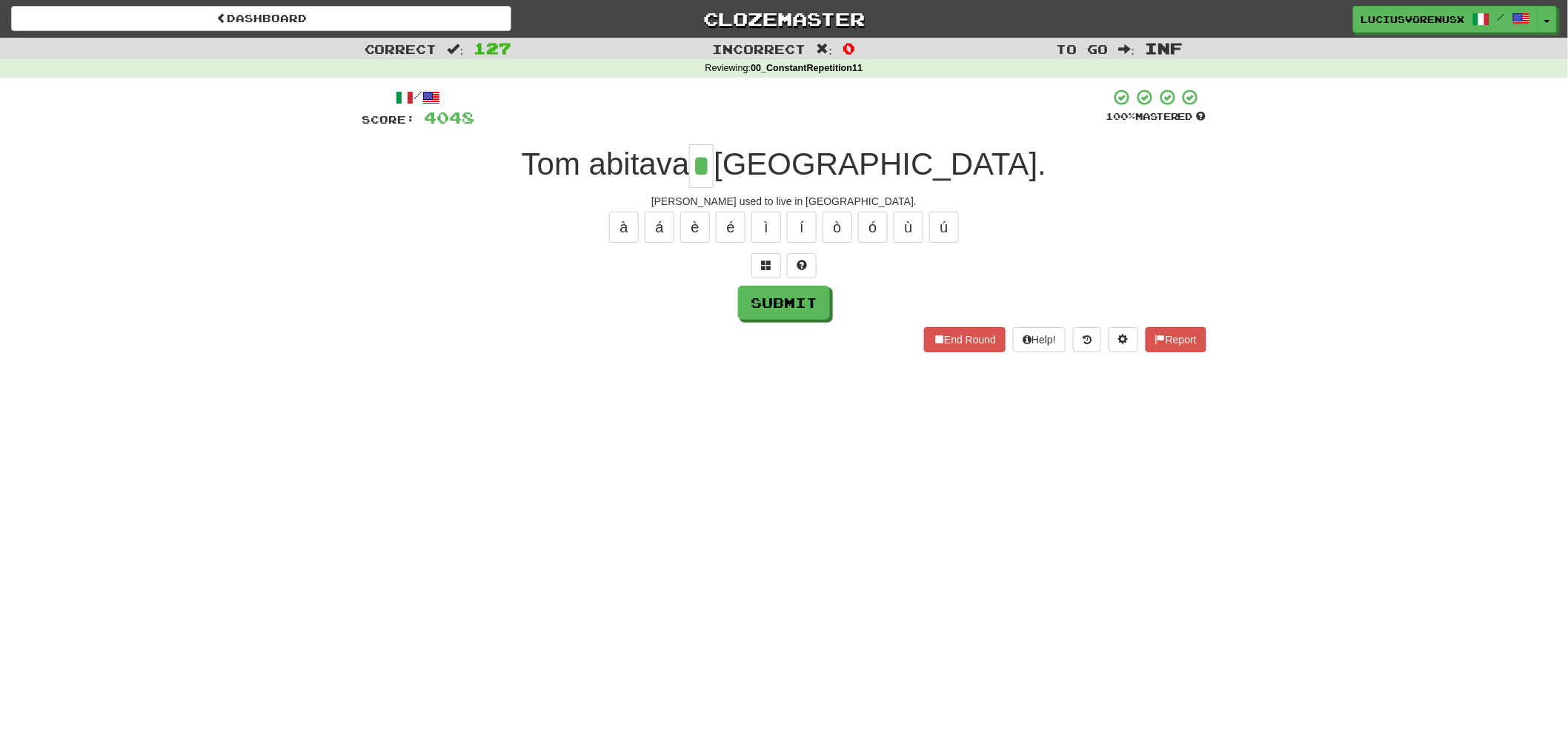
type input "*"
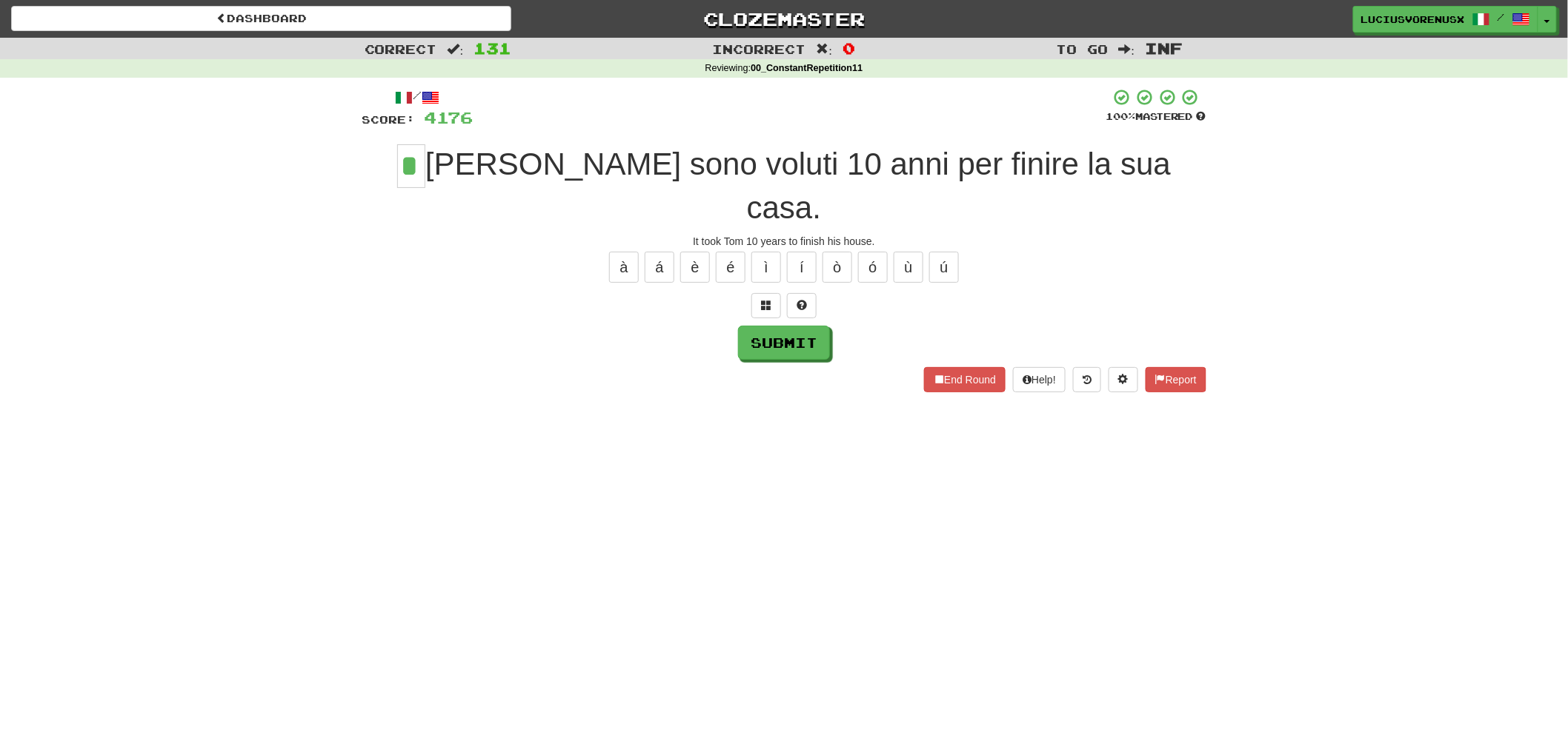
type input "*"
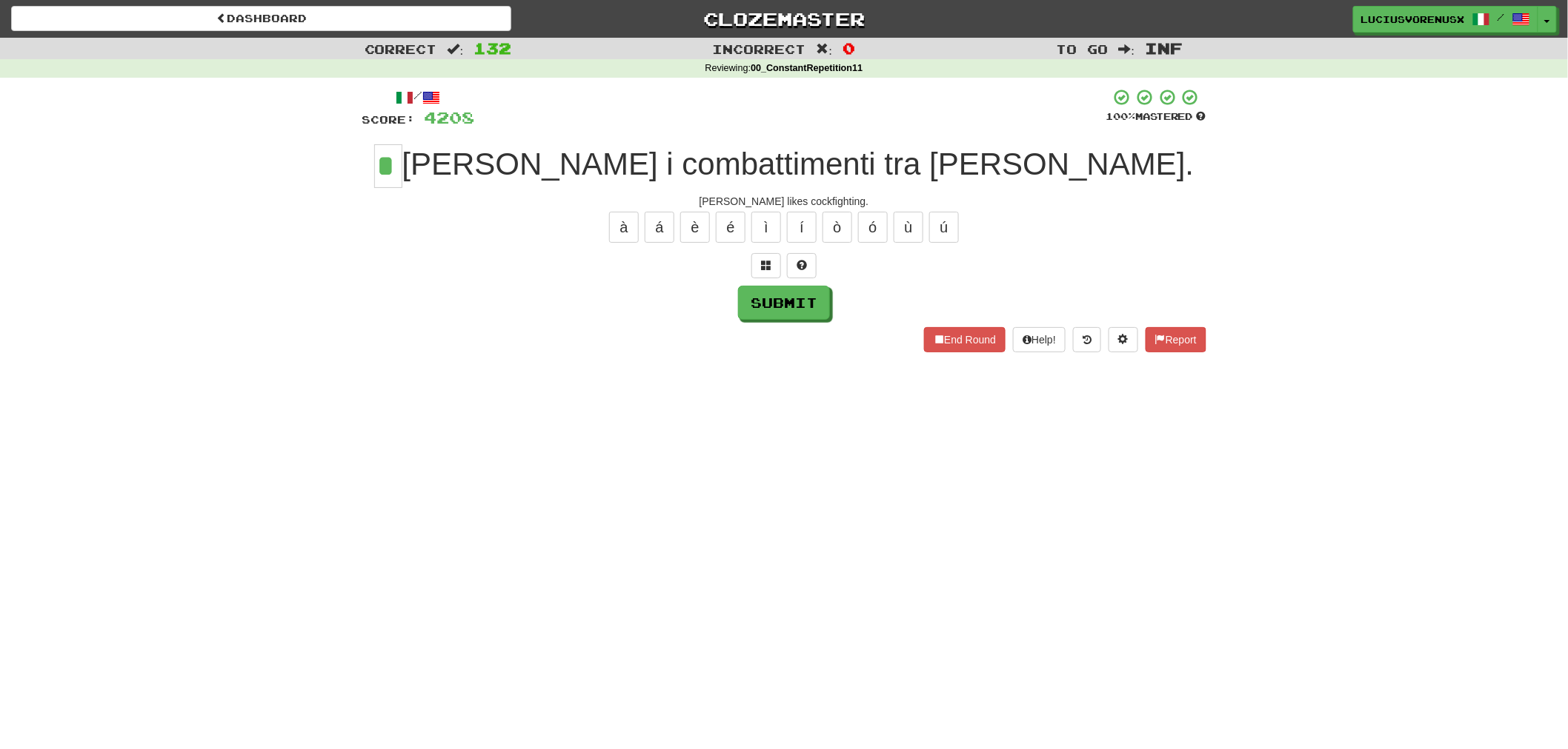
type input "*"
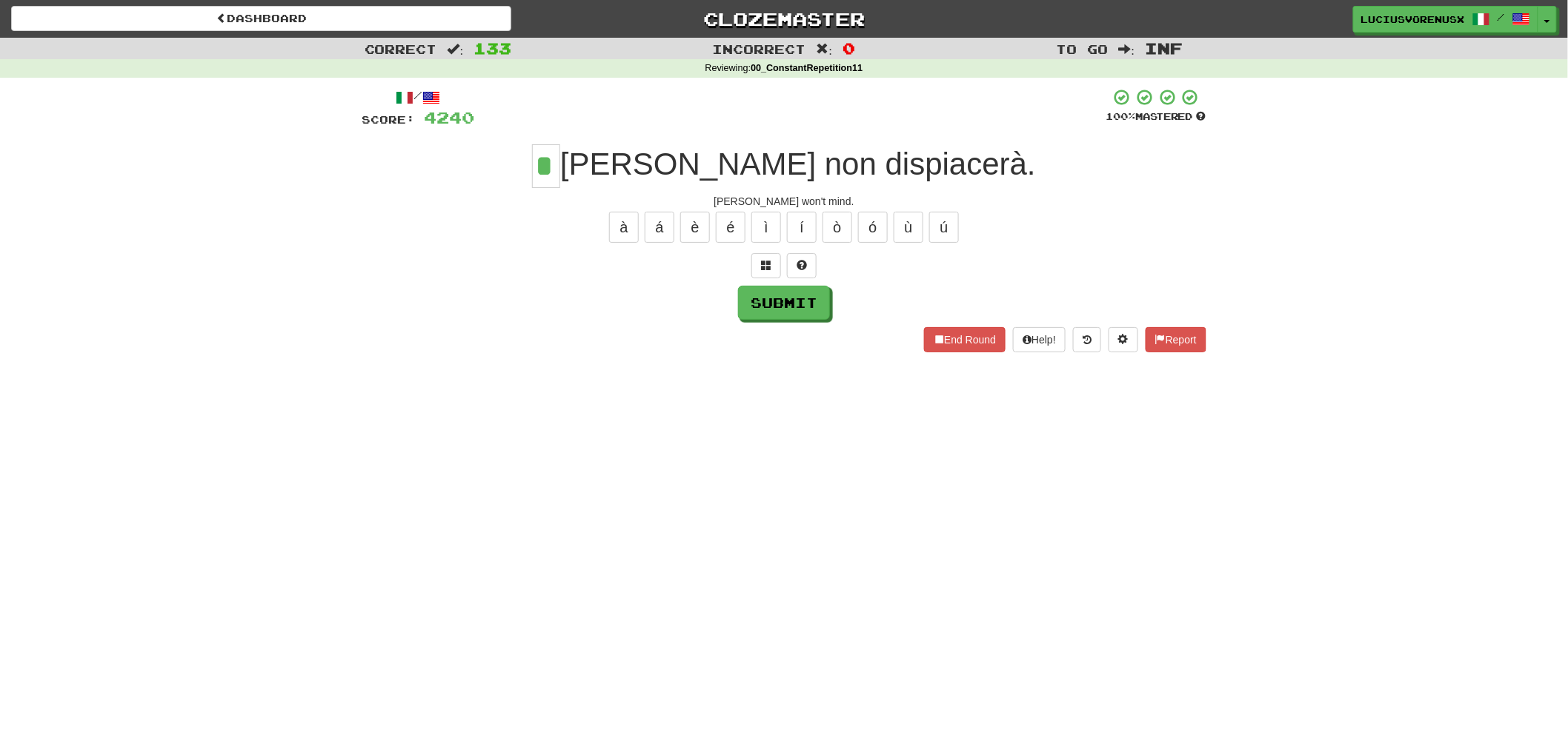
type input "*"
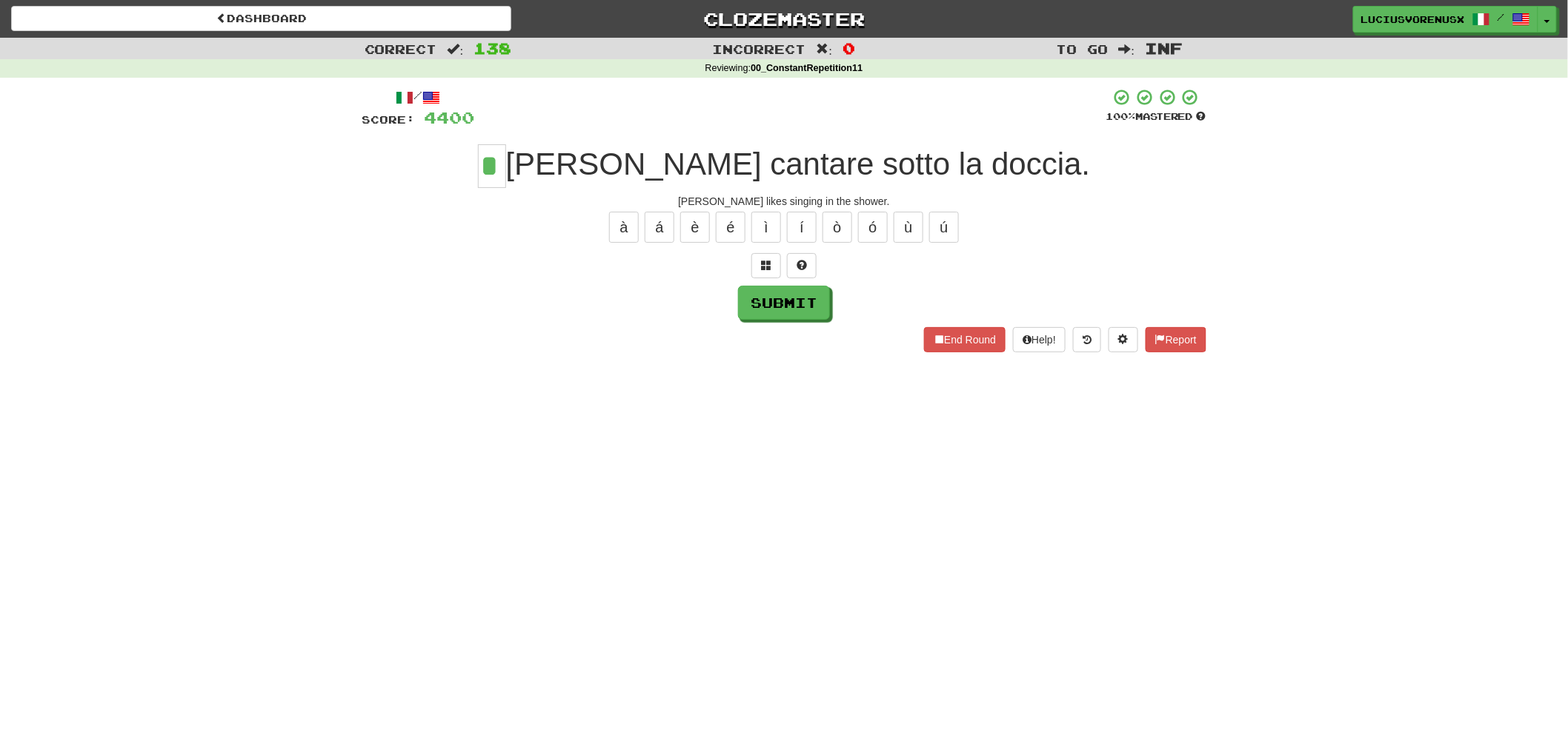
type input "*"
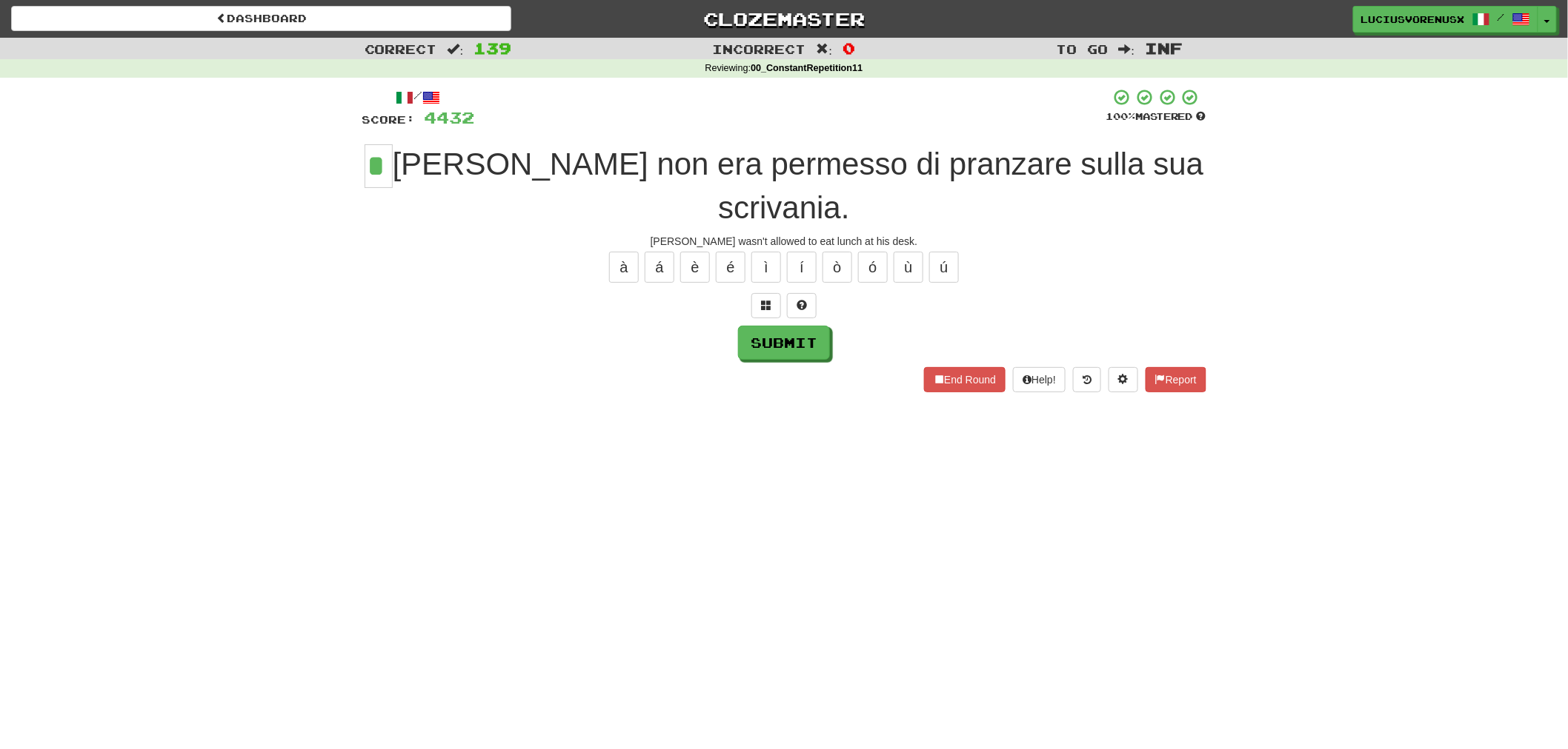
type input "*"
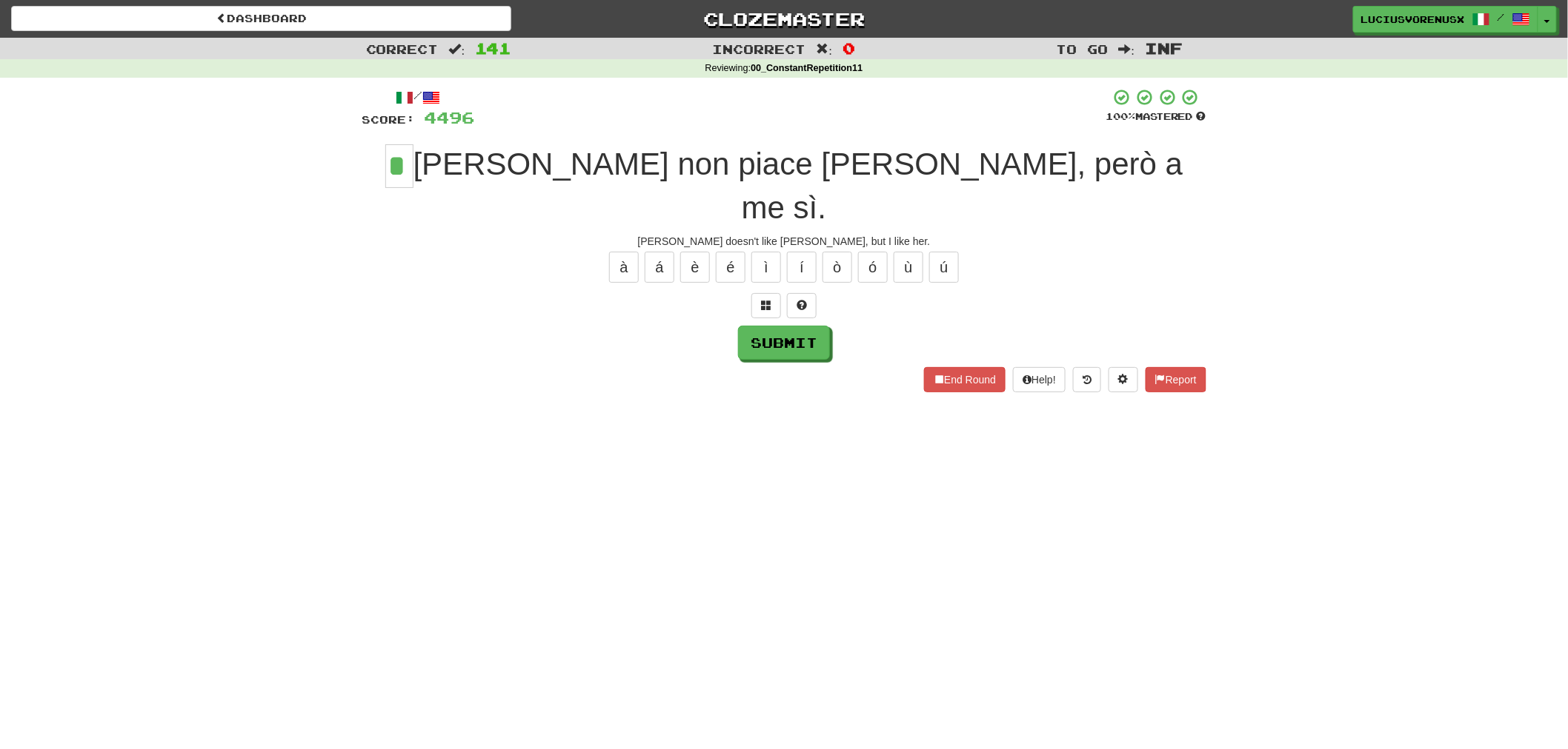
type input "*"
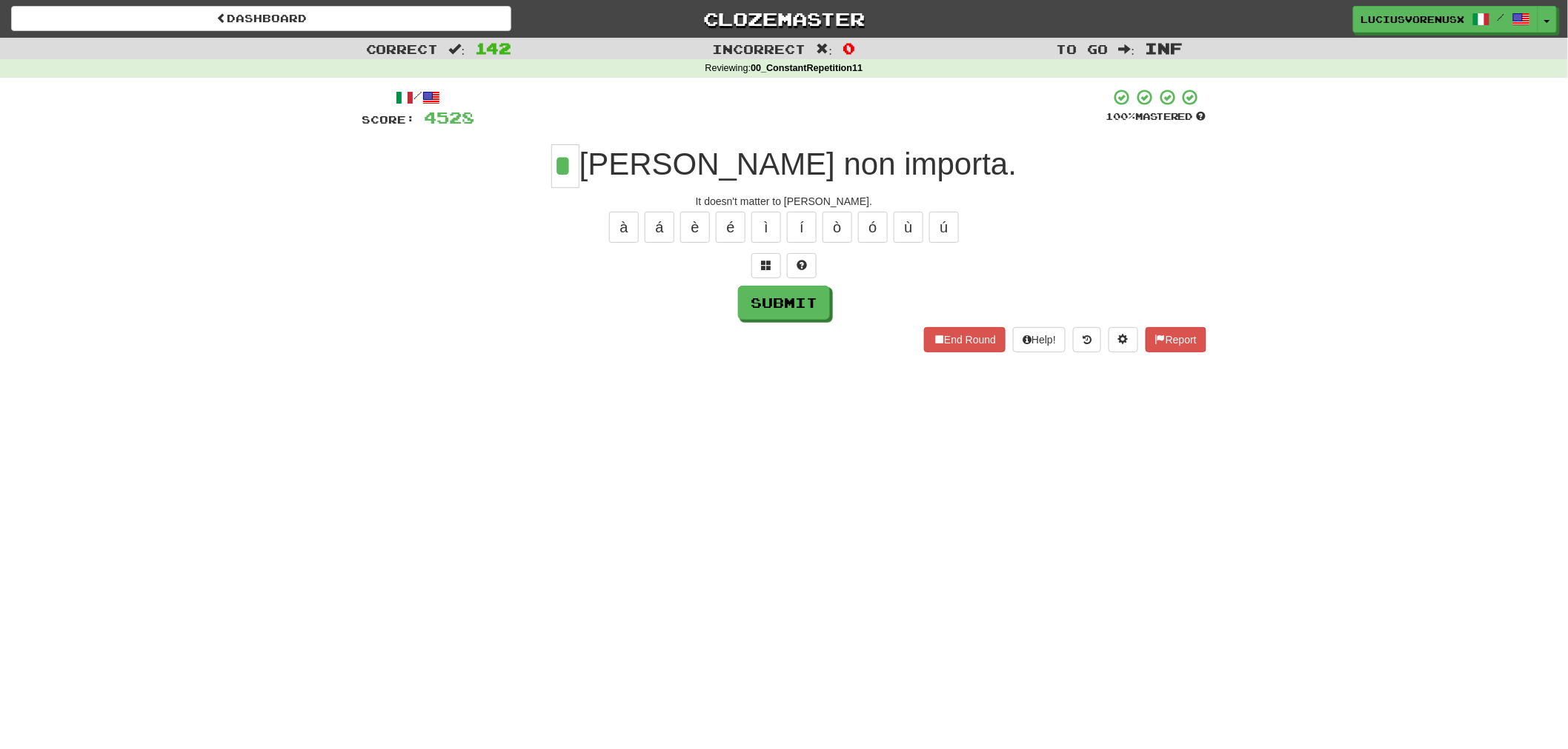
type input "*"
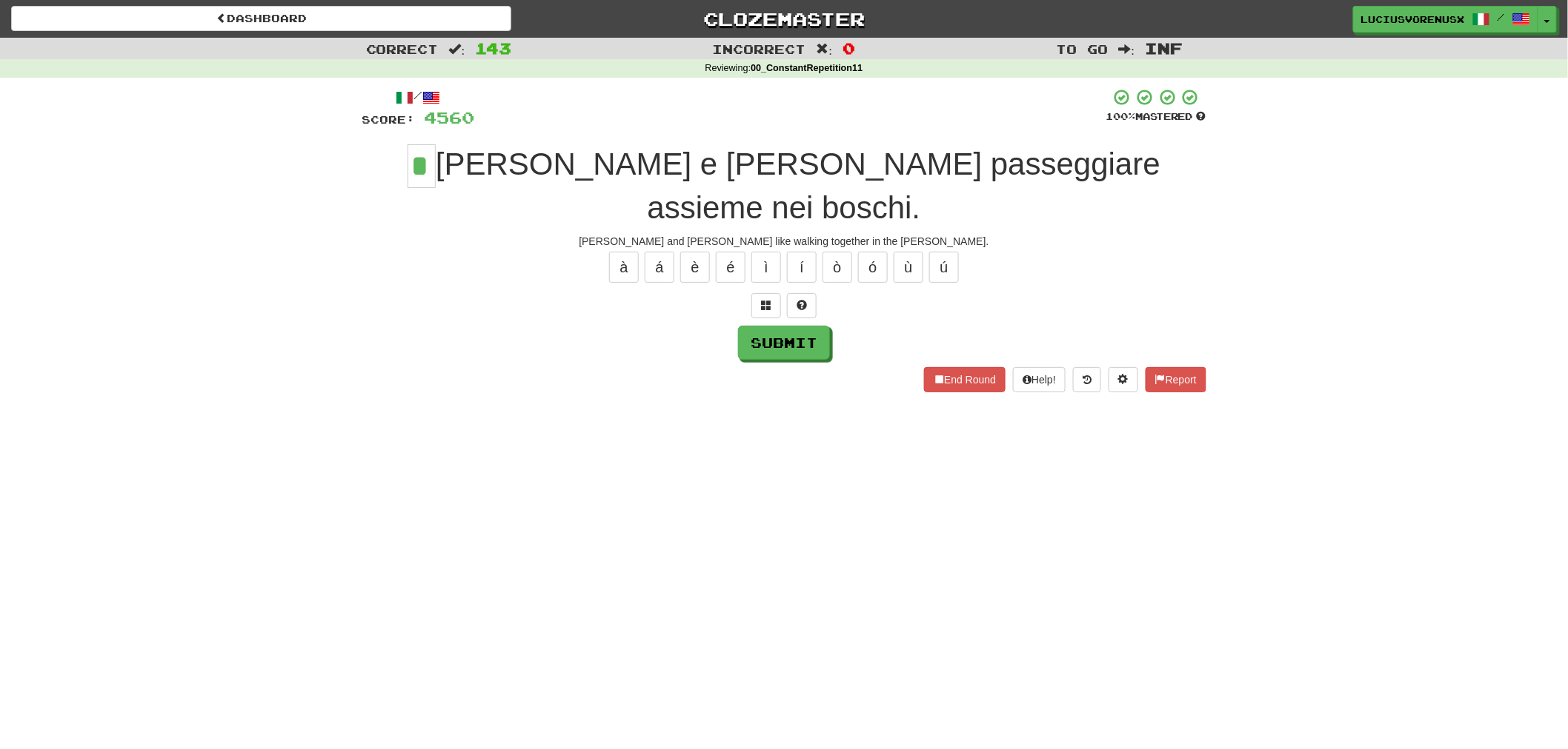
type input "*"
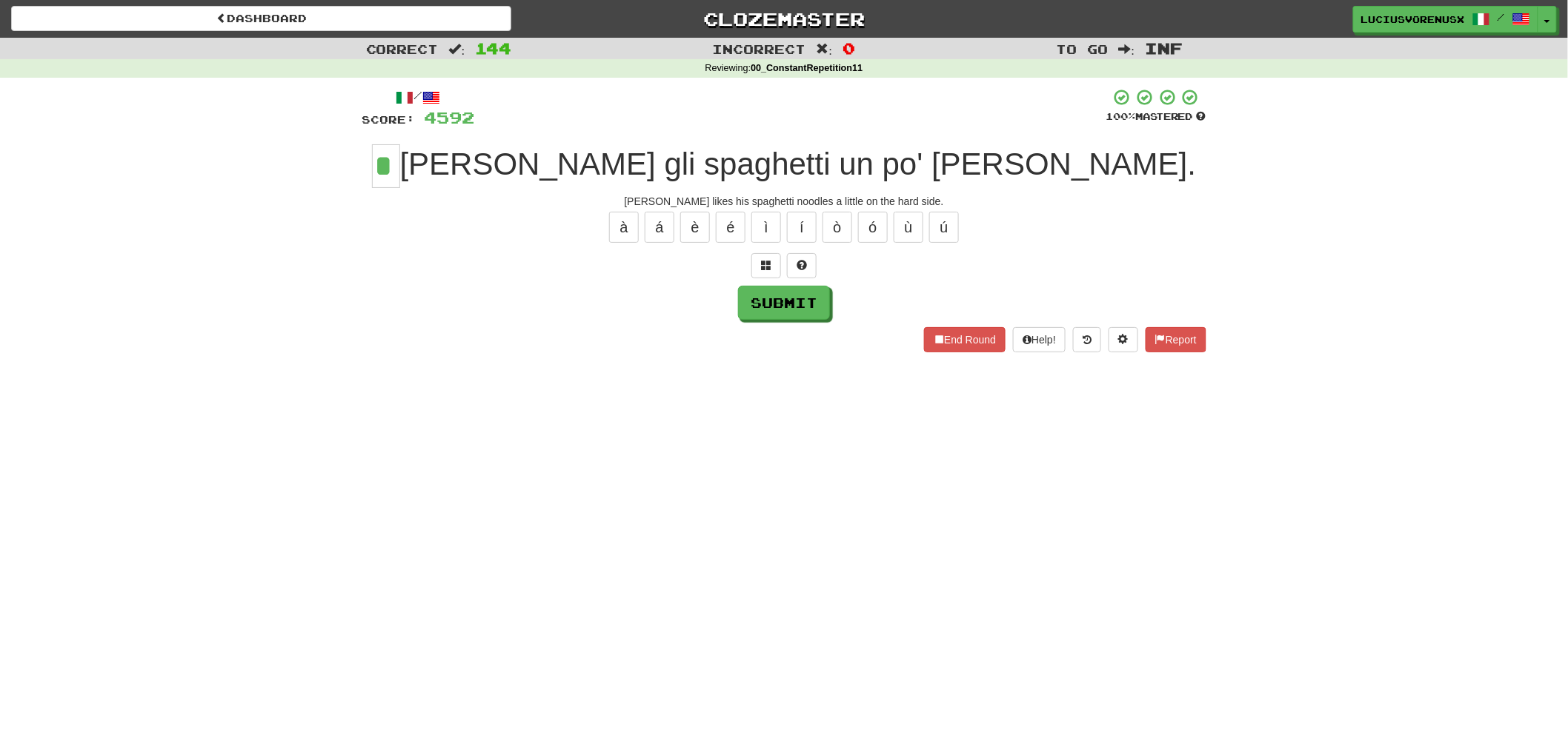
type input "*"
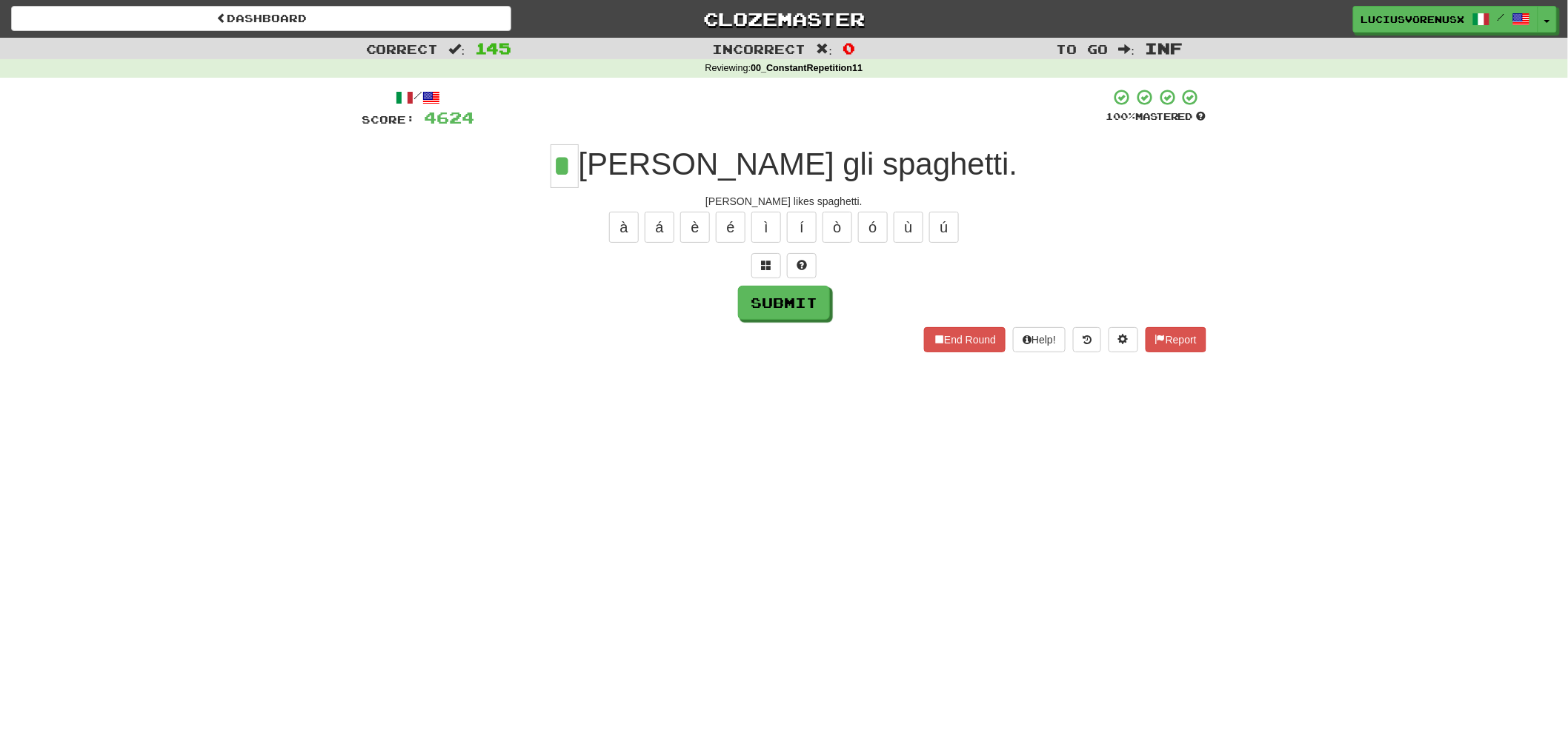
type input "*"
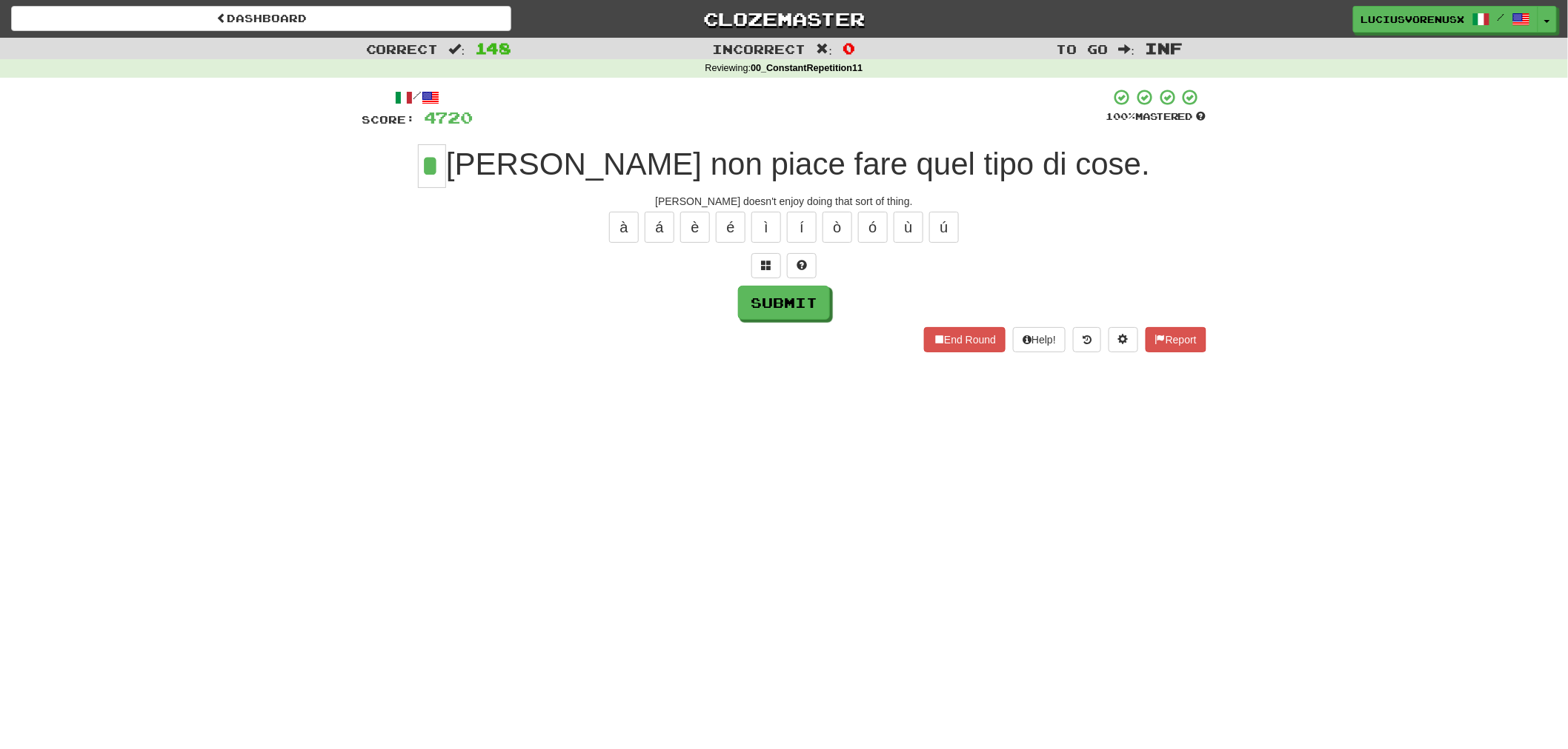
type input "*"
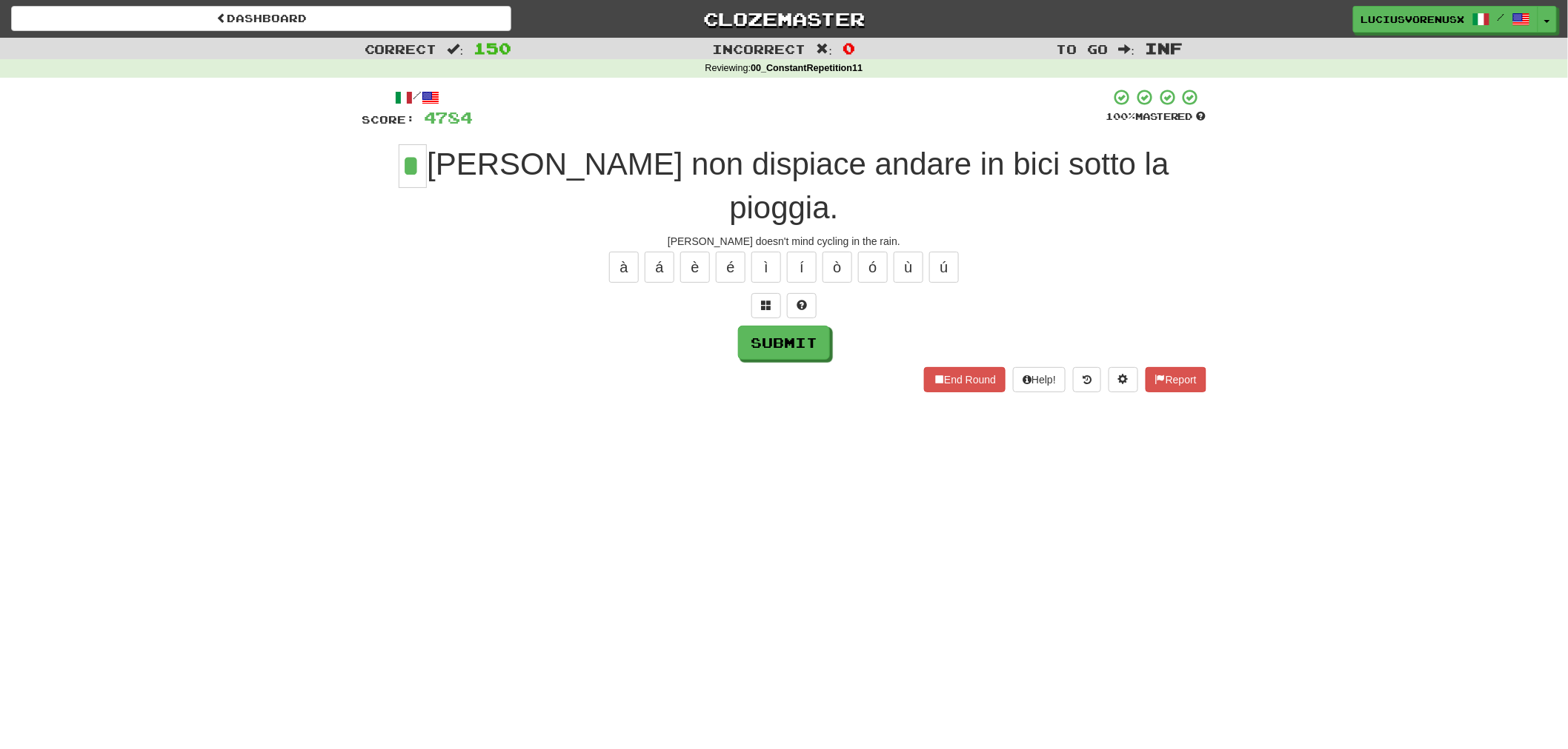
type input "*"
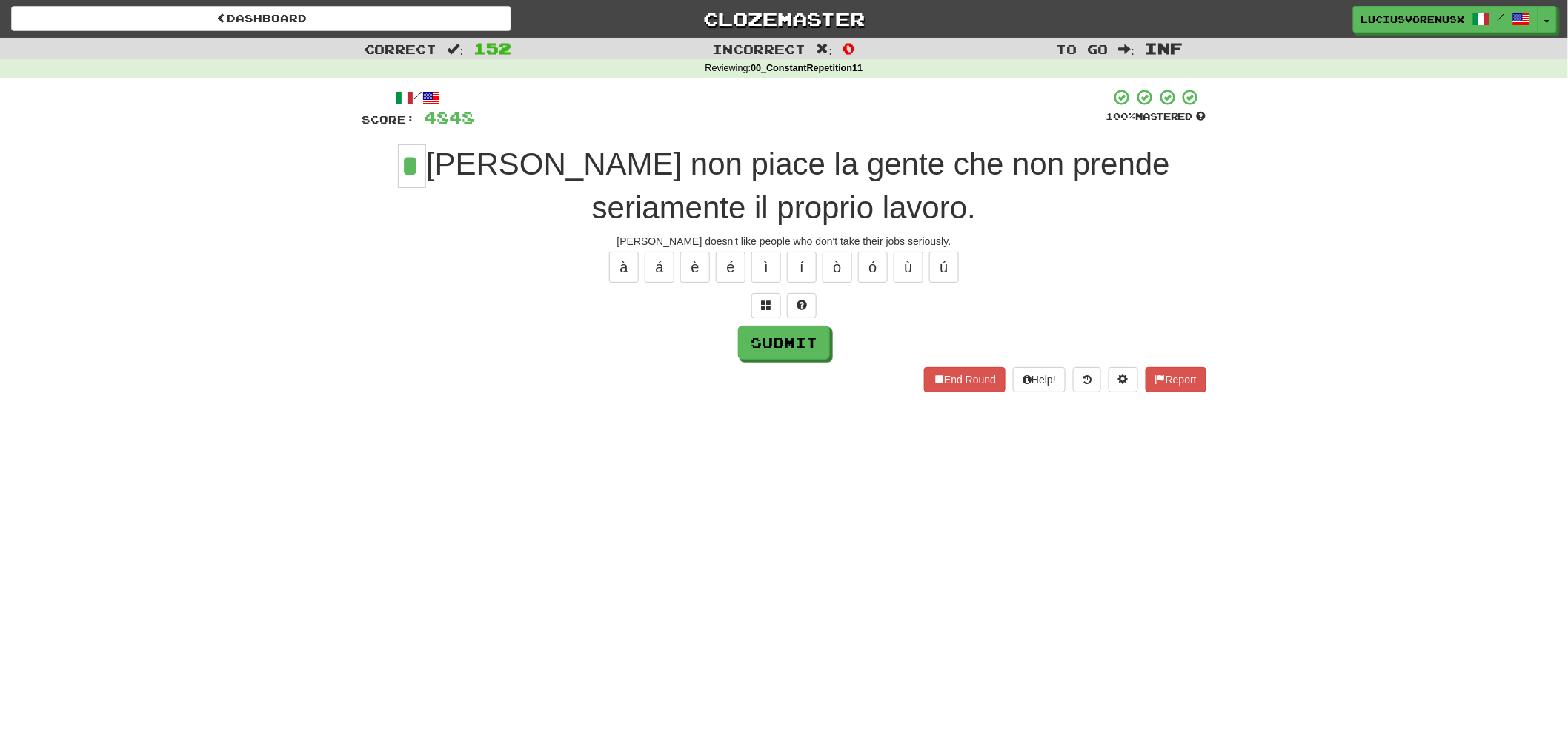
type input "*"
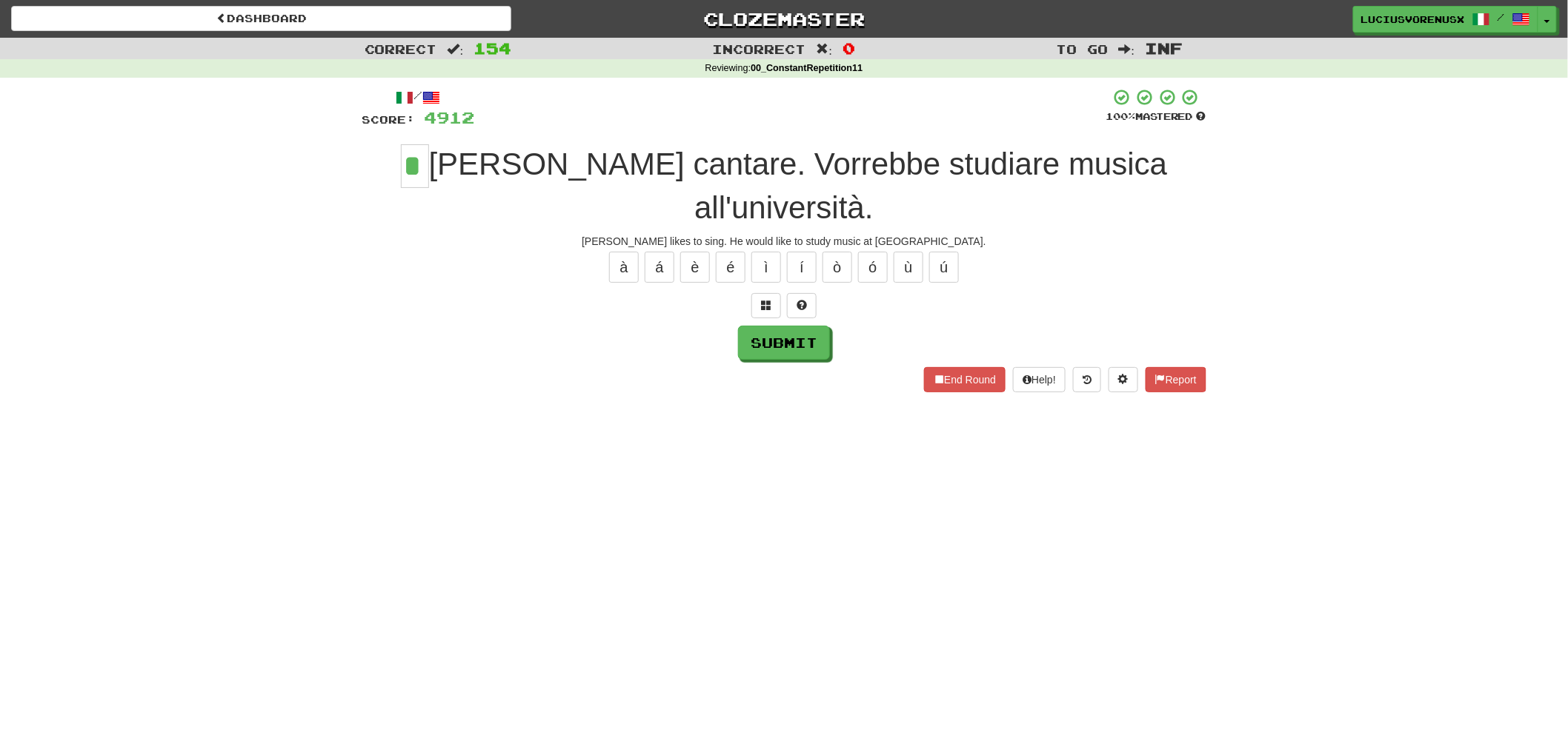
type input "*"
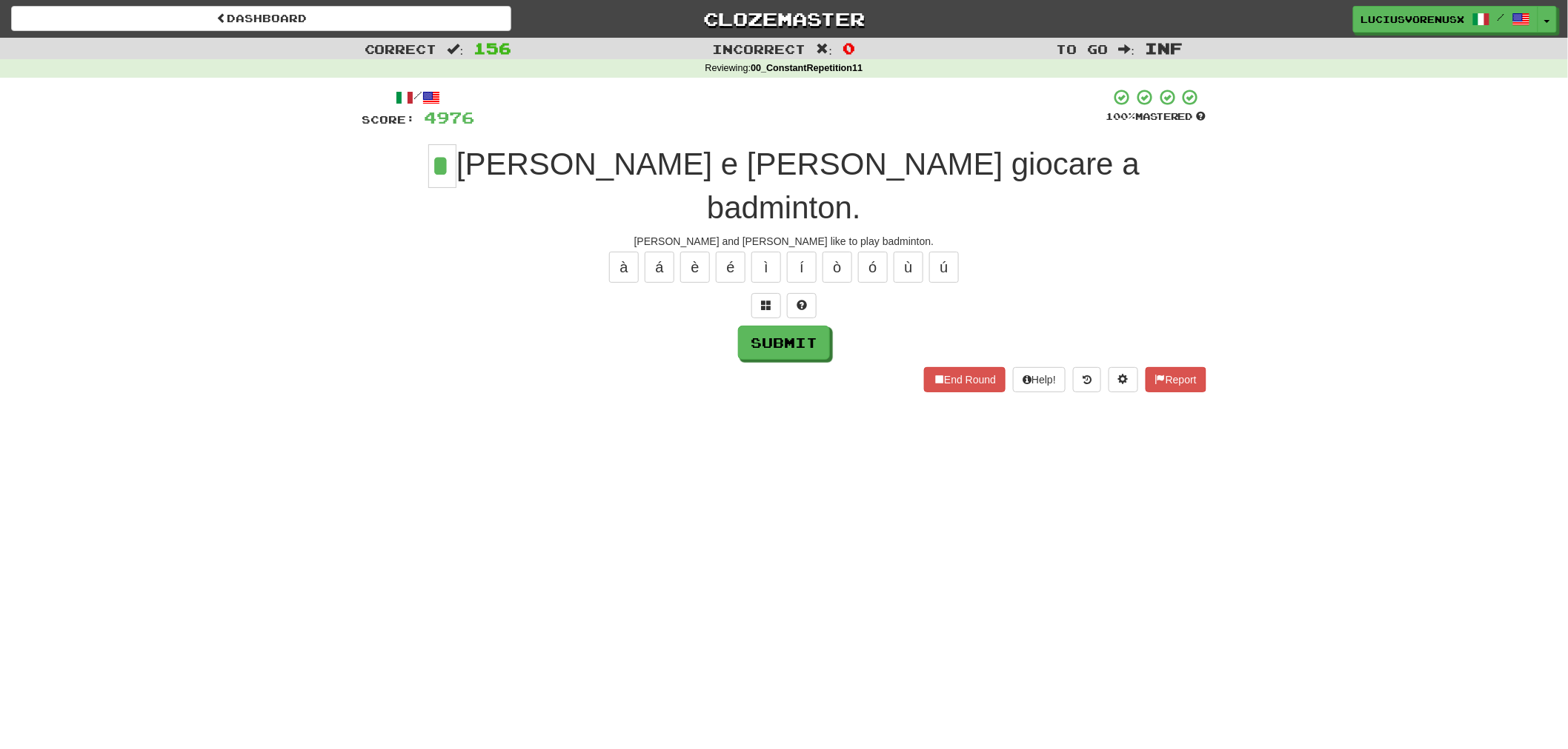
type input "*"
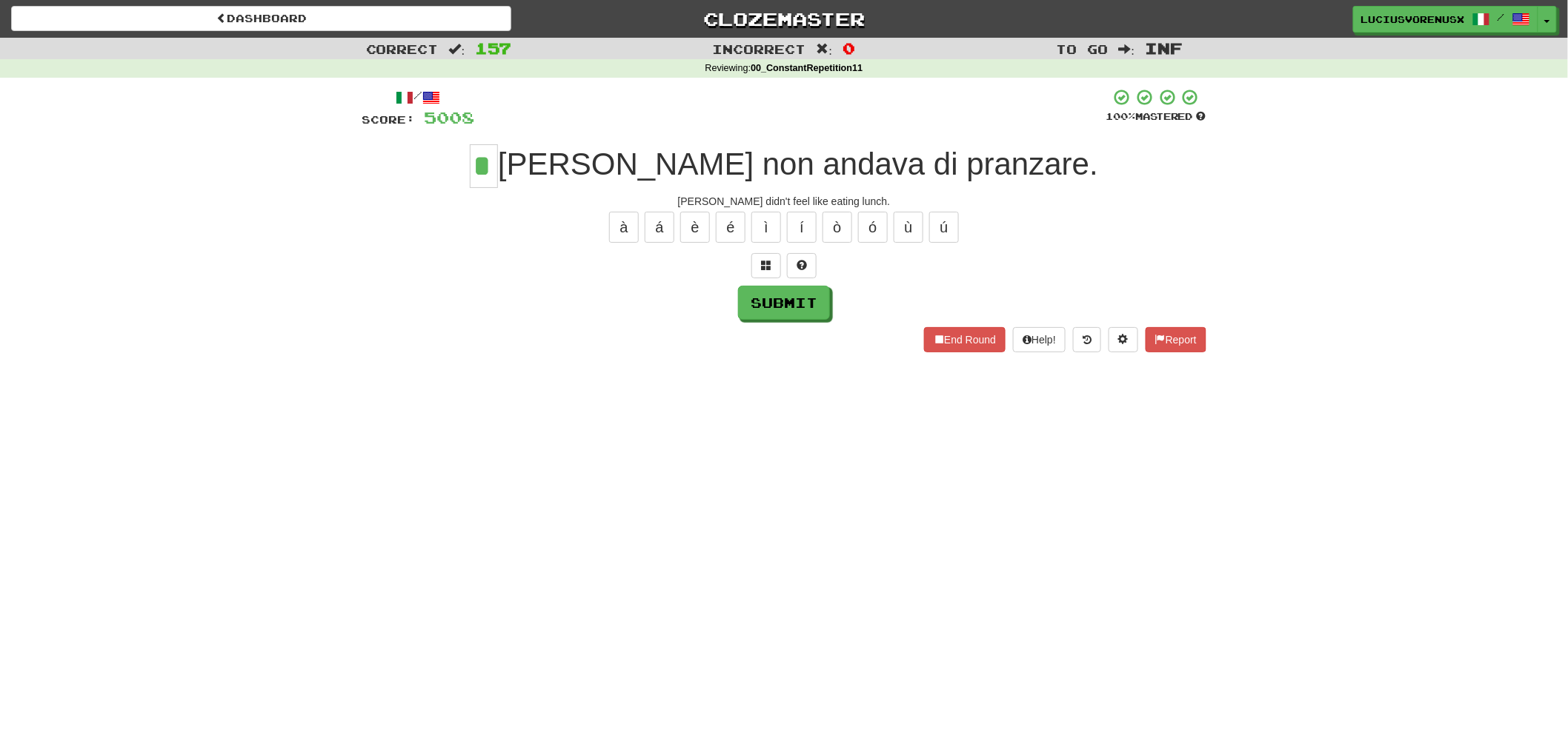
type input "*"
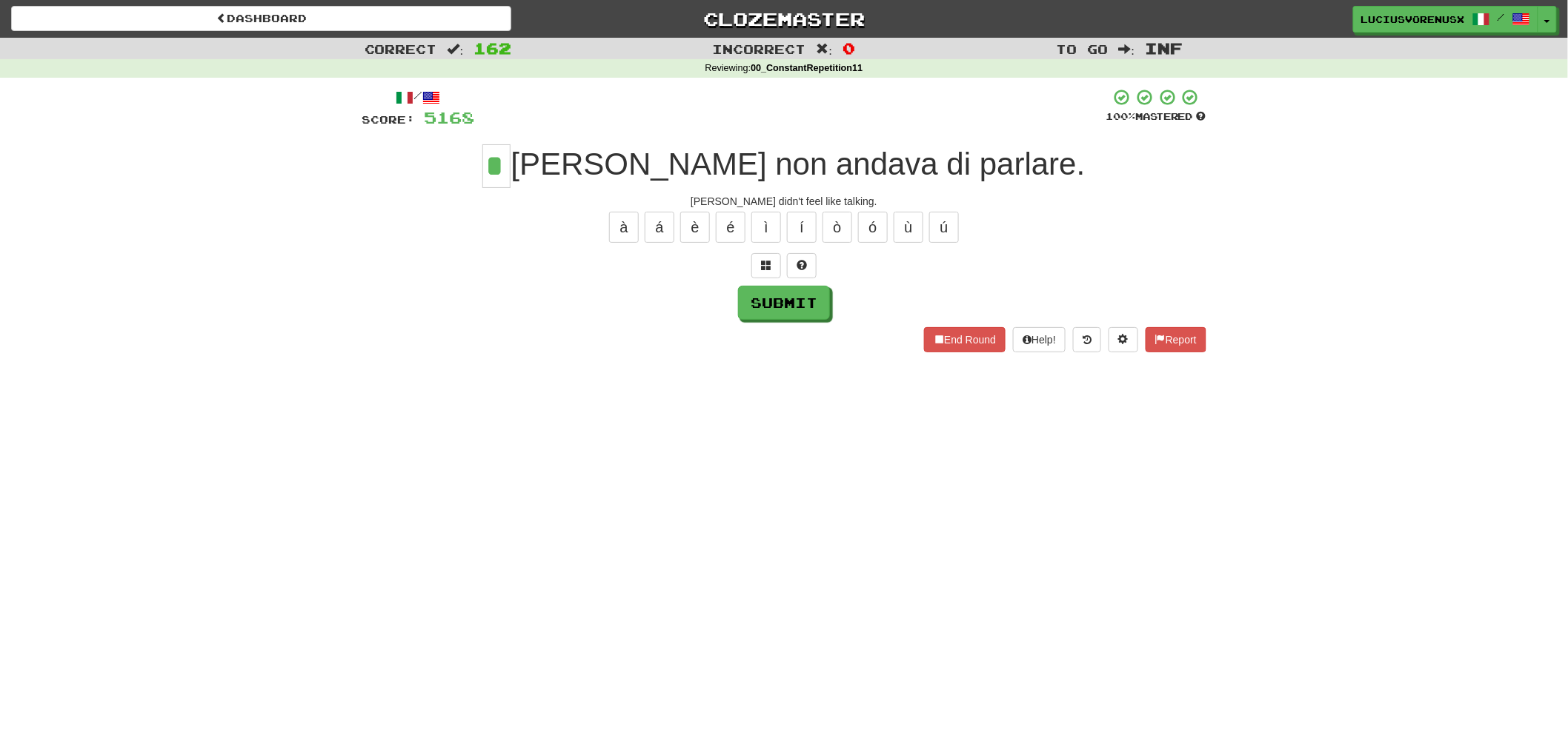
type input "*"
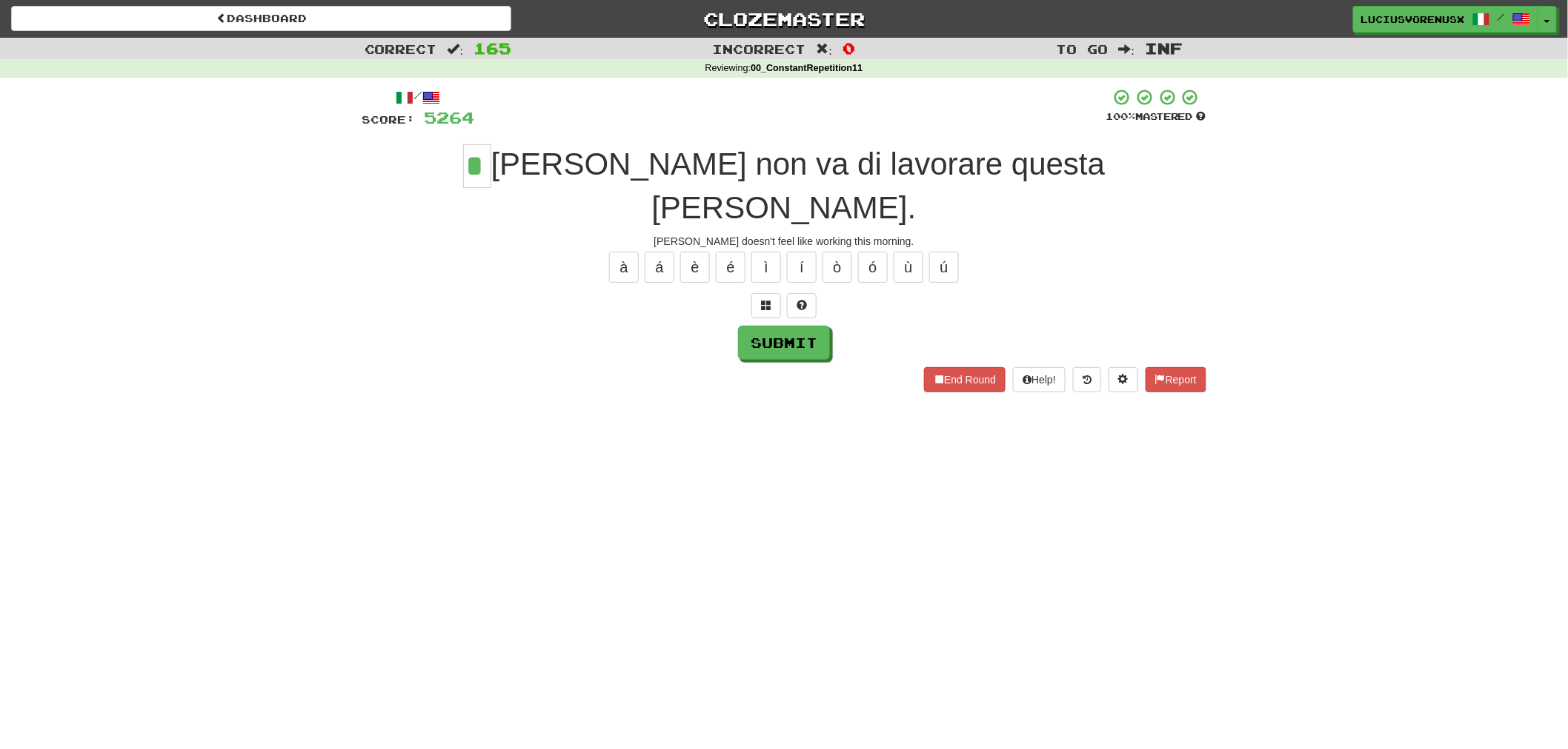
type input "*"
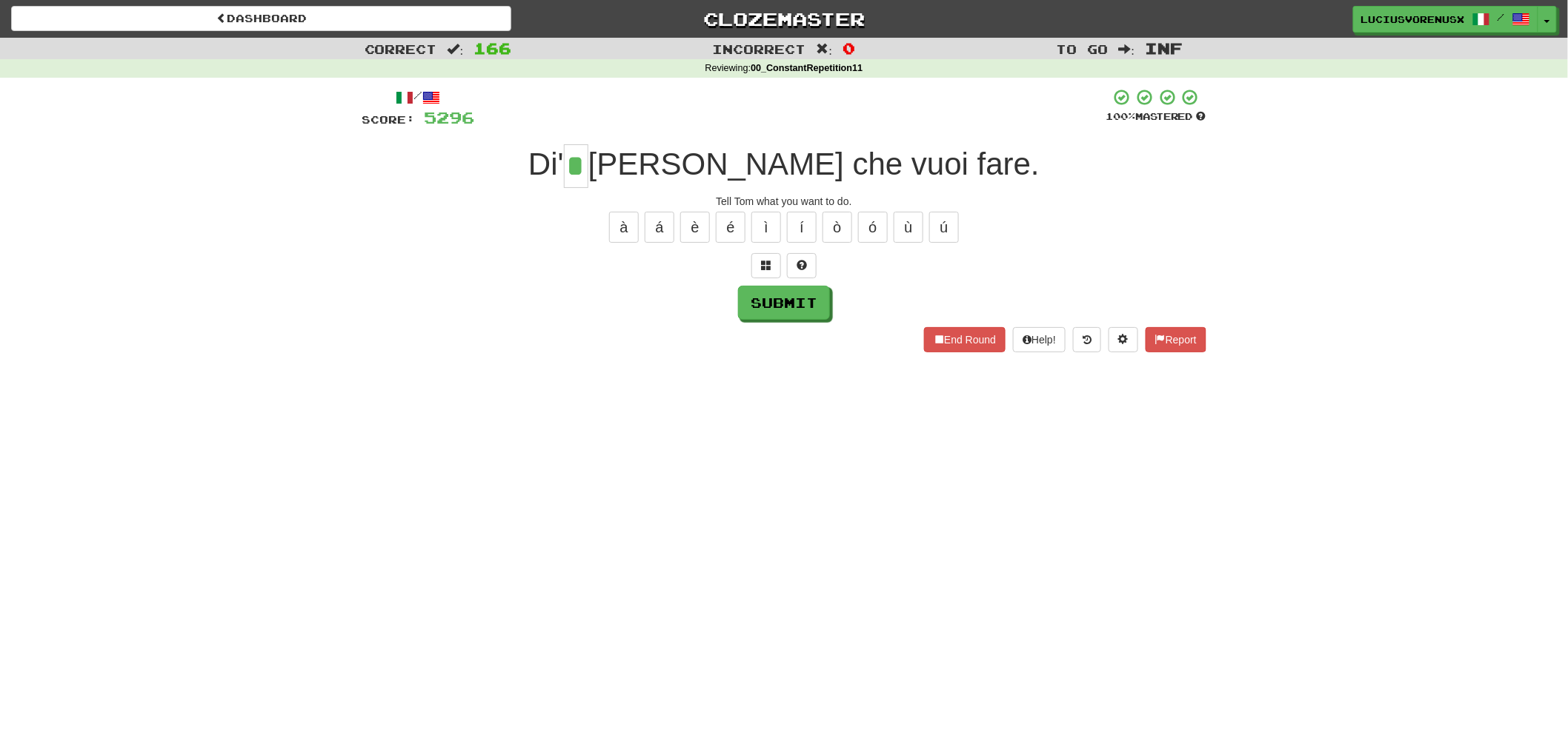
type input "*"
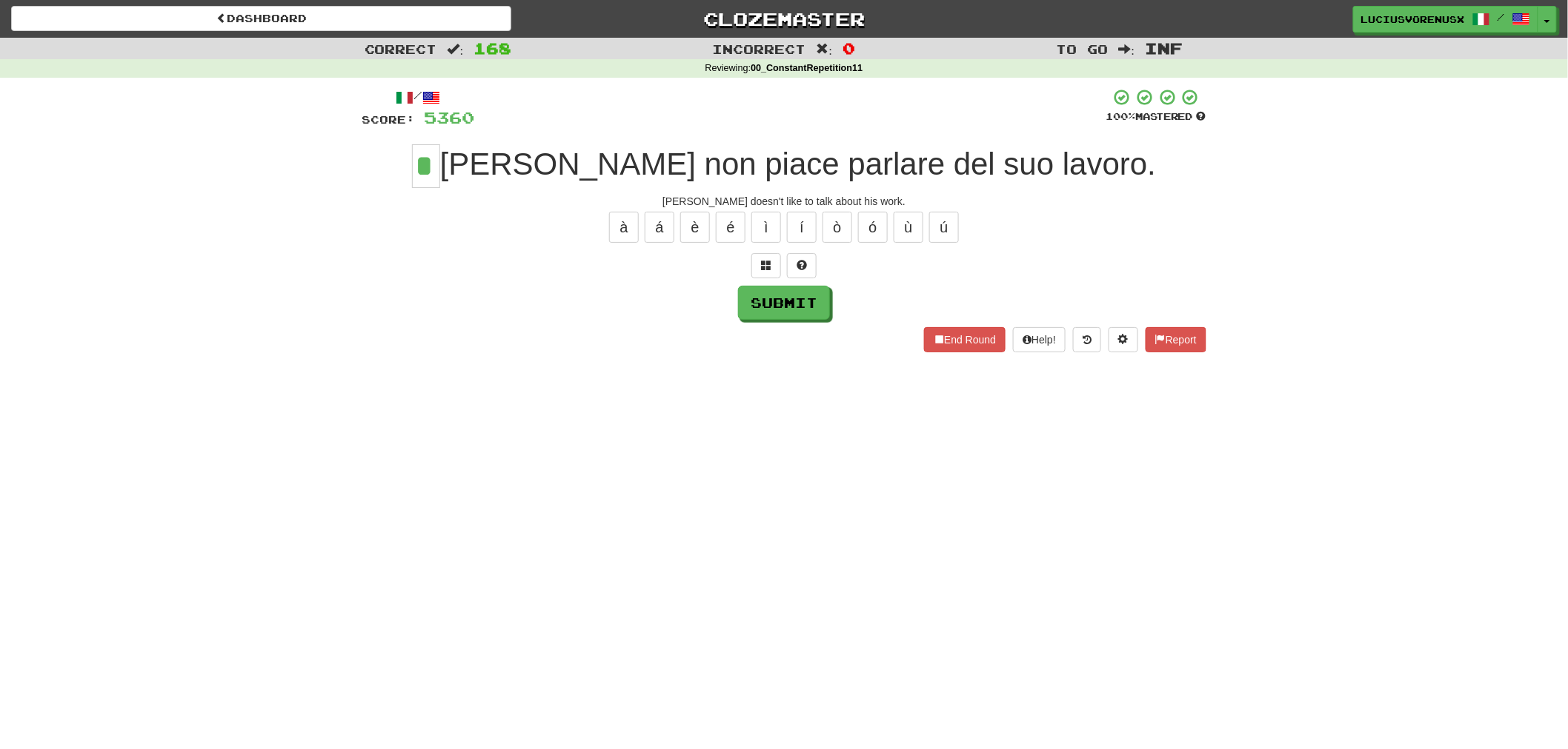
type input "*"
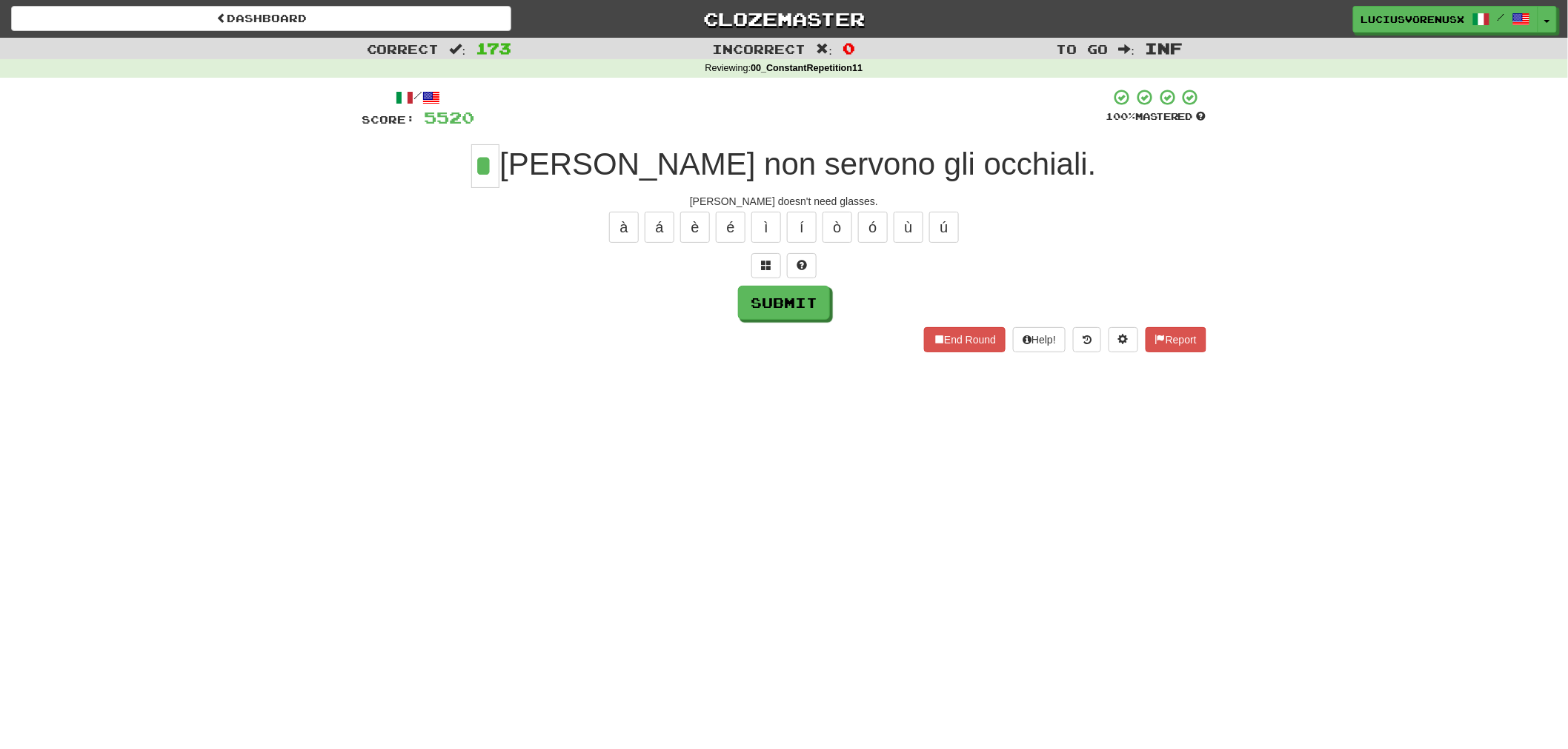
type input "*"
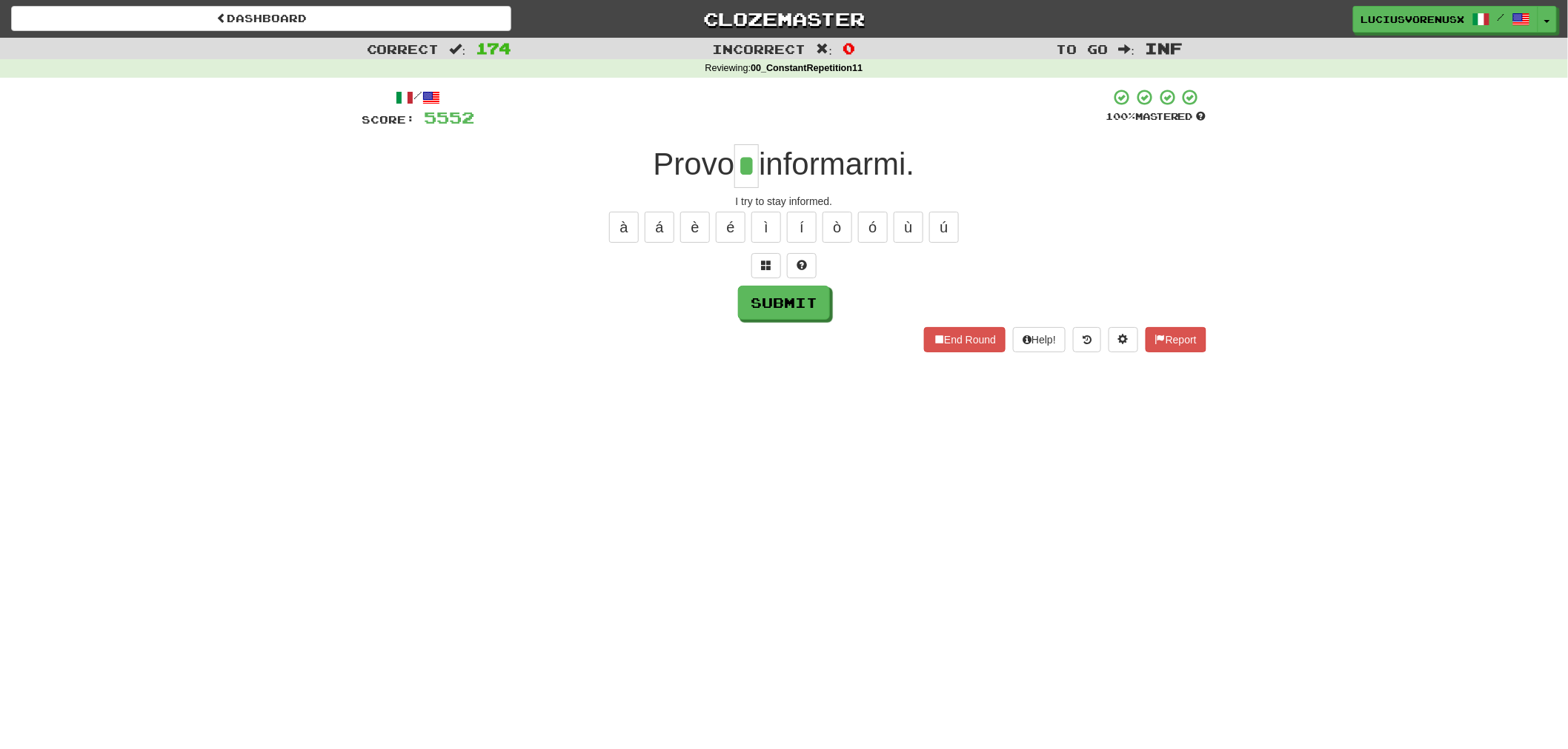
type input "*"
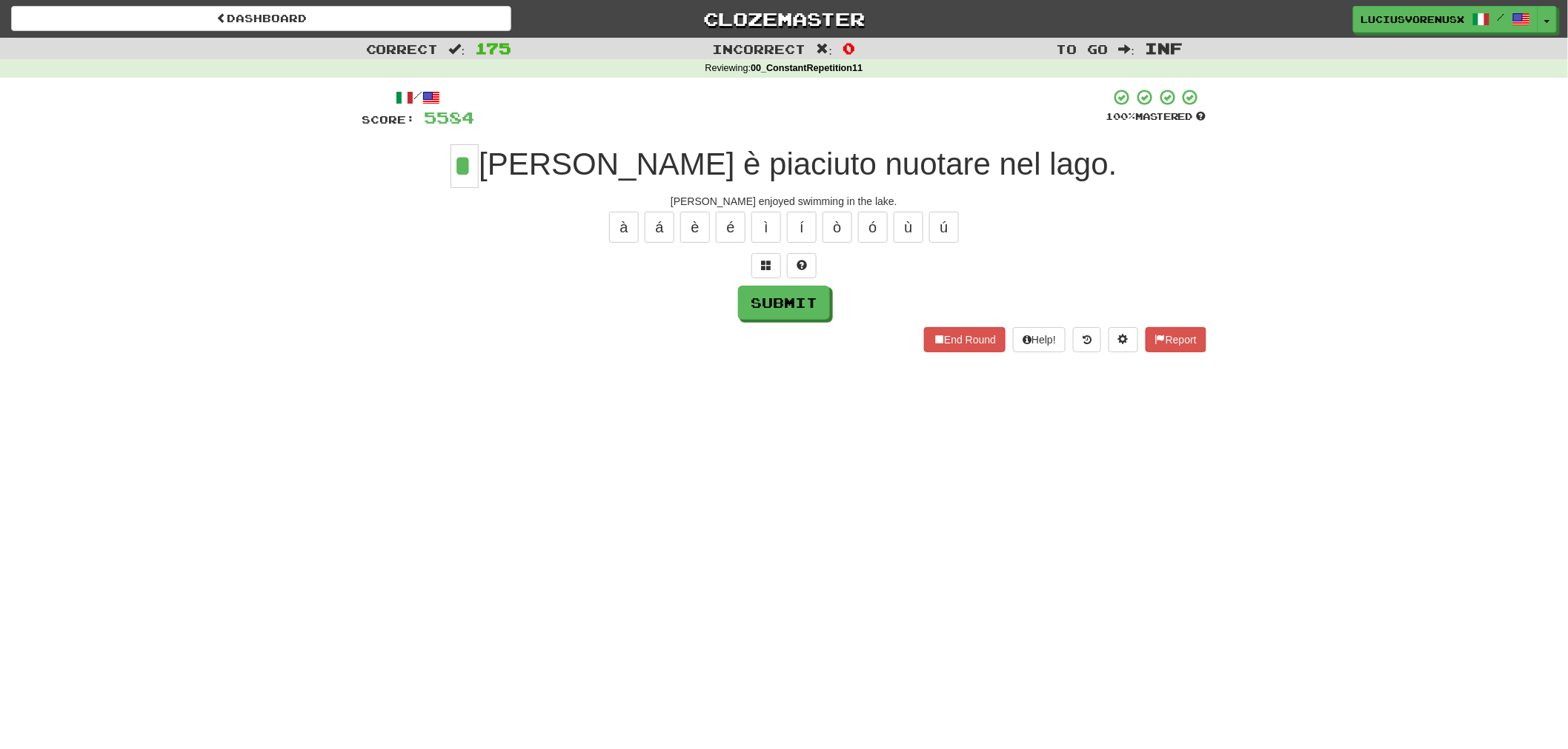
type input "*"
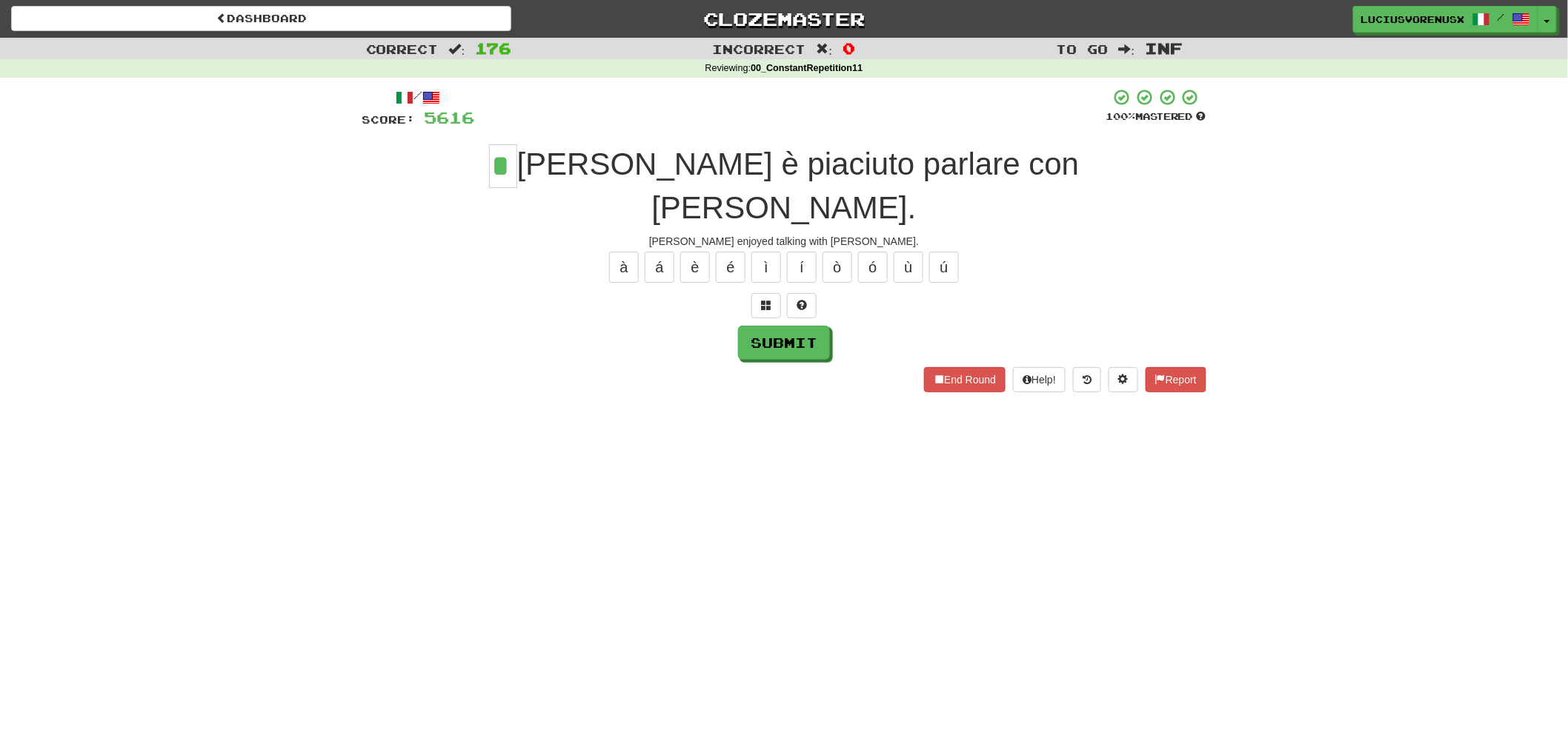
type input "*"
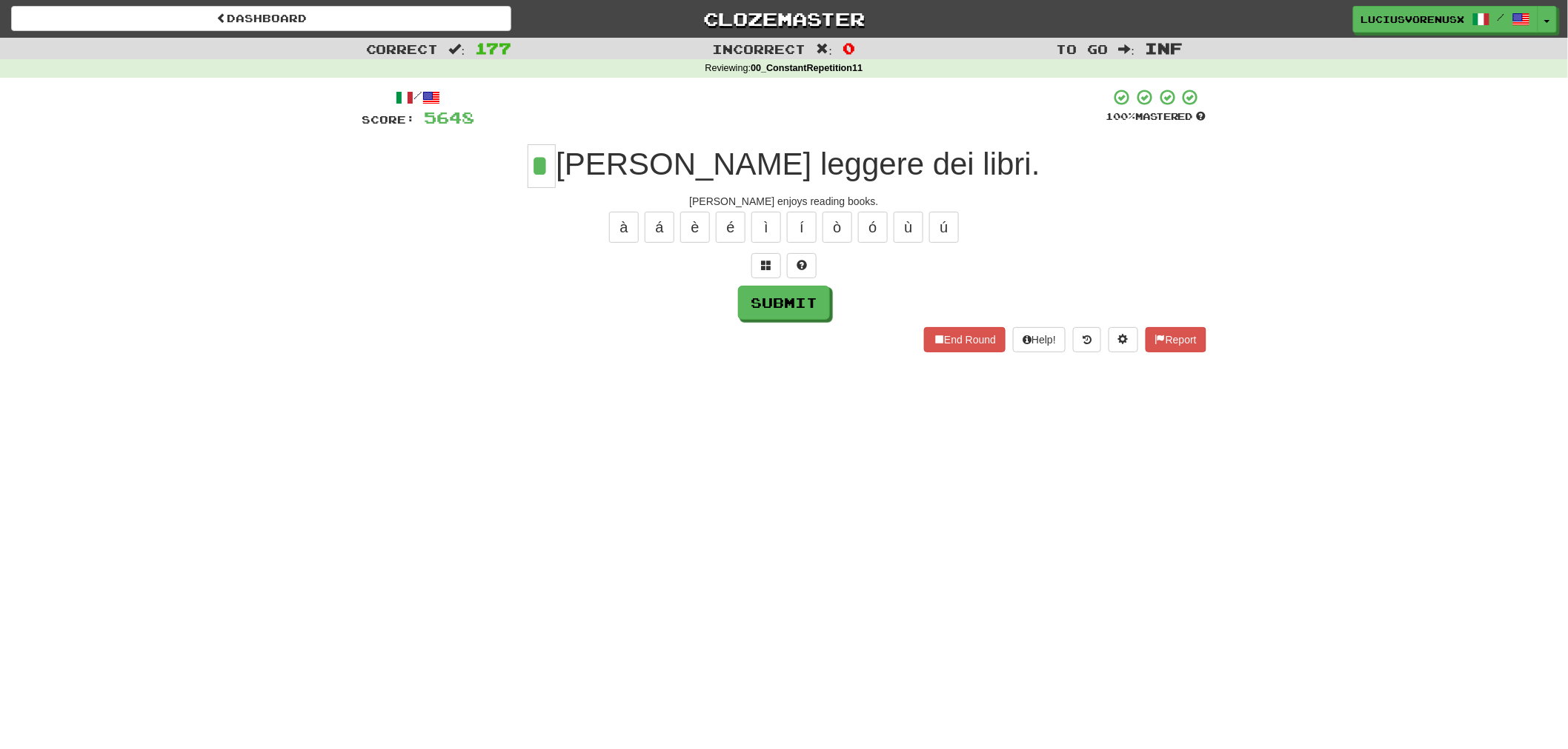
type input "*"
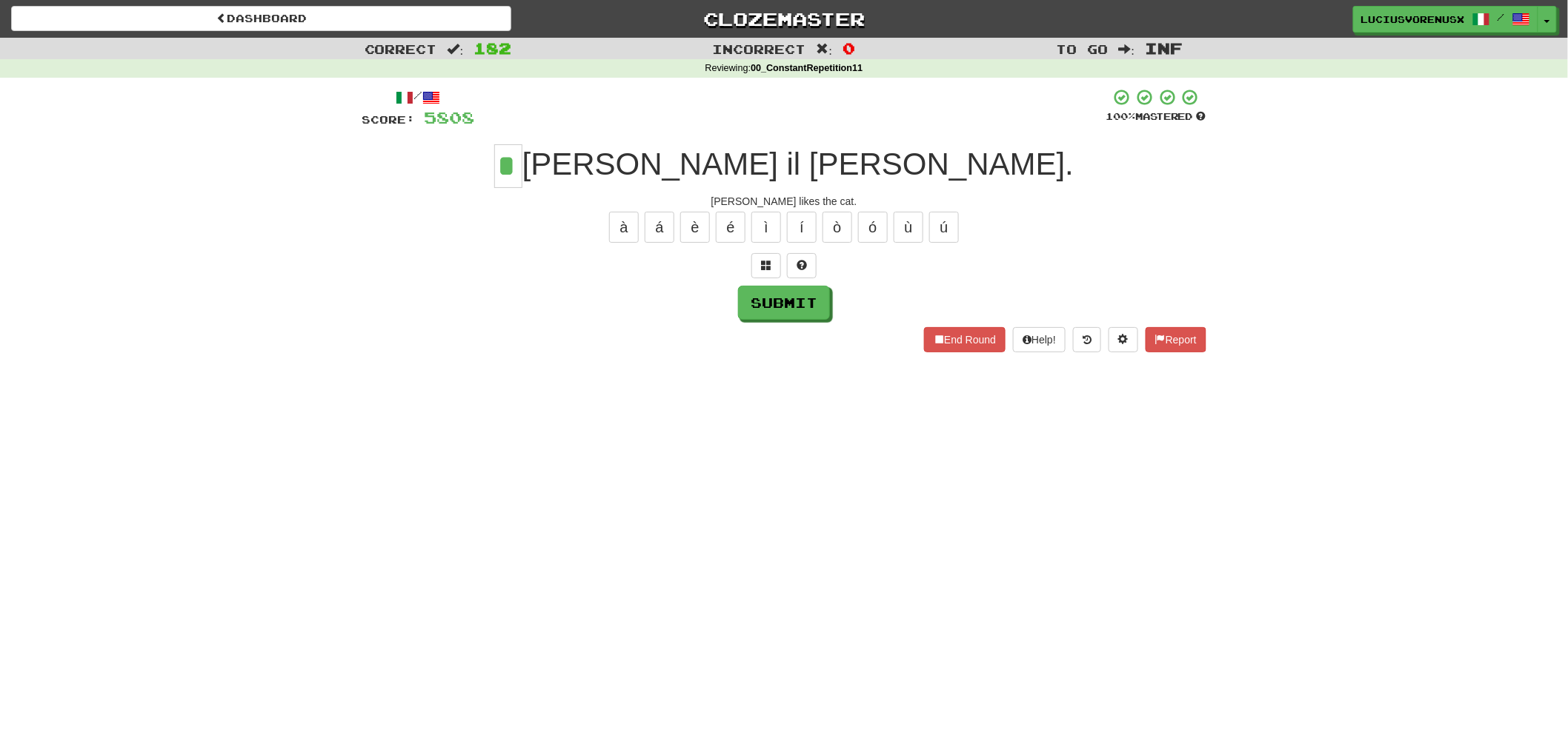
type input "*"
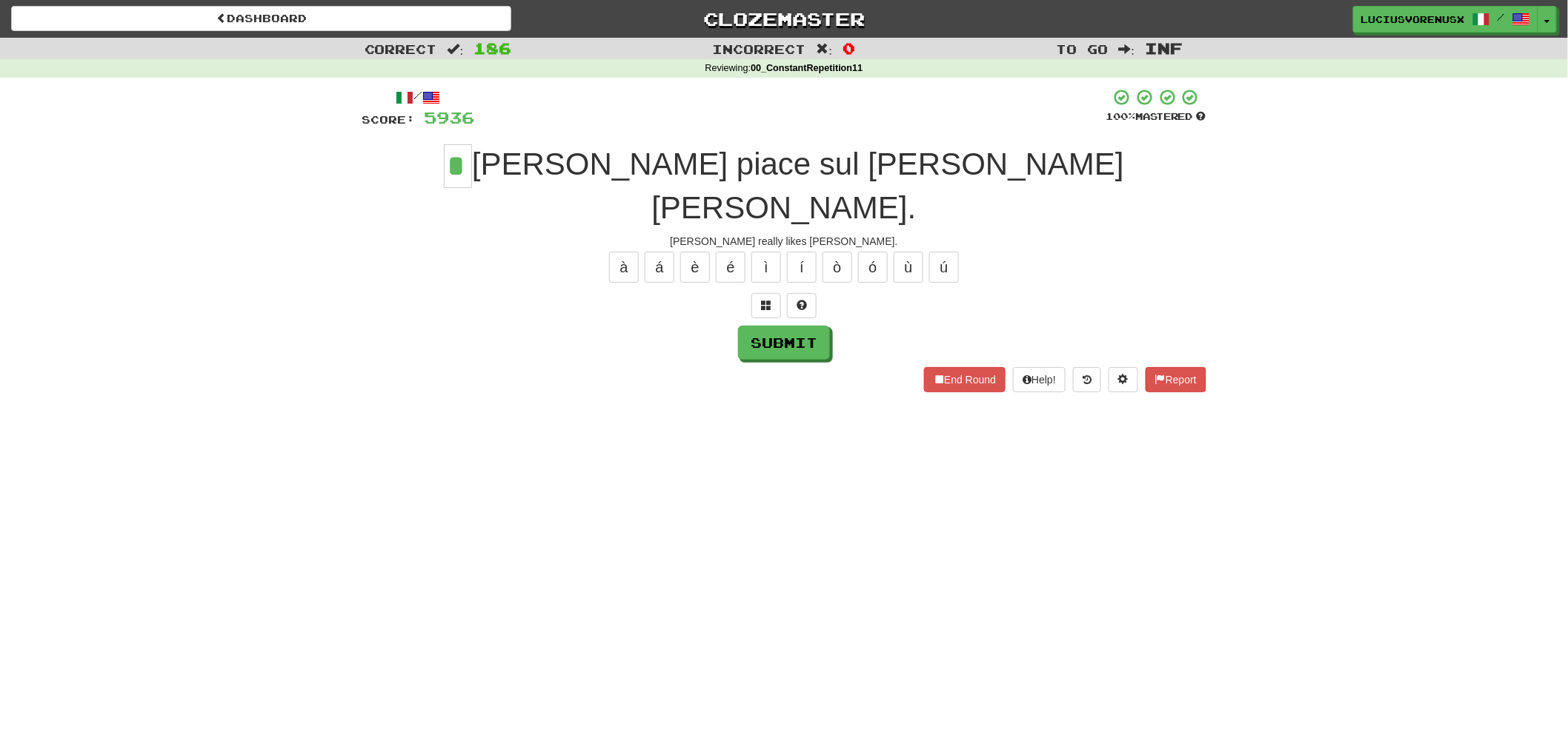
type input "*"
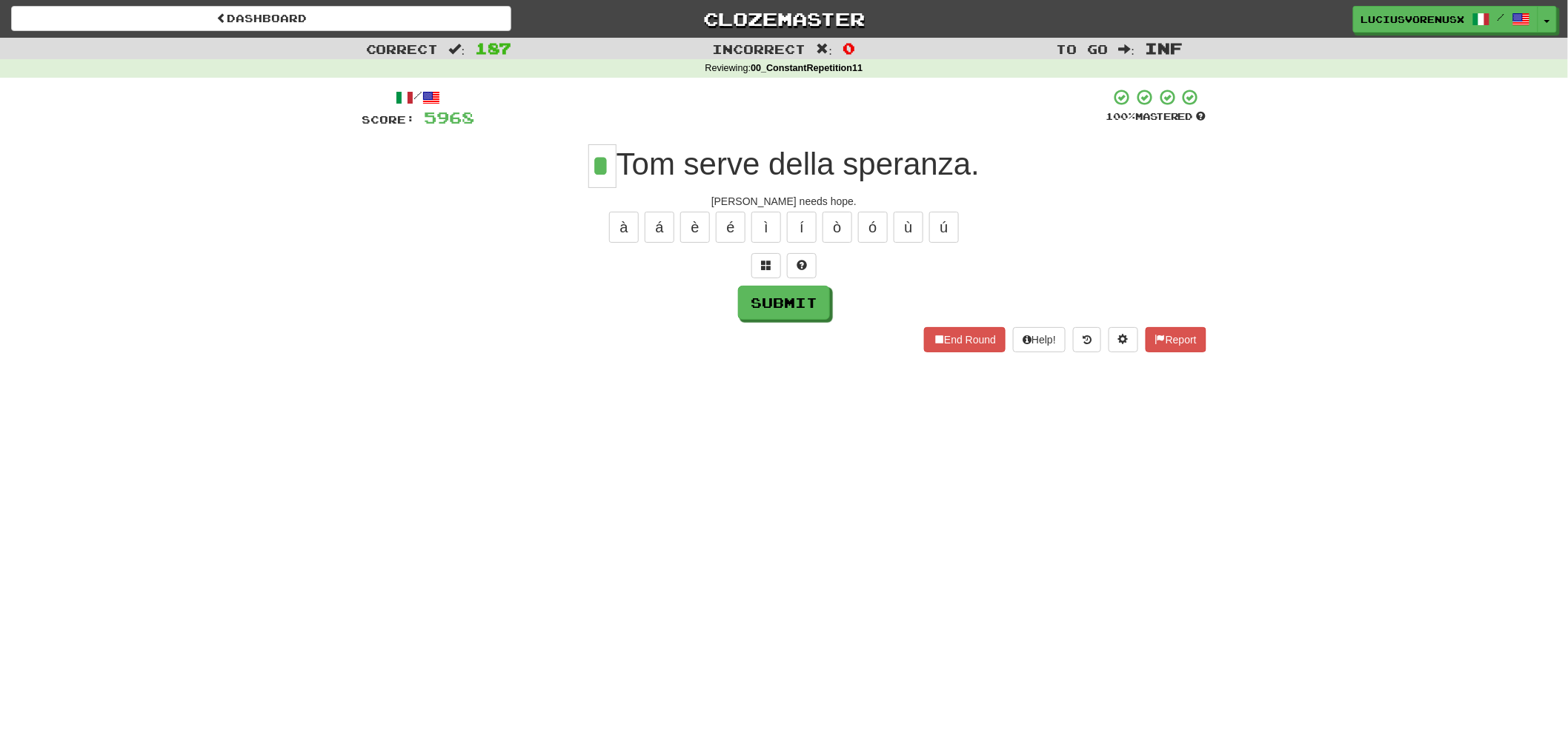
type input "*"
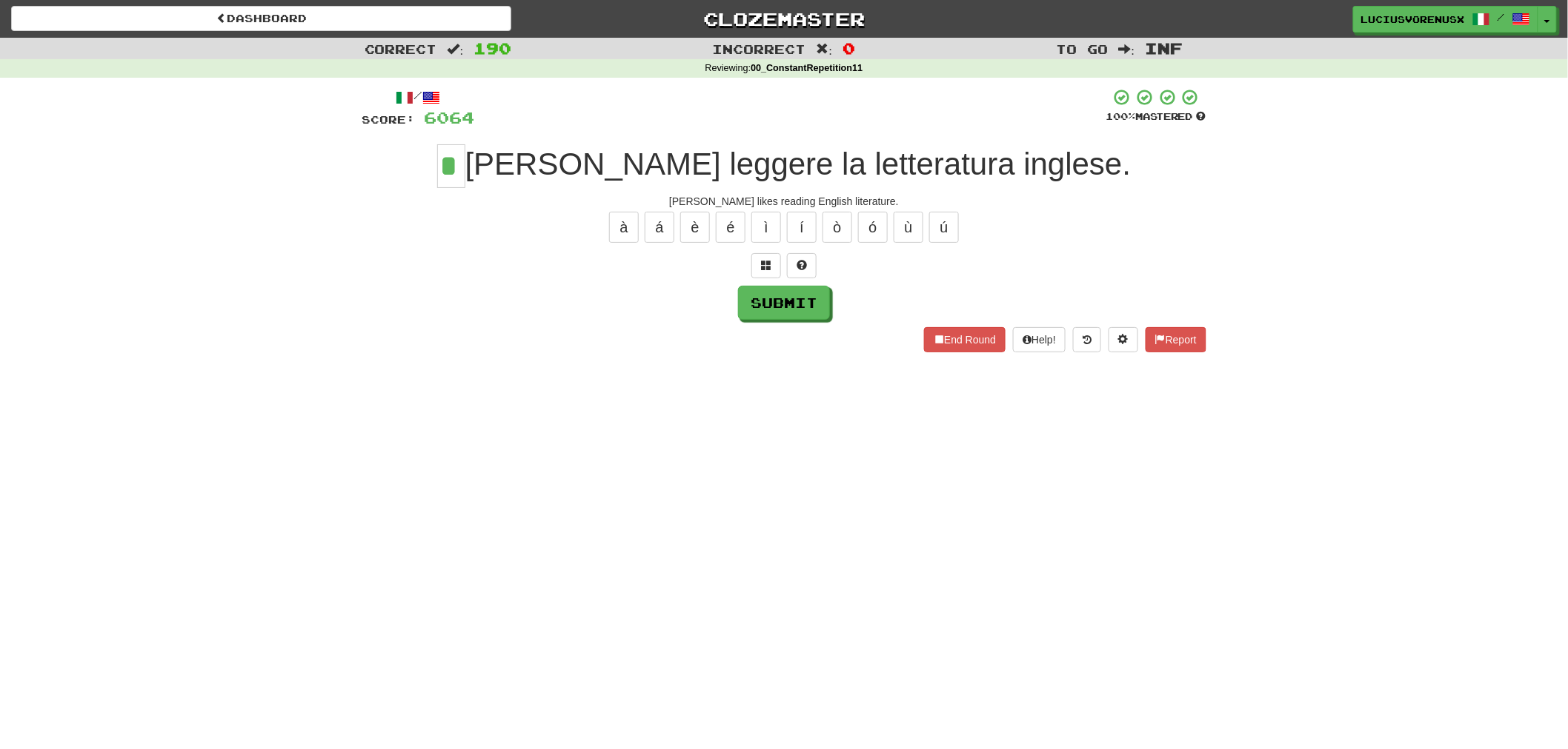
type input "*"
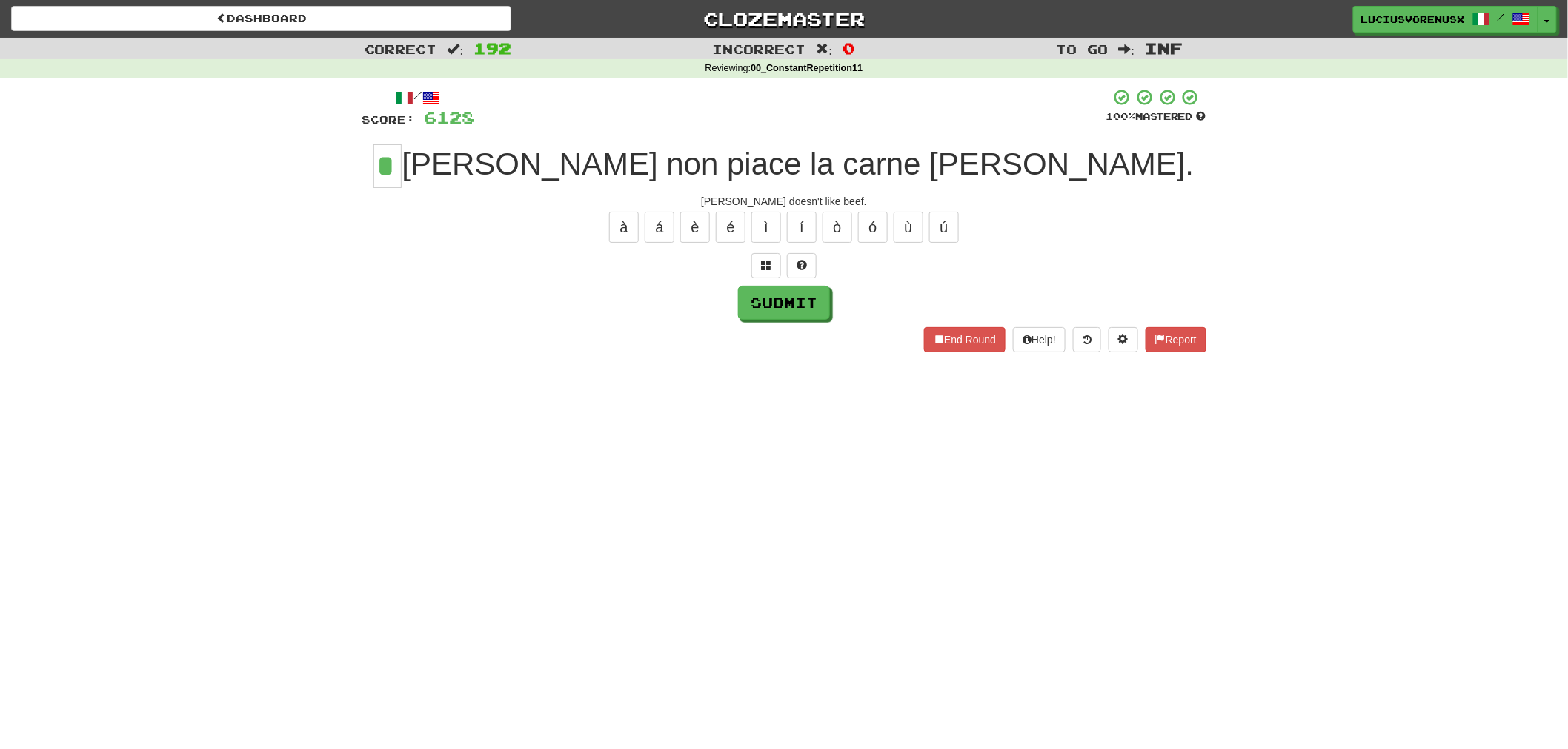
type input "*"
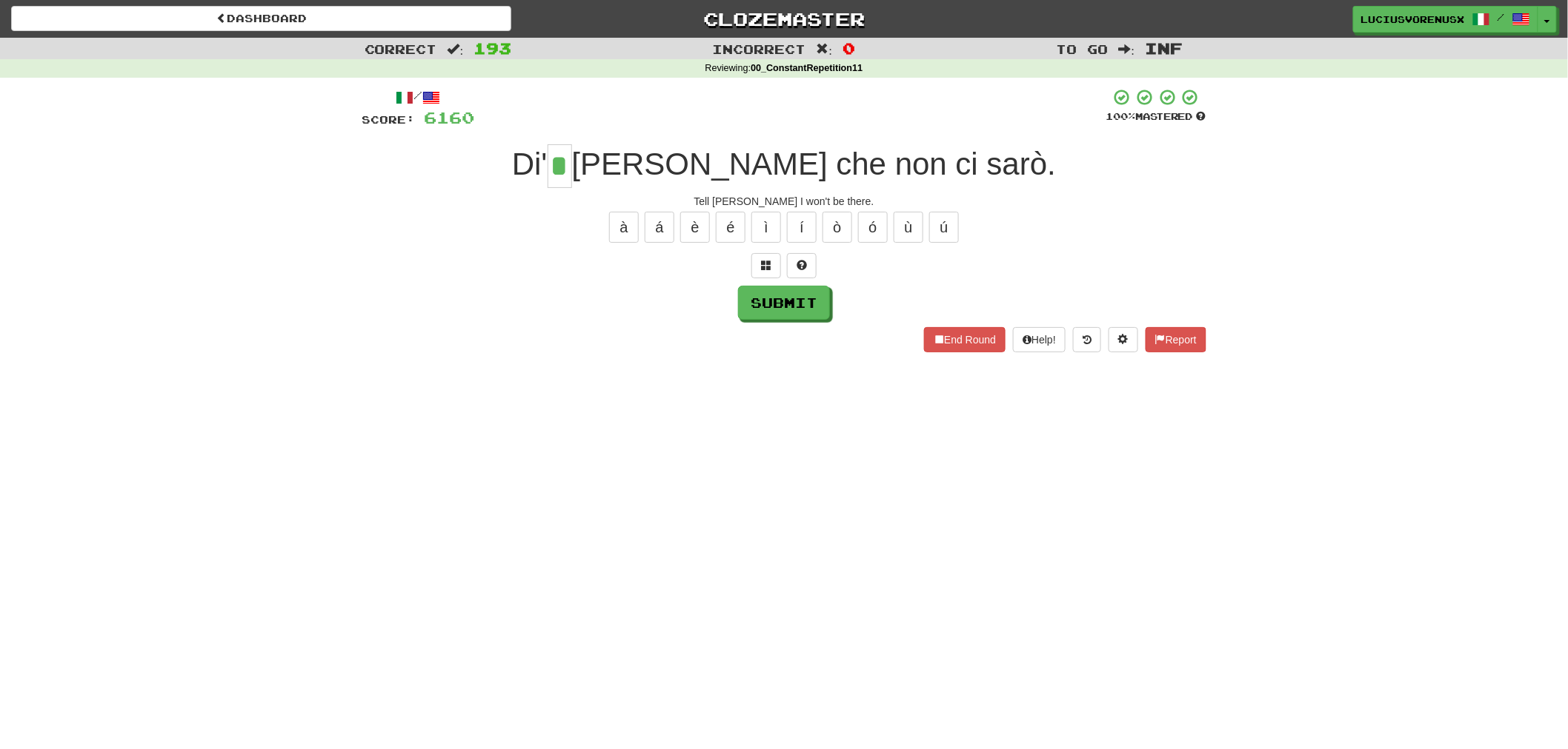
type input "*"
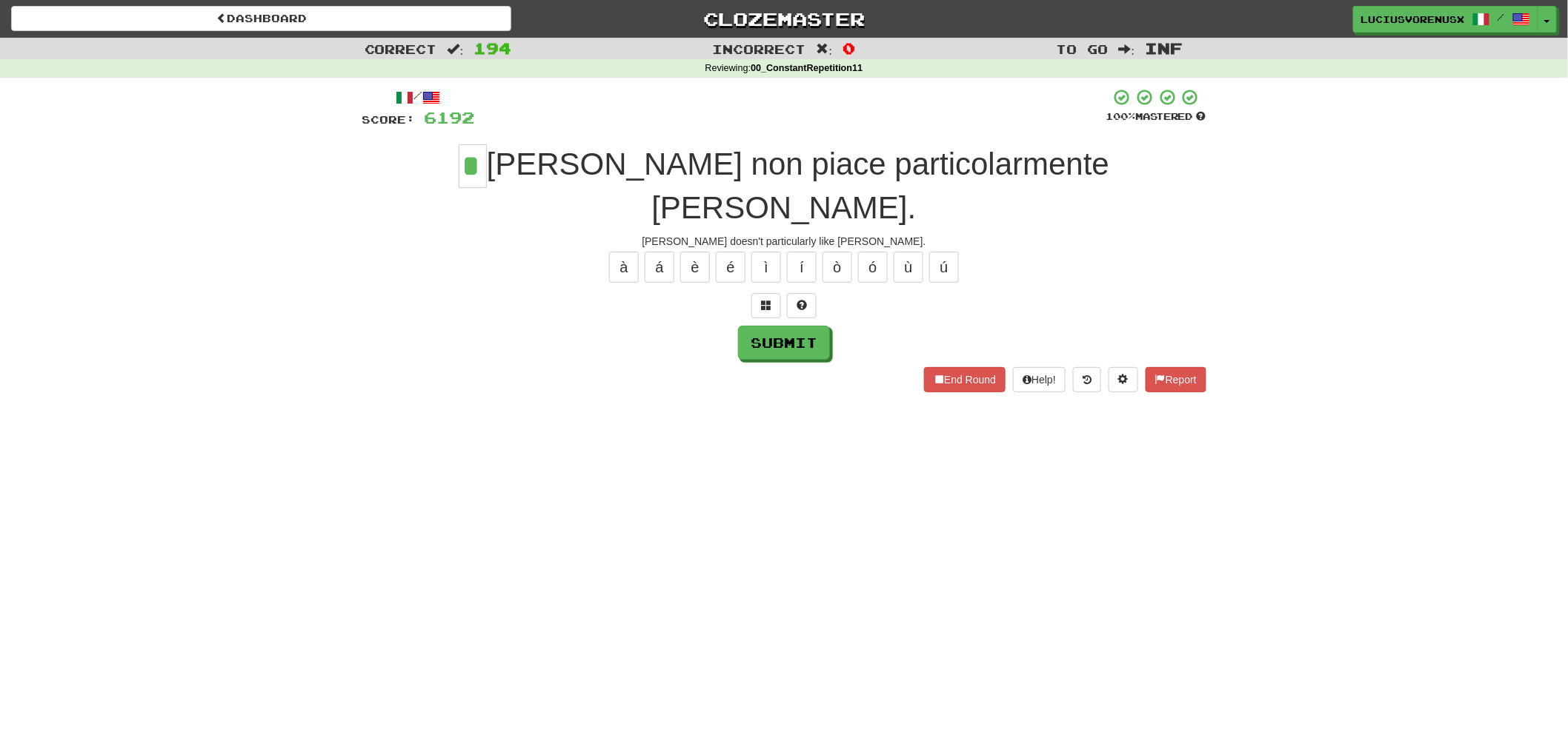
type input "*"
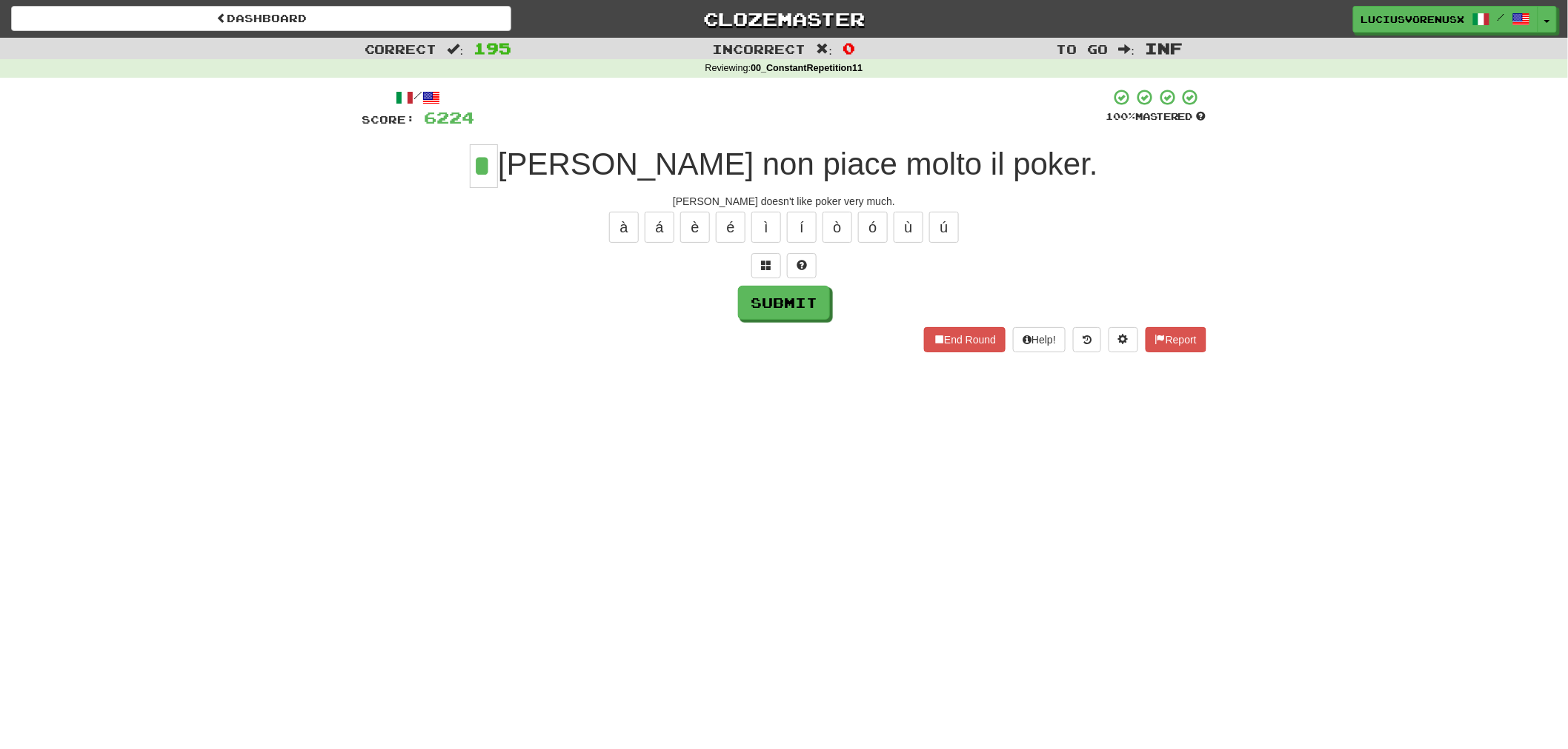
type input "*"
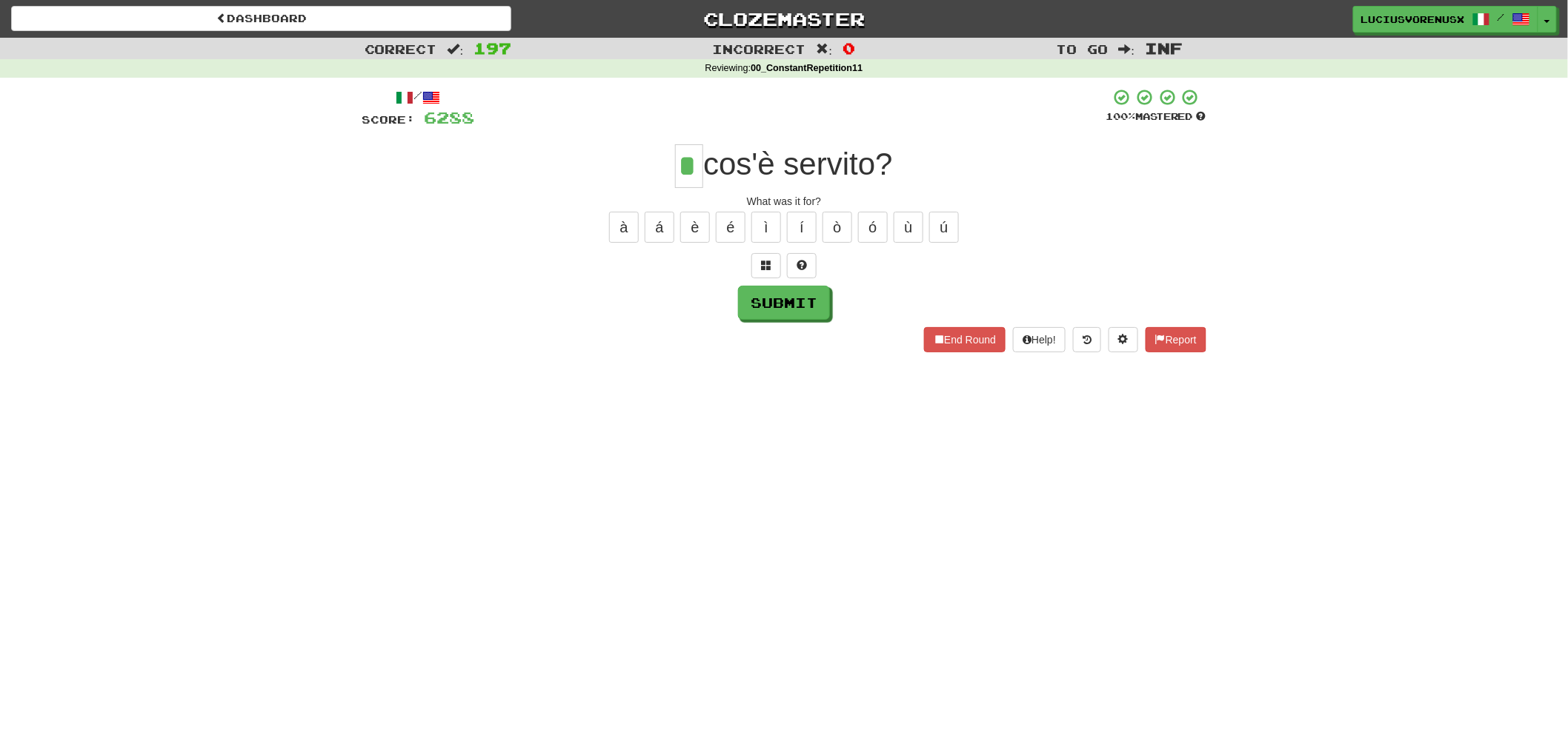
type input "*"
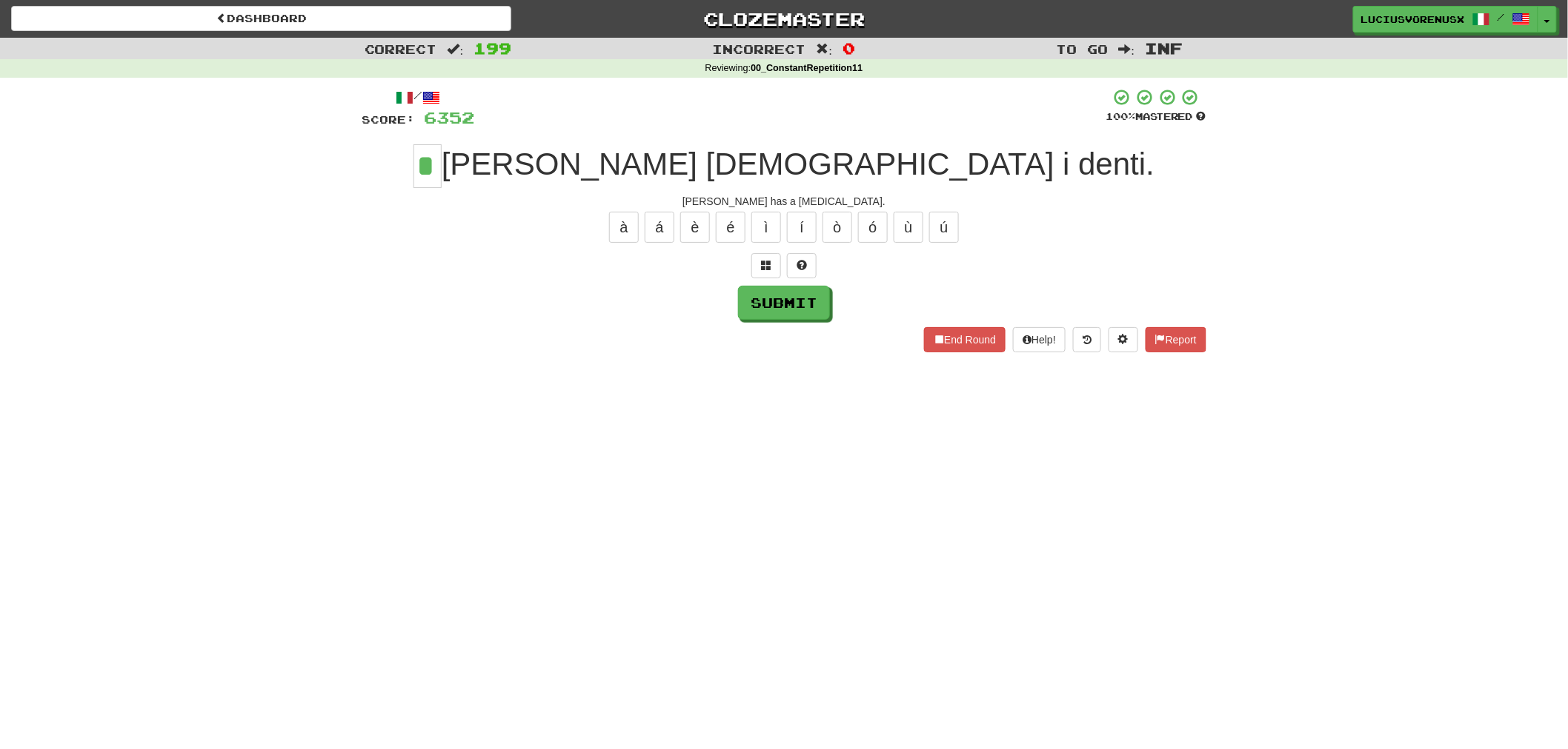
type input "*"
